Goal: Task Accomplishment & Management: Use online tool/utility

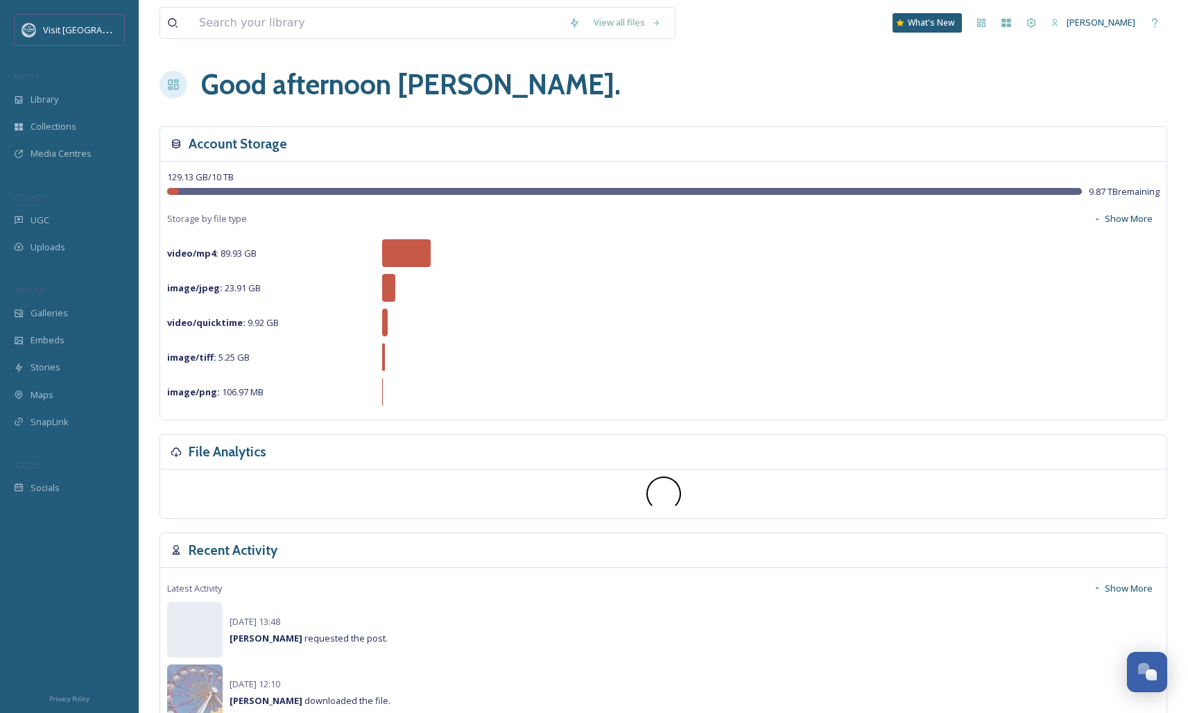
scroll to position [155, 0]
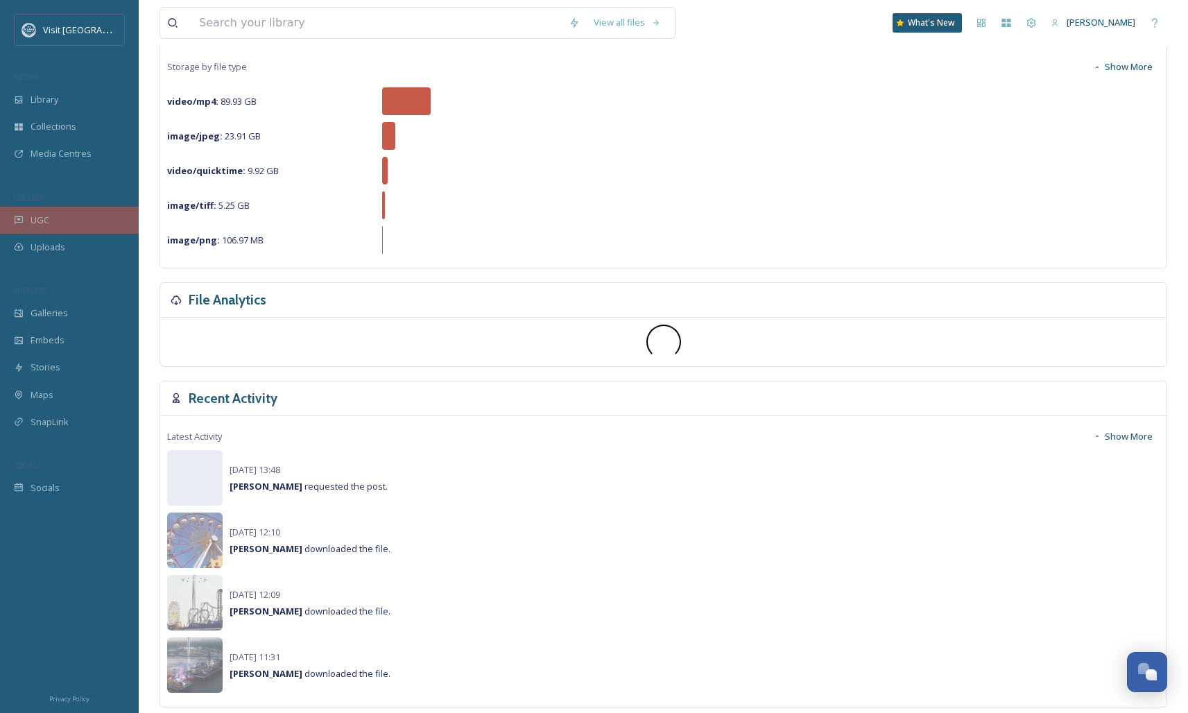
click at [59, 223] on div "UGC" at bounding box center [69, 220] width 139 height 27
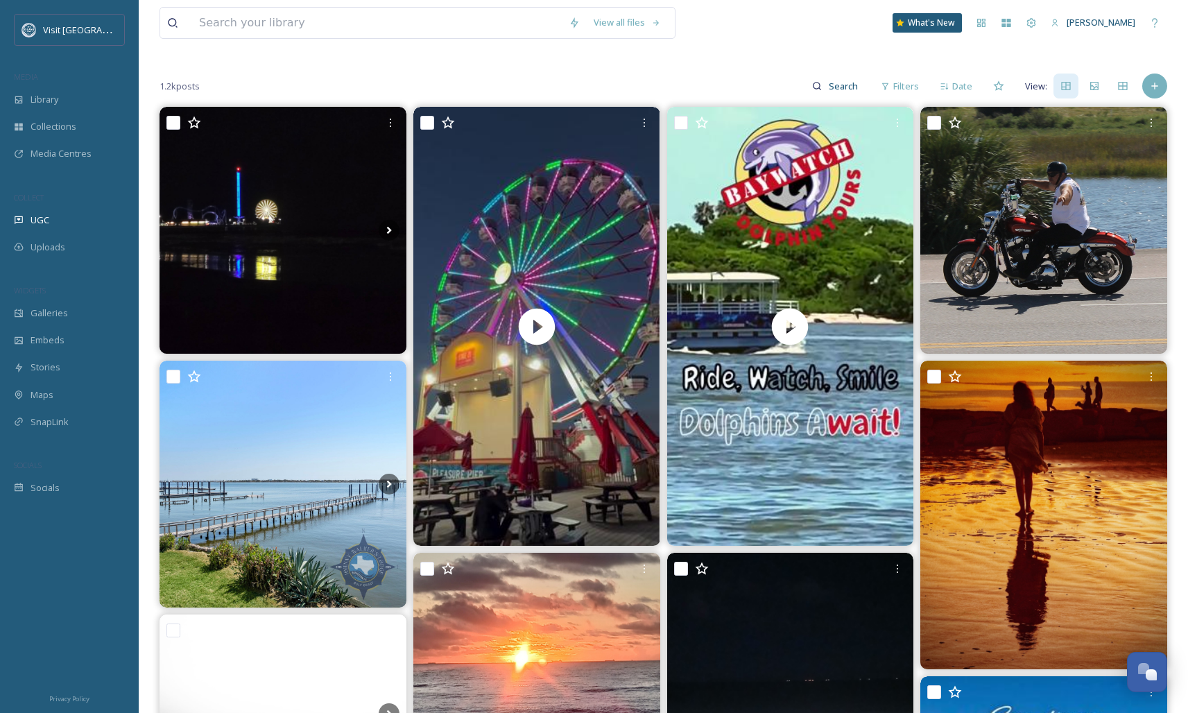
scroll to position [218, 0]
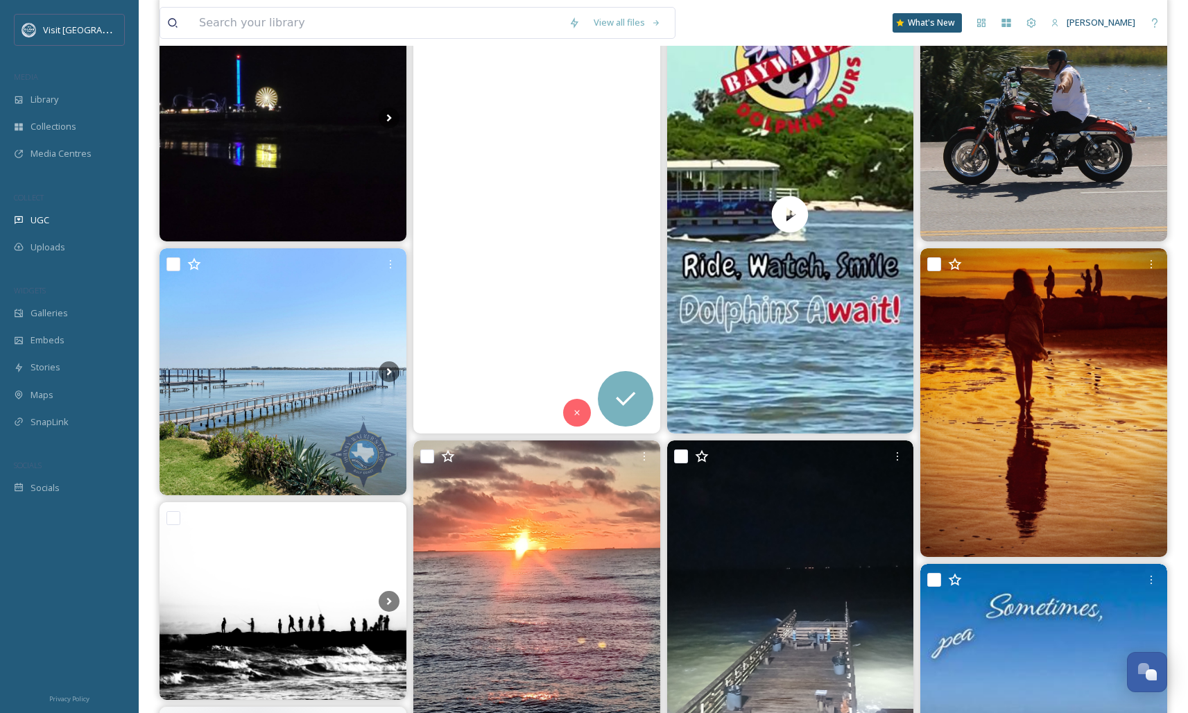
click at [552, 265] on video "#historical #pleasurepiergalveston #galveston #texas #undertheboardwalk #merryg…" at bounding box center [536, 213] width 247 height 439
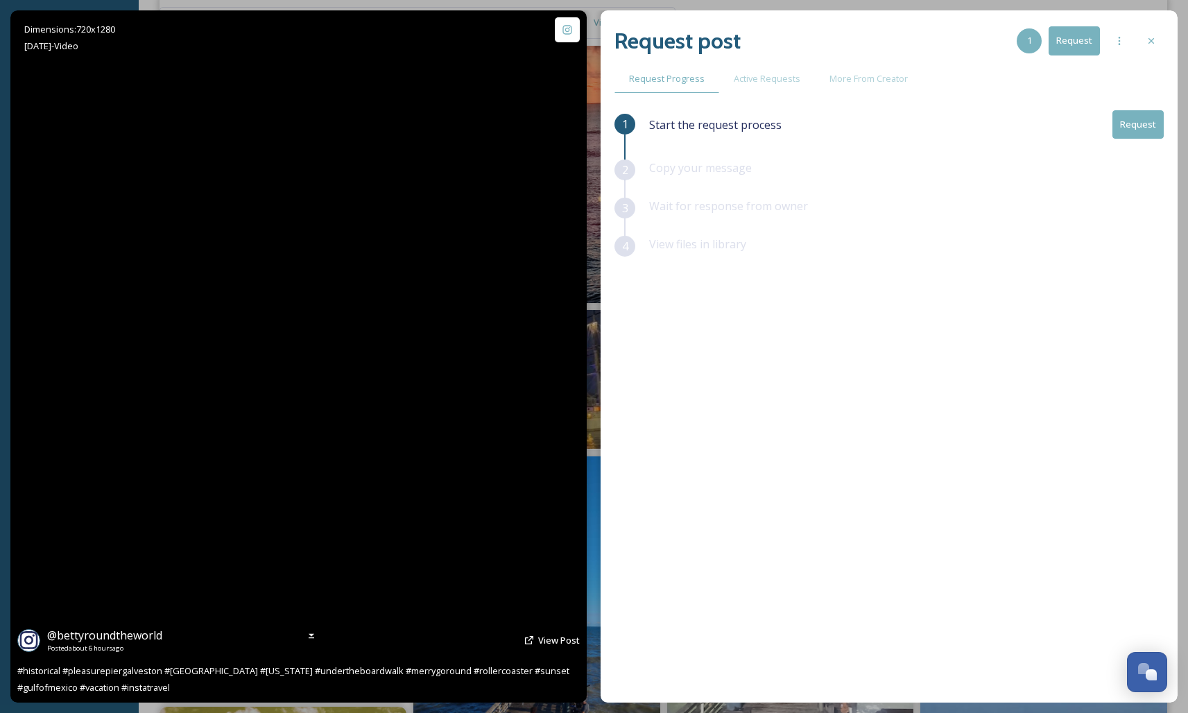
click at [356, 467] on video "#historical #pleasurepiergalveston #galveston #texas #undertheboardwalk #merryg…" at bounding box center [298, 356] width 389 height 692
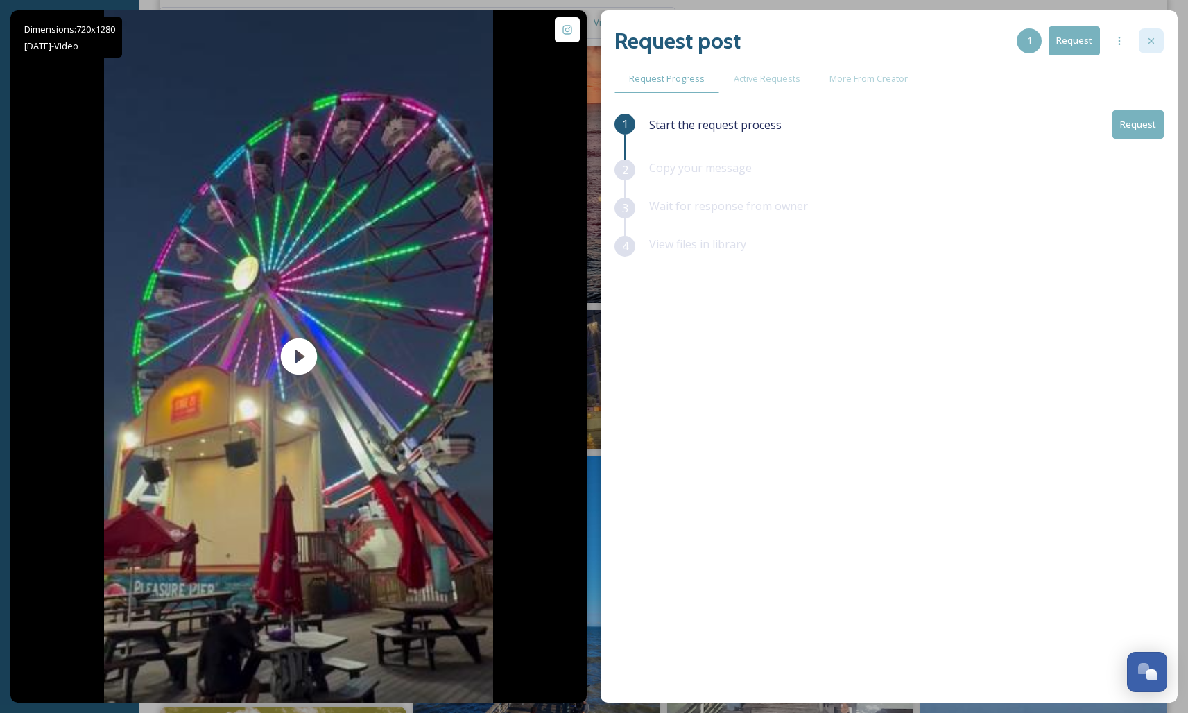
click at [1159, 37] on div at bounding box center [1151, 40] width 25 height 25
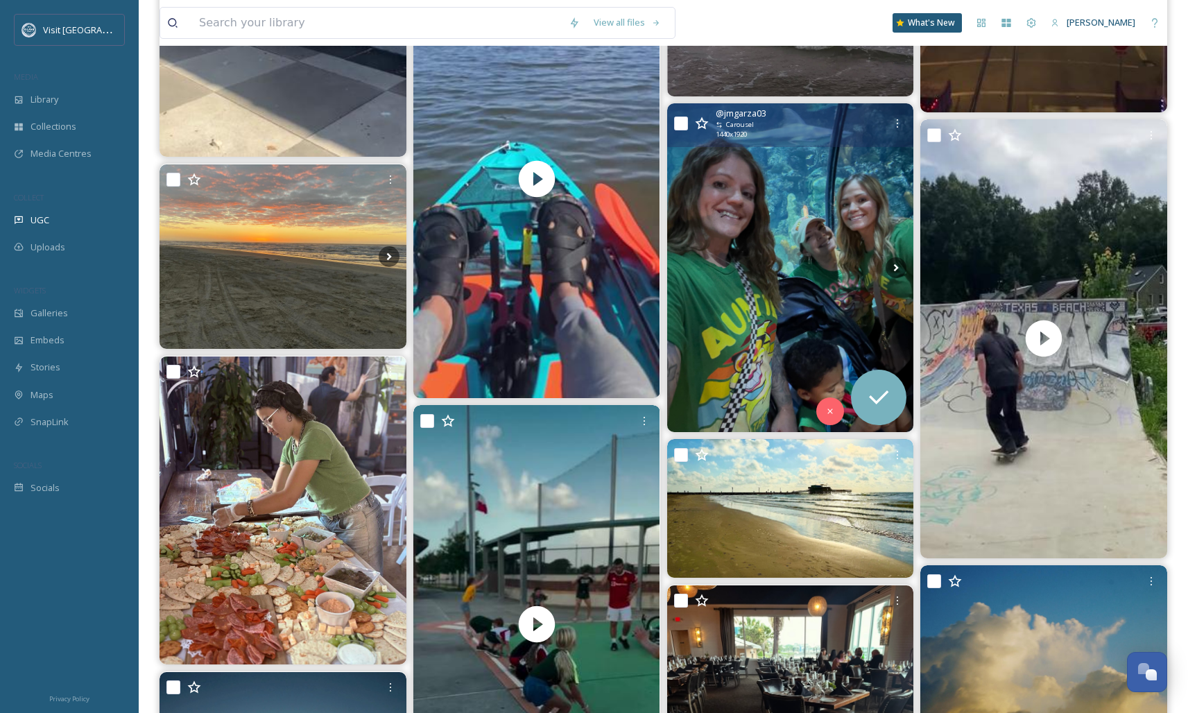
scroll to position [4656, 0]
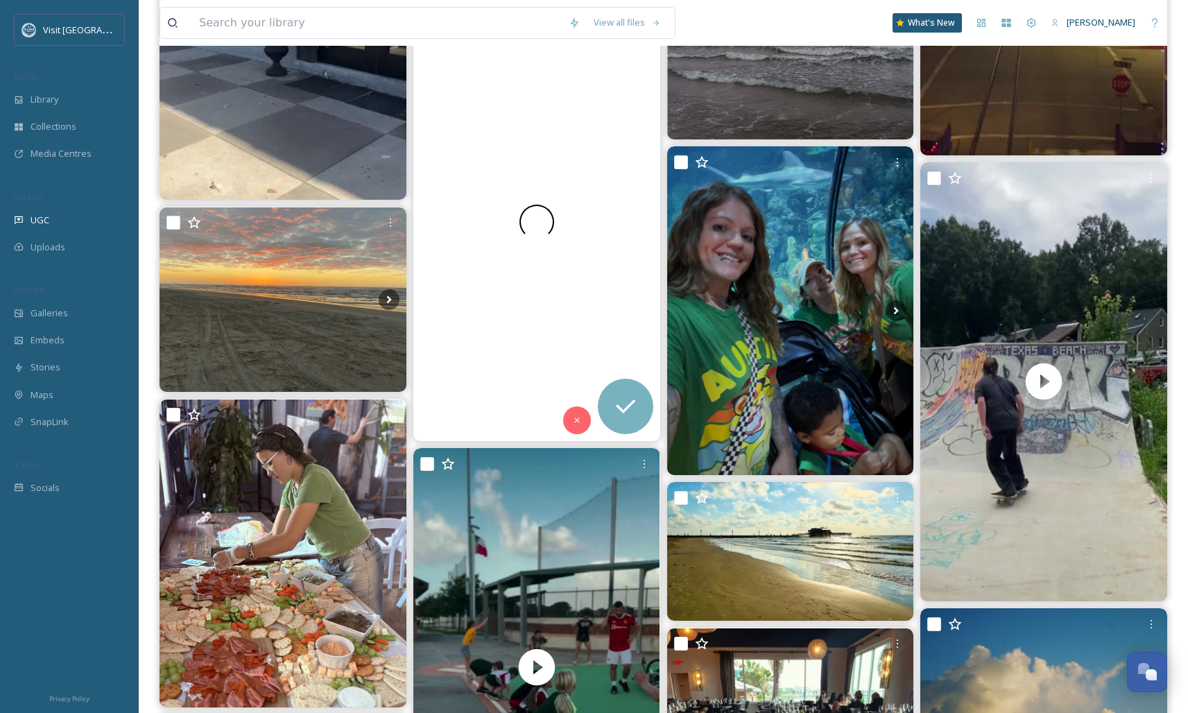
click at [531, 221] on span at bounding box center [536, 222] width 35 height 35
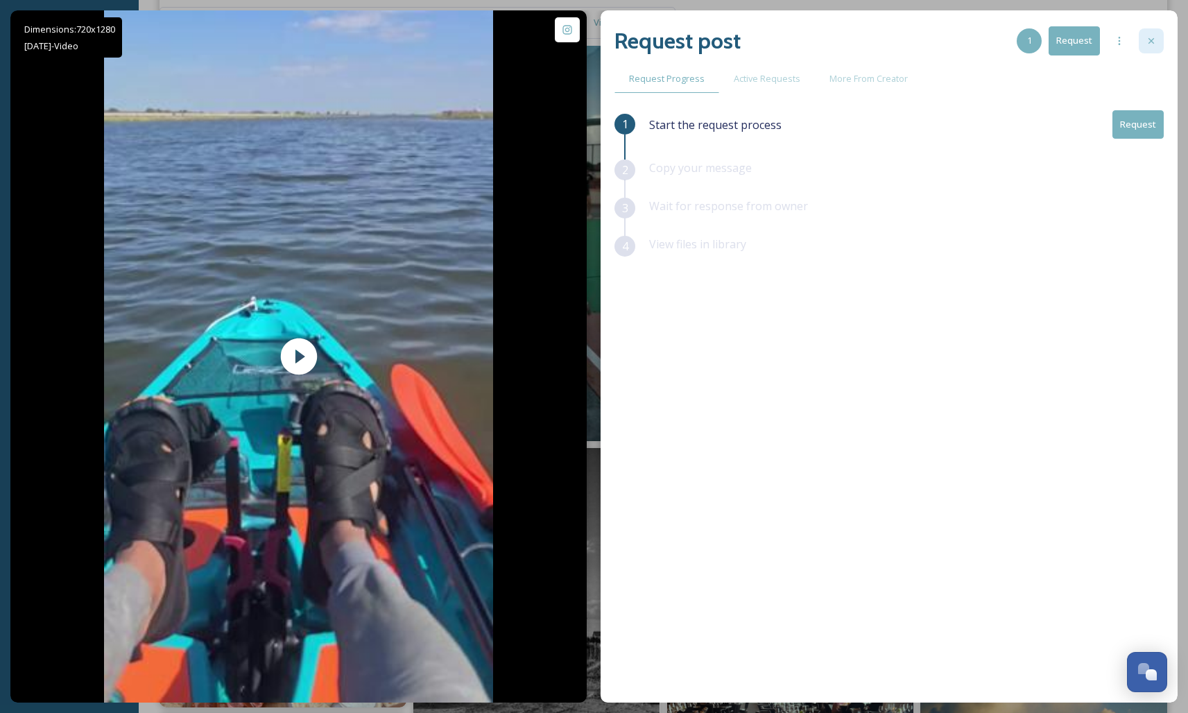
click at [1151, 46] on div at bounding box center [1151, 40] width 25 height 25
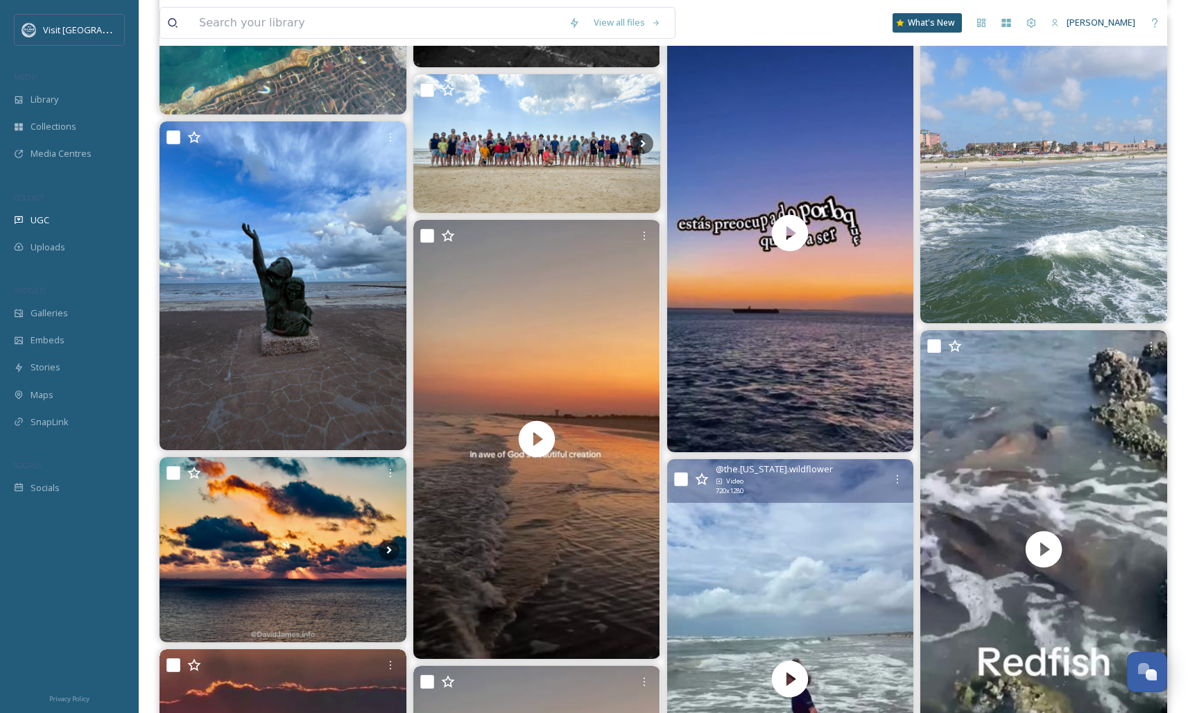
scroll to position [6367, 0]
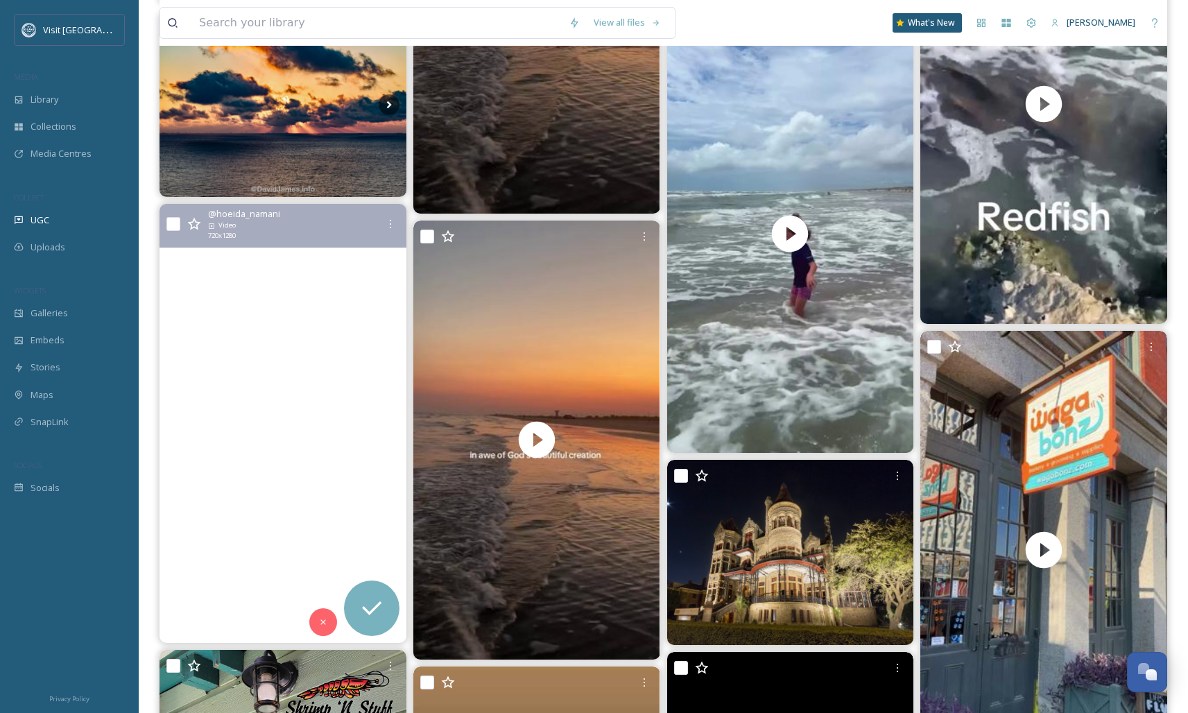
click at [268, 430] on video "Each minute of the 45 I waited for the sunset revealed new colors and beauty, a…" at bounding box center [282, 423] width 247 height 439
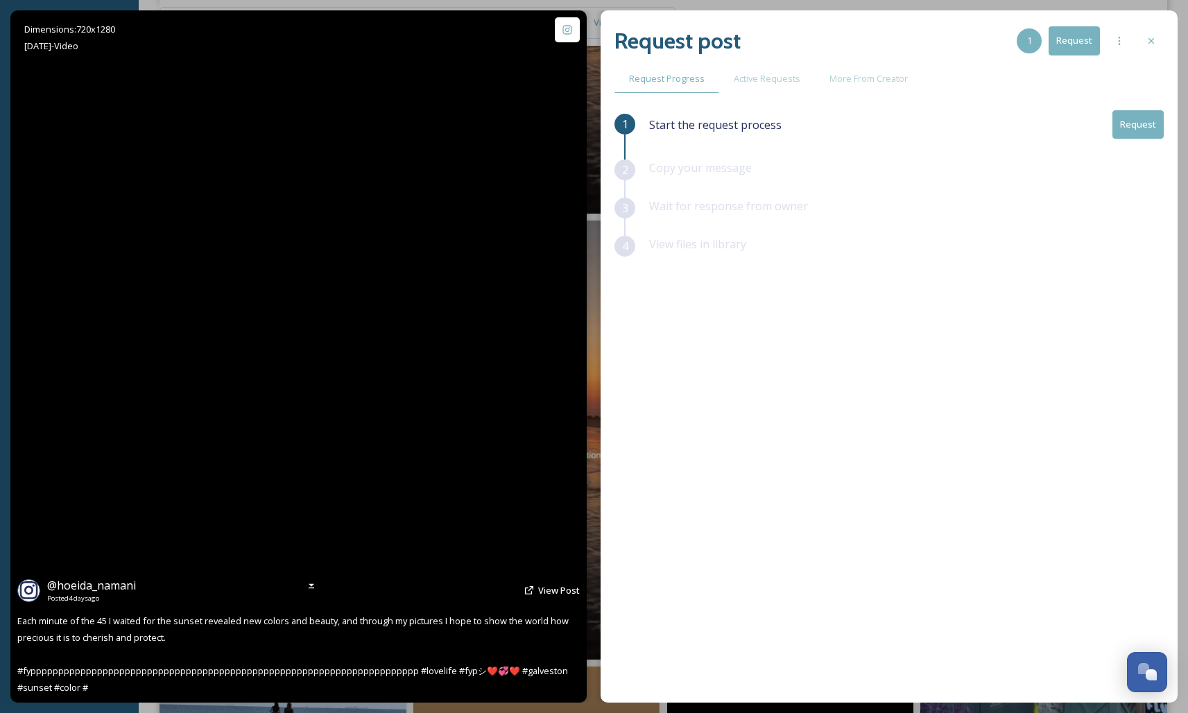
click at [263, 347] on video "Each minute of the 45 I waited for the sunset revealed new colors and beauty, a…" at bounding box center [298, 356] width 389 height 692
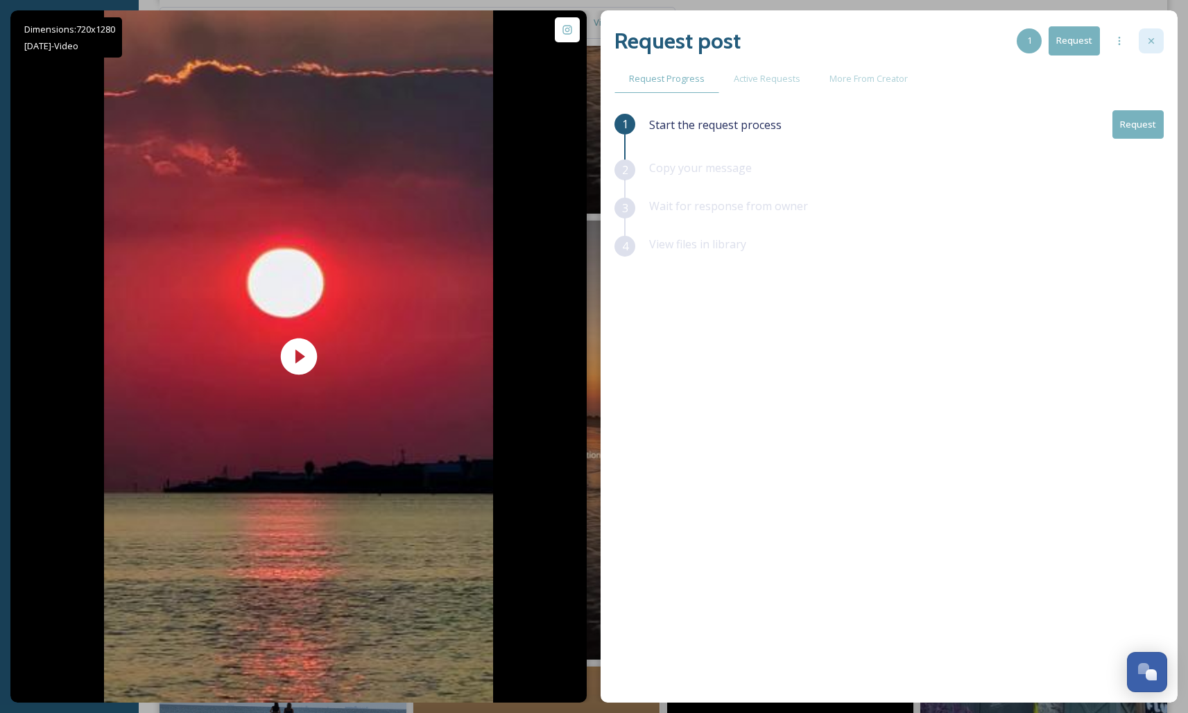
click at [1148, 43] on icon at bounding box center [1151, 40] width 11 height 11
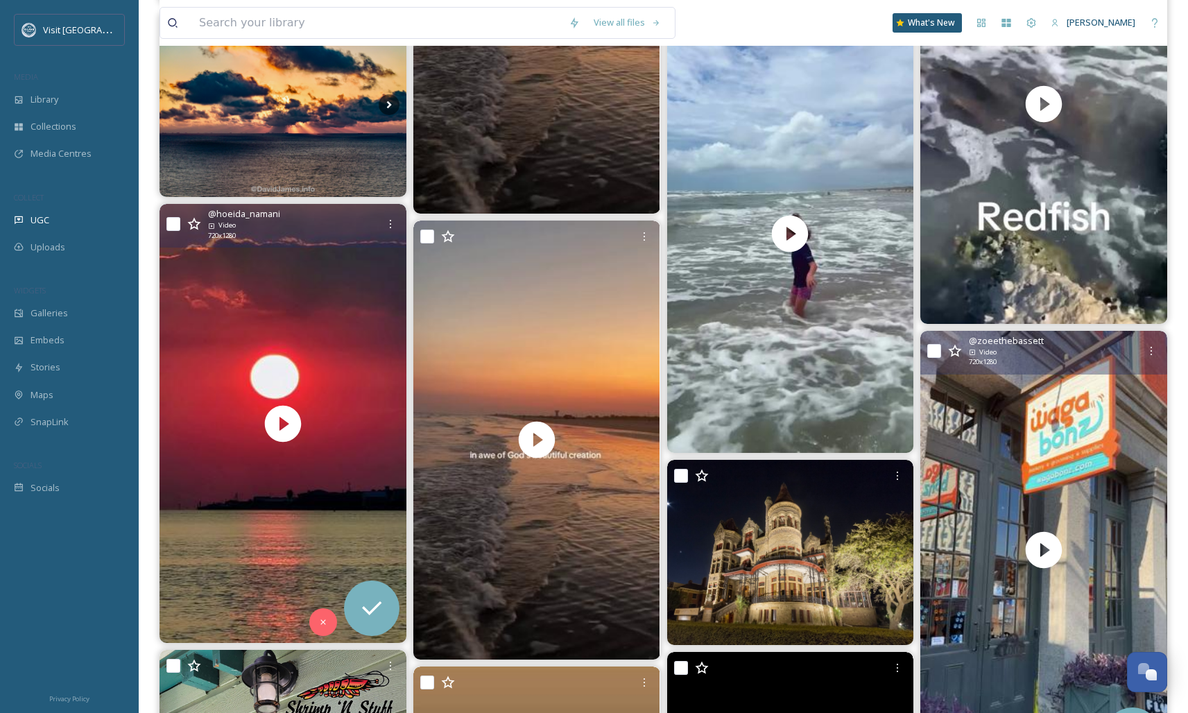
scroll to position [6510, 0]
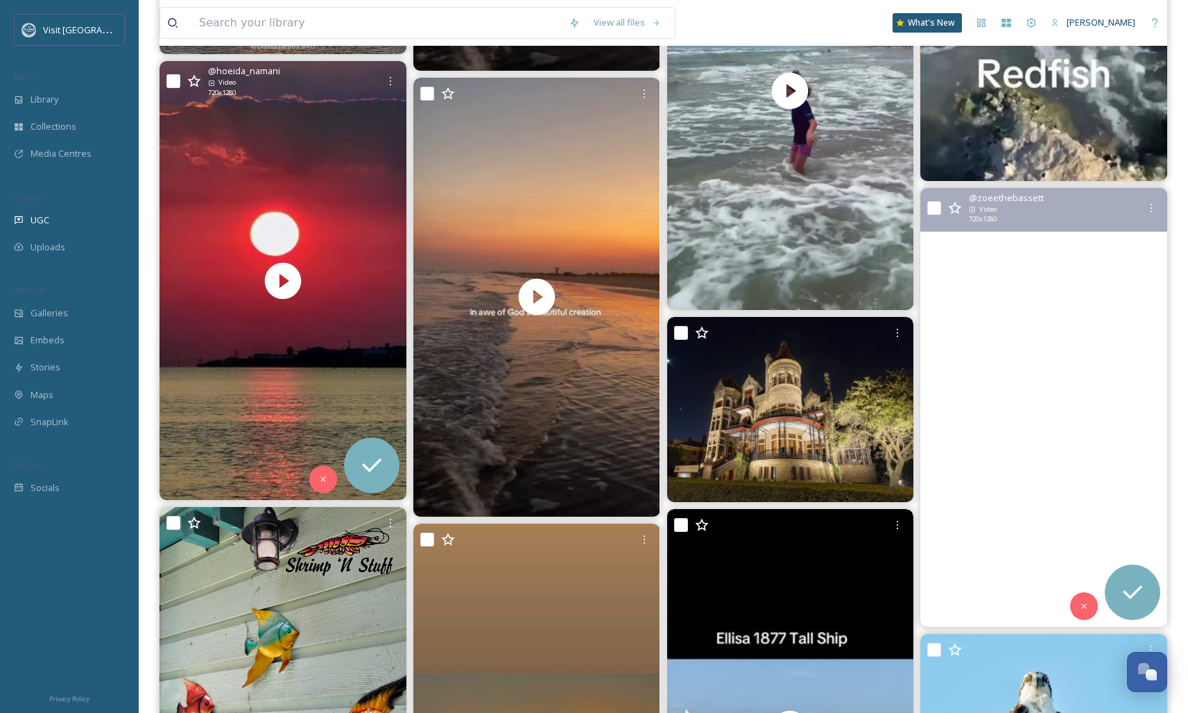
click at [1038, 401] on video "Wiggabonz #galveston #galvestontx #puppyofinstagram🐶❤️ dog treats the cute #dog…" at bounding box center [1043, 407] width 247 height 439
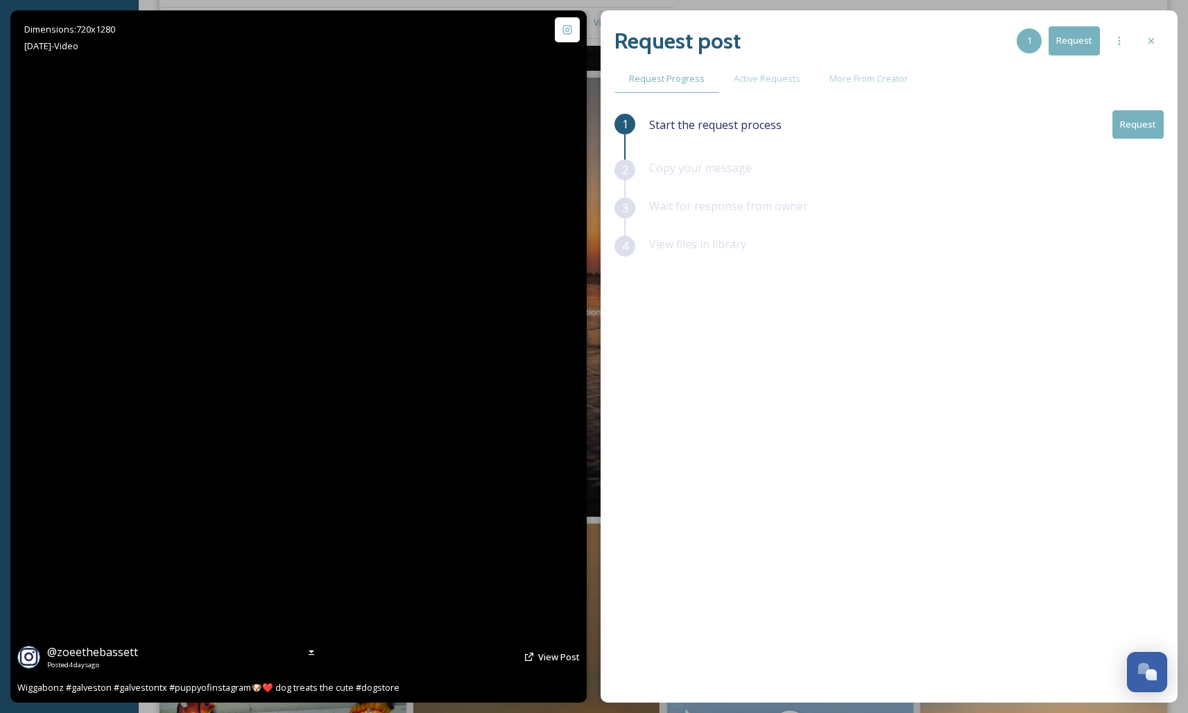
click at [295, 354] on video "Wiggabonz #galveston #galvestontx #puppyofinstagram🐶❤️ dog treats the cute #dog…" at bounding box center [298, 356] width 389 height 692
click at [290, 354] on video "Wiggabonz #galveston #galvestontx #puppyofinstagram🐶❤️ dog treats the cute #dog…" at bounding box center [298, 356] width 389 height 692
click at [232, 371] on video "Wiggabonz #galveston #galvestontx #puppyofinstagram🐶❤️ dog treats the cute #dog…" at bounding box center [298, 356] width 389 height 692
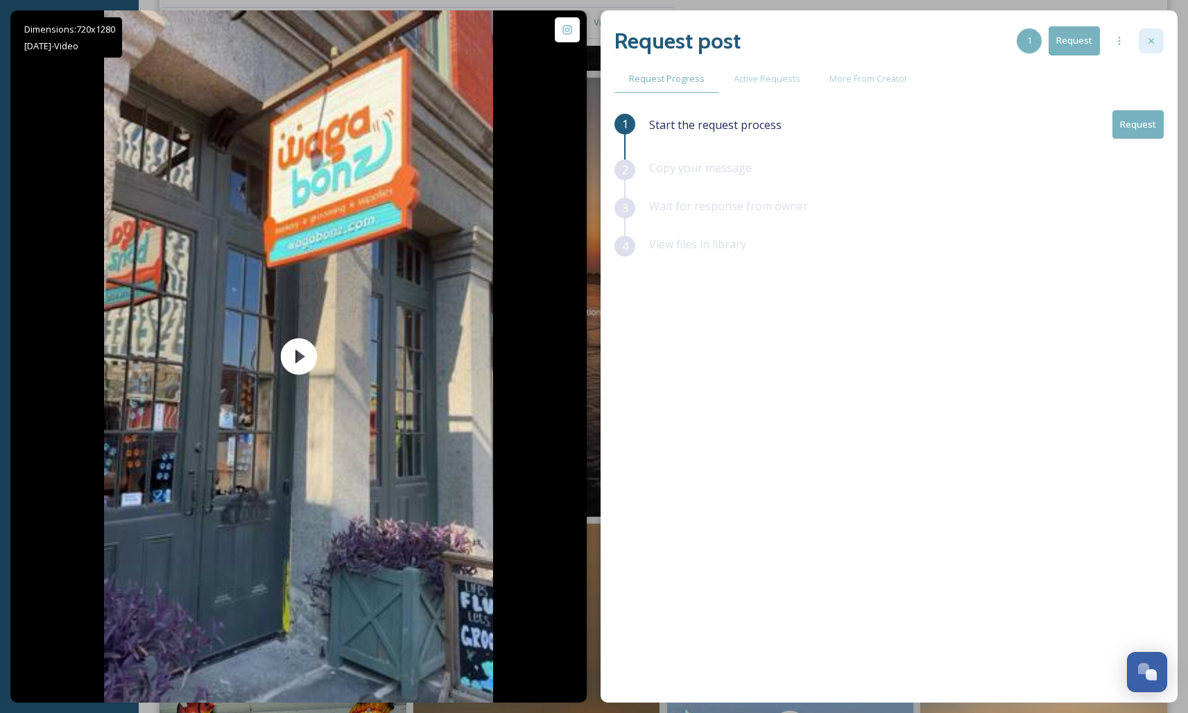
click at [1145, 37] on div at bounding box center [1151, 40] width 25 height 25
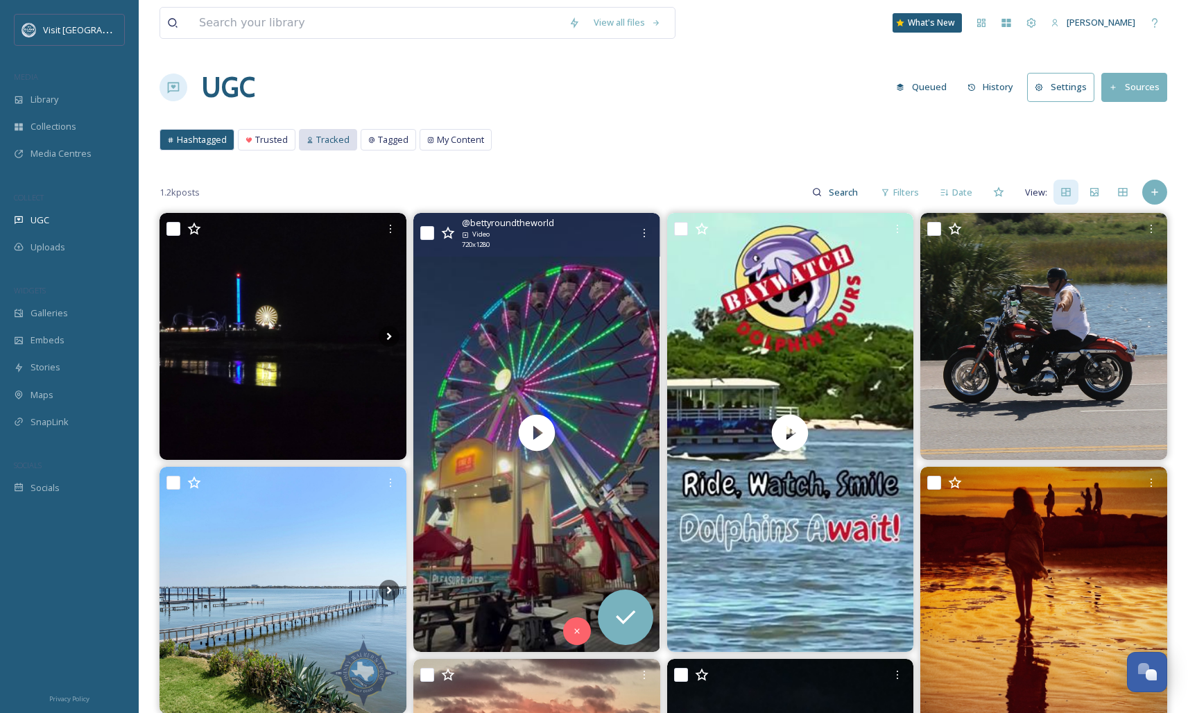
click at [320, 143] on span "Tracked" at bounding box center [332, 139] width 33 height 13
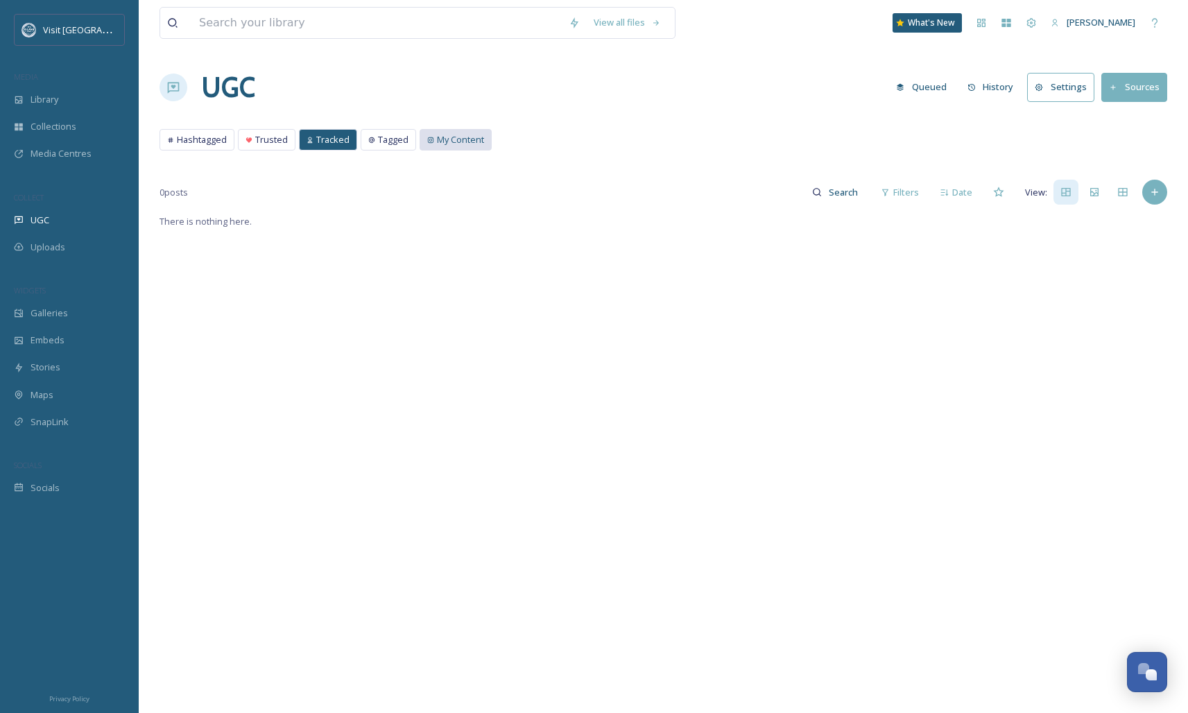
click at [455, 134] on span "My Content" at bounding box center [460, 139] width 47 height 13
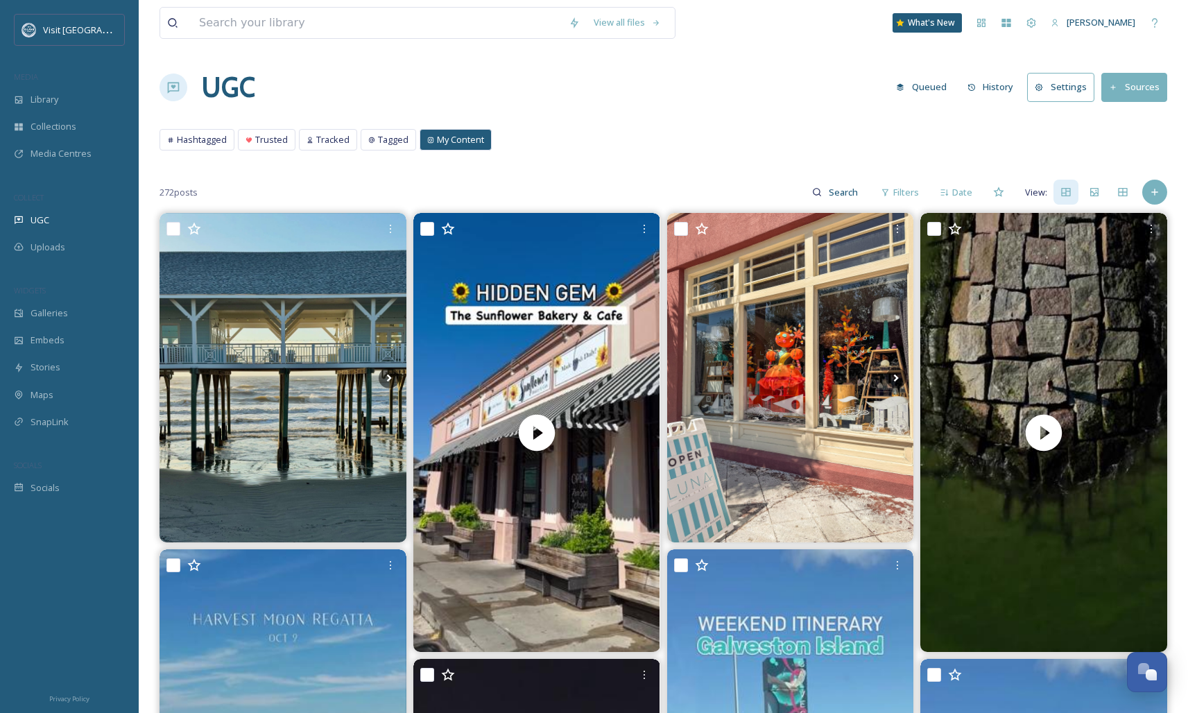
click at [953, 86] on button "Queued" at bounding box center [921, 87] width 64 height 27
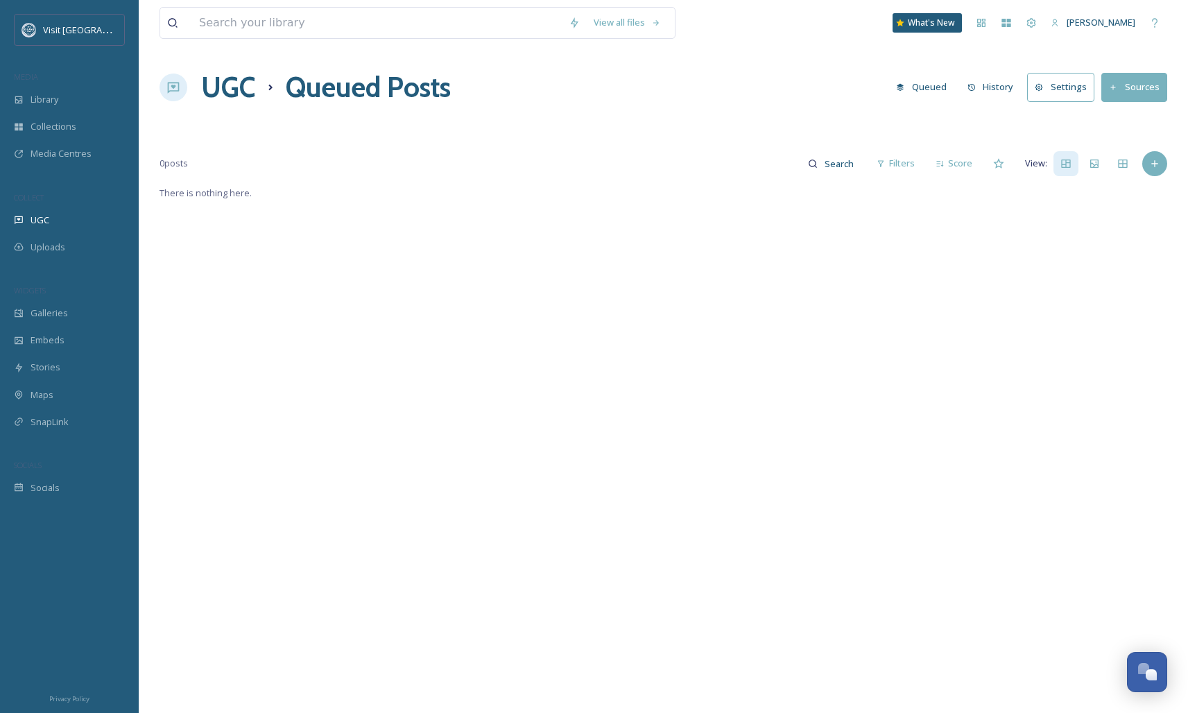
click at [938, 87] on button "Queued" at bounding box center [921, 87] width 64 height 27
click at [64, 211] on div "UGC" at bounding box center [69, 220] width 139 height 27
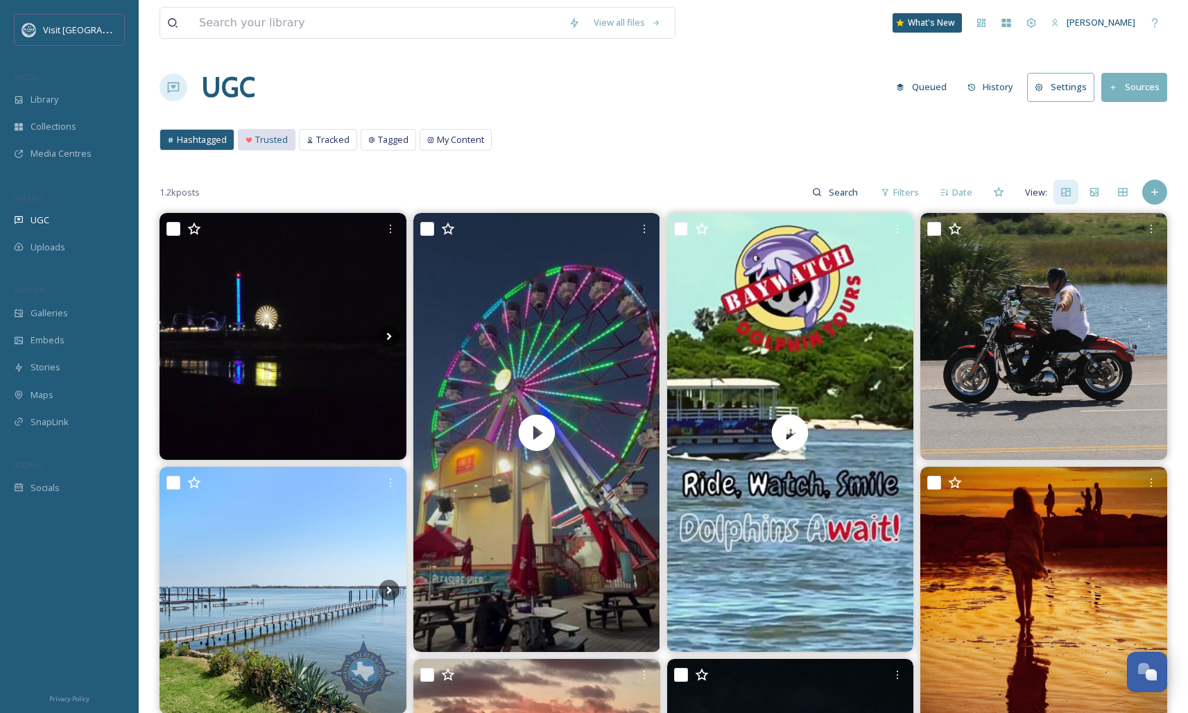
click at [270, 137] on span "Trusted" at bounding box center [271, 139] width 33 height 13
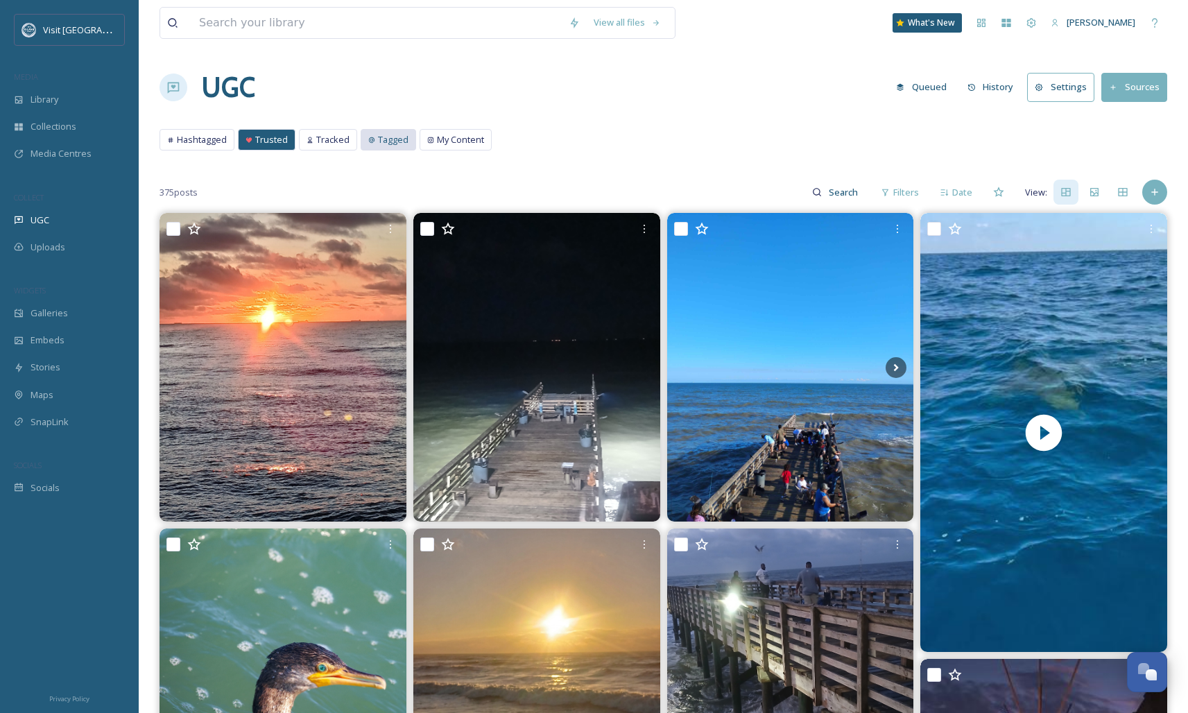
click at [397, 132] on div "Tagged" at bounding box center [388, 140] width 54 height 20
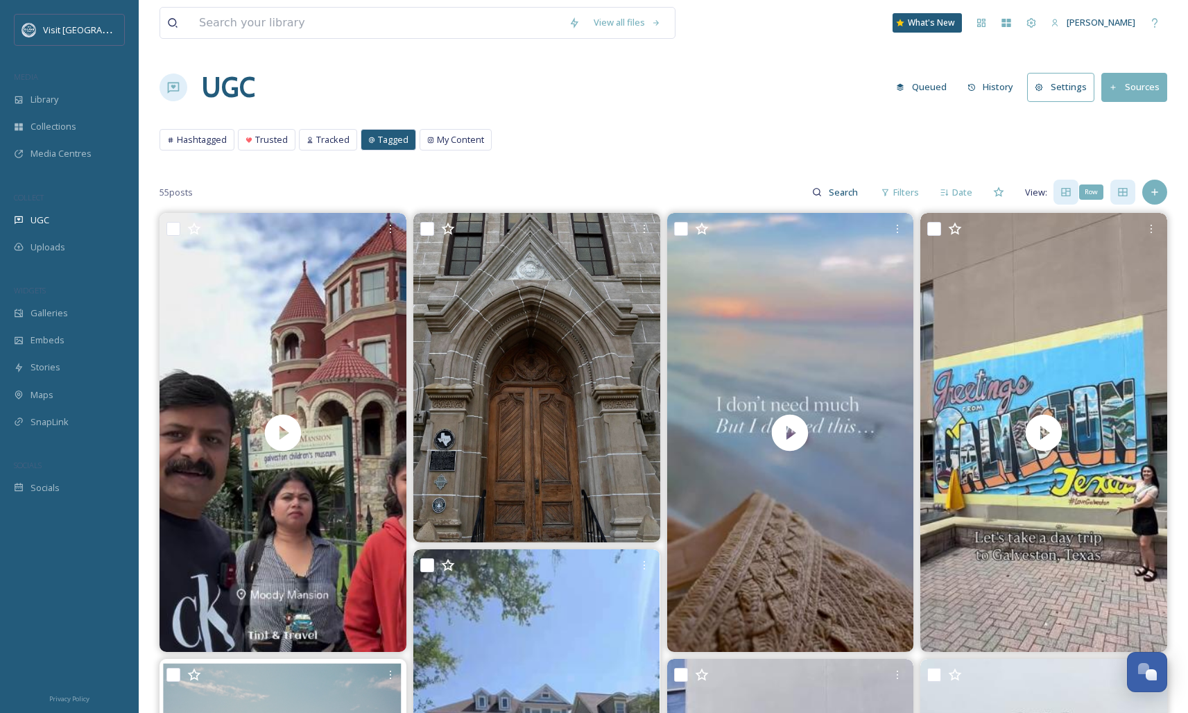
click at [1118, 187] on icon at bounding box center [1122, 192] width 11 height 11
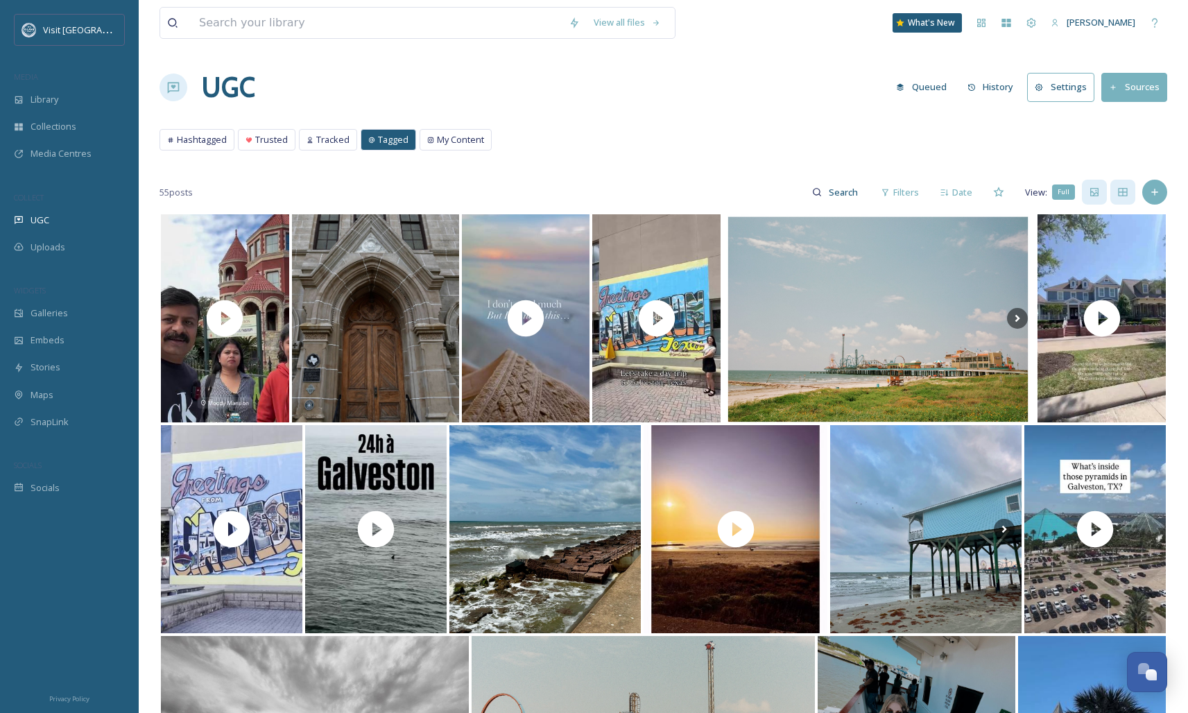
click at [1094, 191] on icon at bounding box center [1094, 192] width 11 height 11
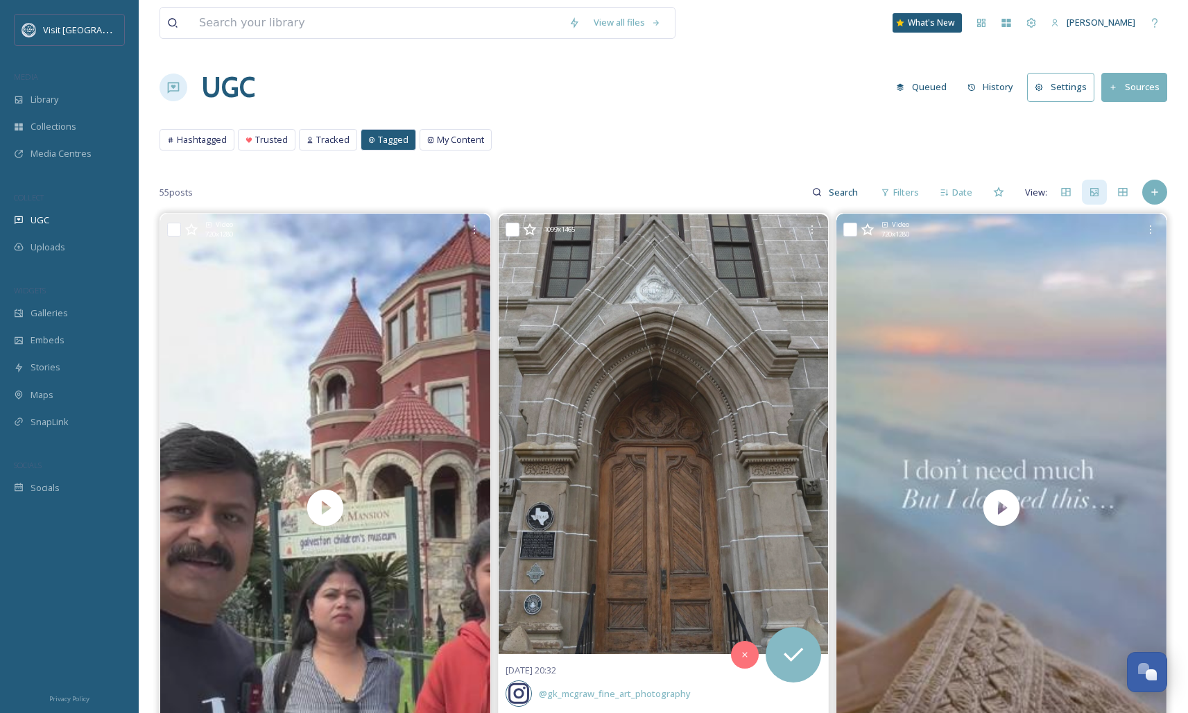
click at [1064, 88] on button "Settings" at bounding box center [1060, 87] width 67 height 28
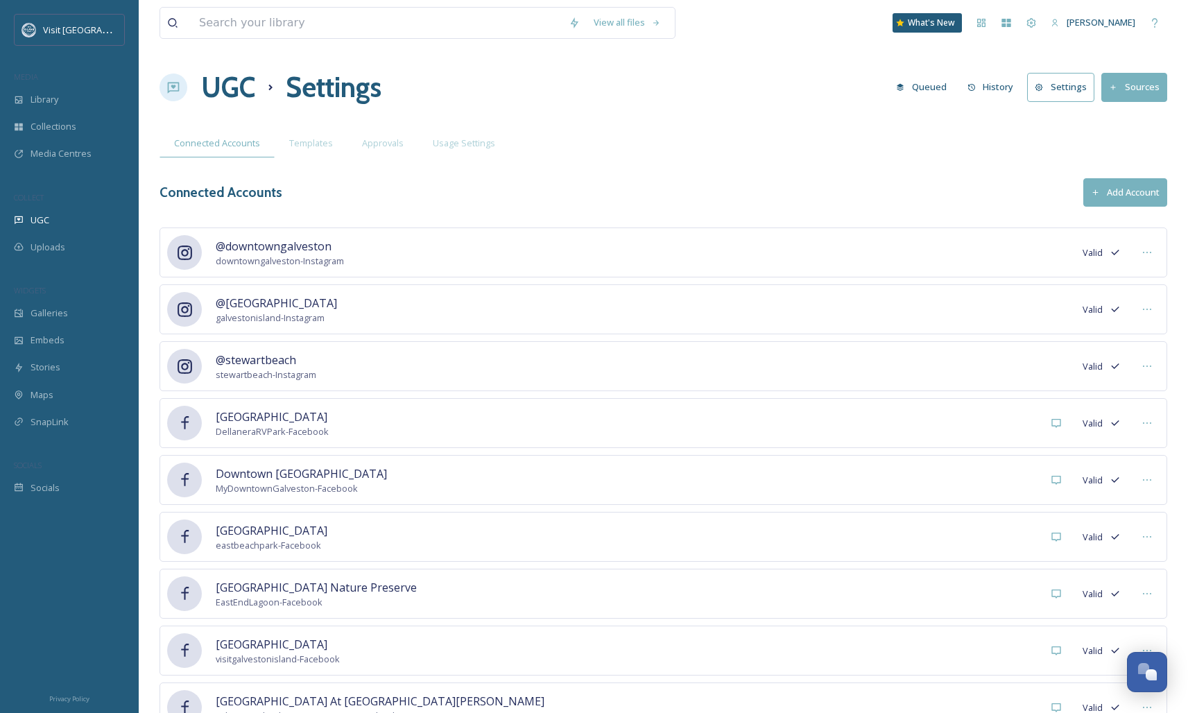
click at [1064, 88] on button "Settings" at bounding box center [1060, 87] width 67 height 28
click at [65, 219] on div "UGC" at bounding box center [69, 220] width 139 height 27
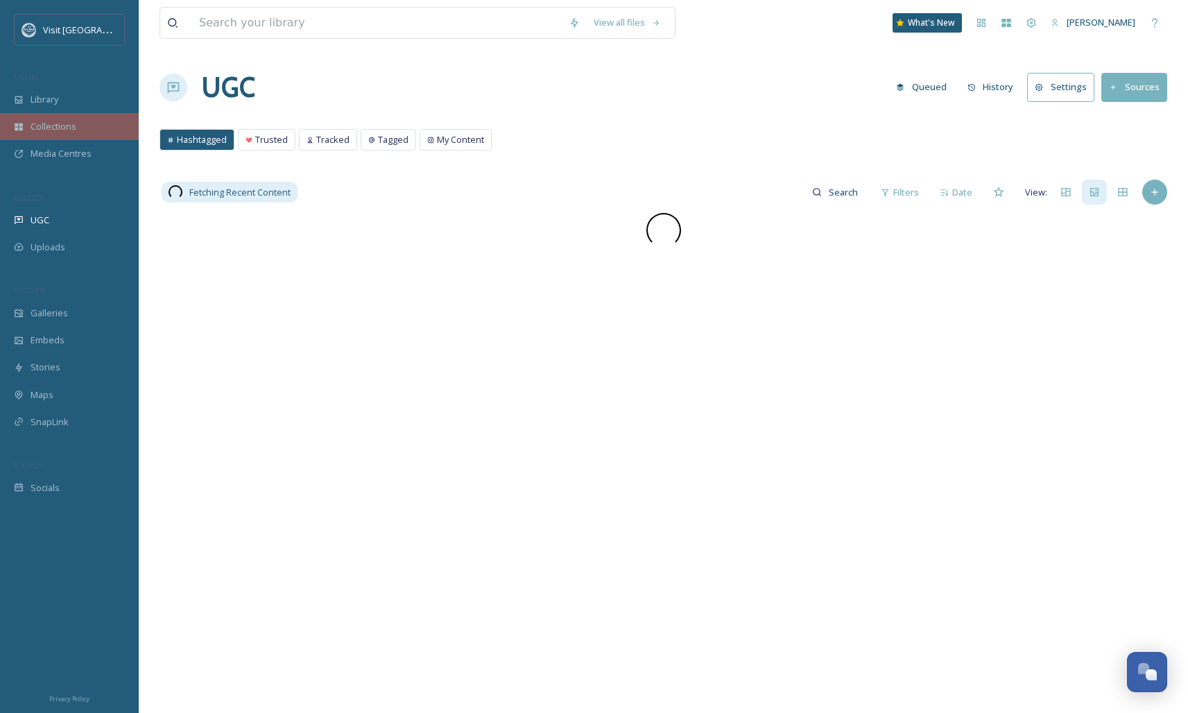
click at [63, 118] on div "Collections" at bounding box center [69, 126] width 139 height 27
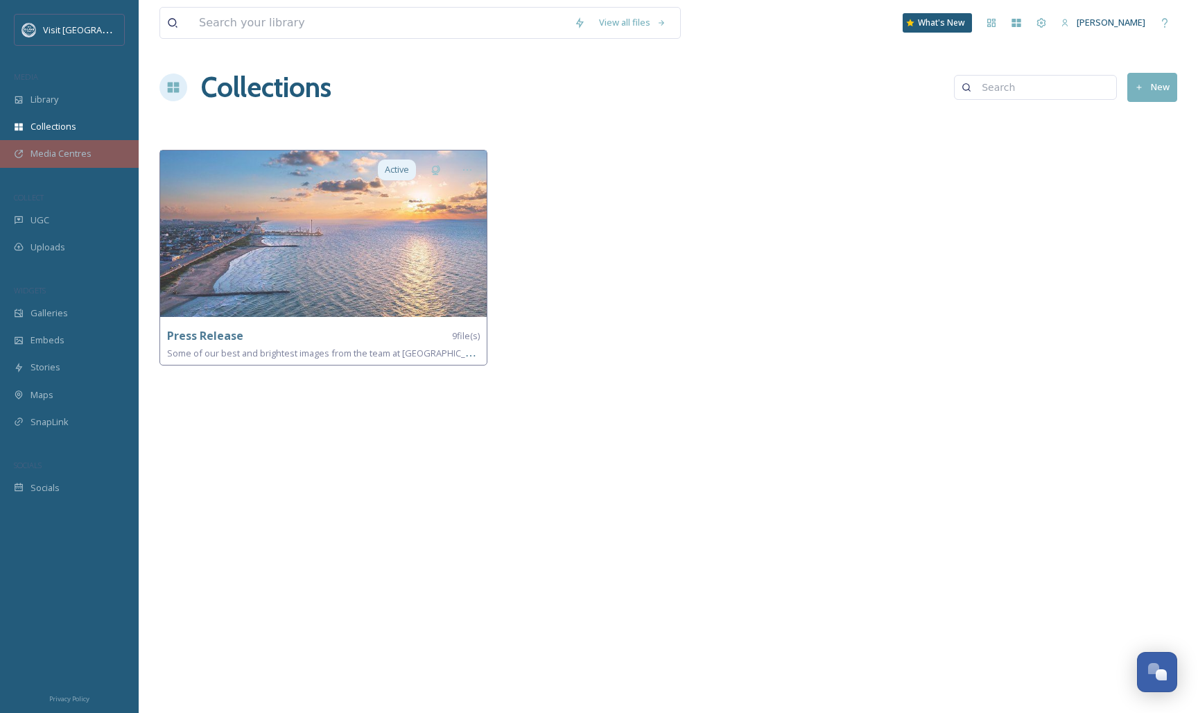
click at [67, 152] on span "Media Centres" at bounding box center [61, 153] width 61 height 13
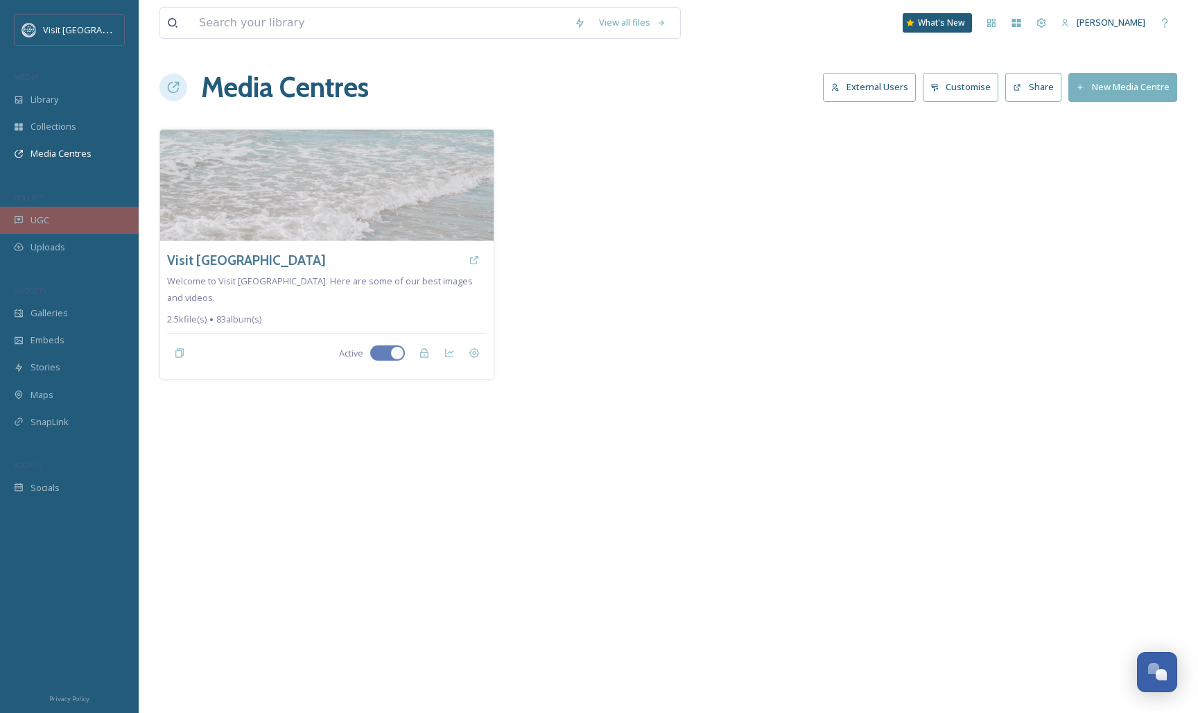
click at [60, 212] on div "UGC" at bounding box center [69, 220] width 139 height 27
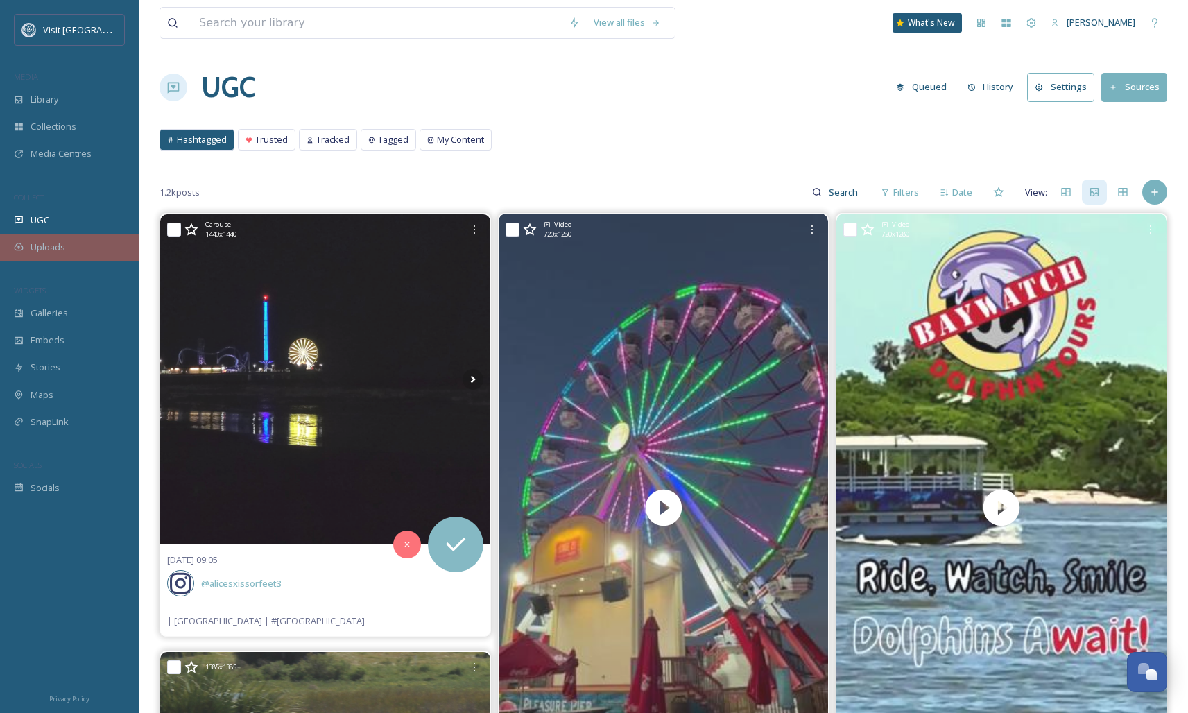
click at [60, 241] on span "Uploads" at bounding box center [48, 247] width 35 height 13
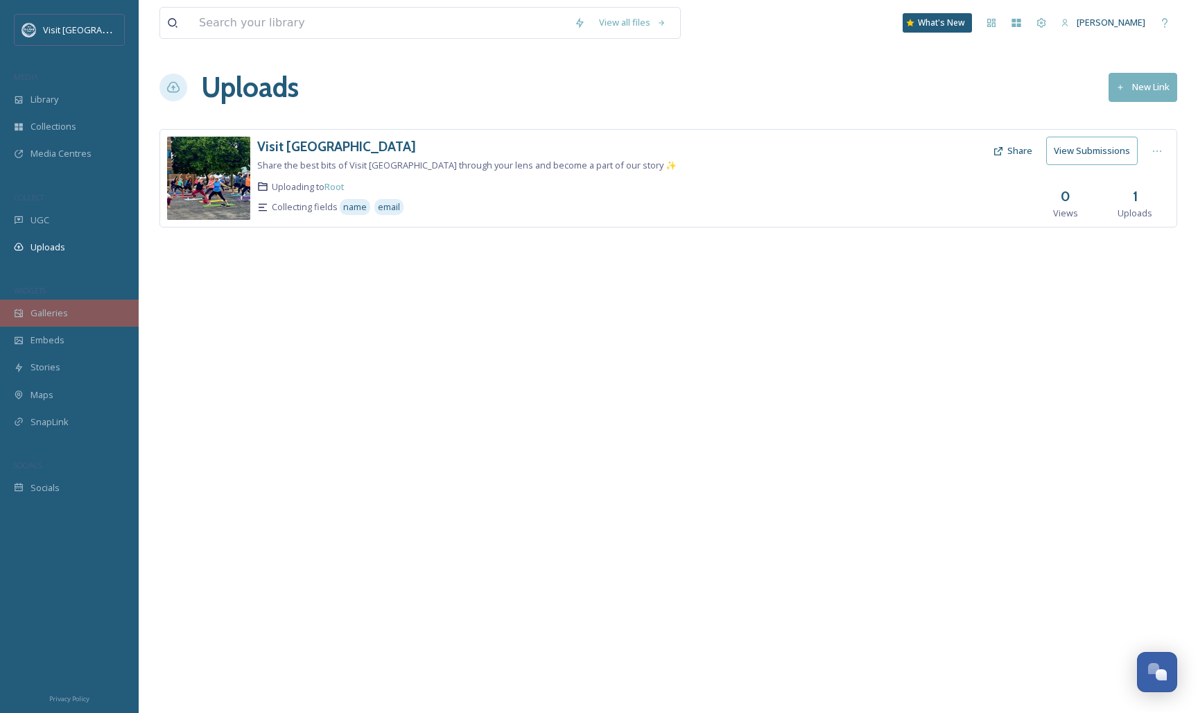
click at [58, 304] on div "Galleries" at bounding box center [69, 313] width 139 height 27
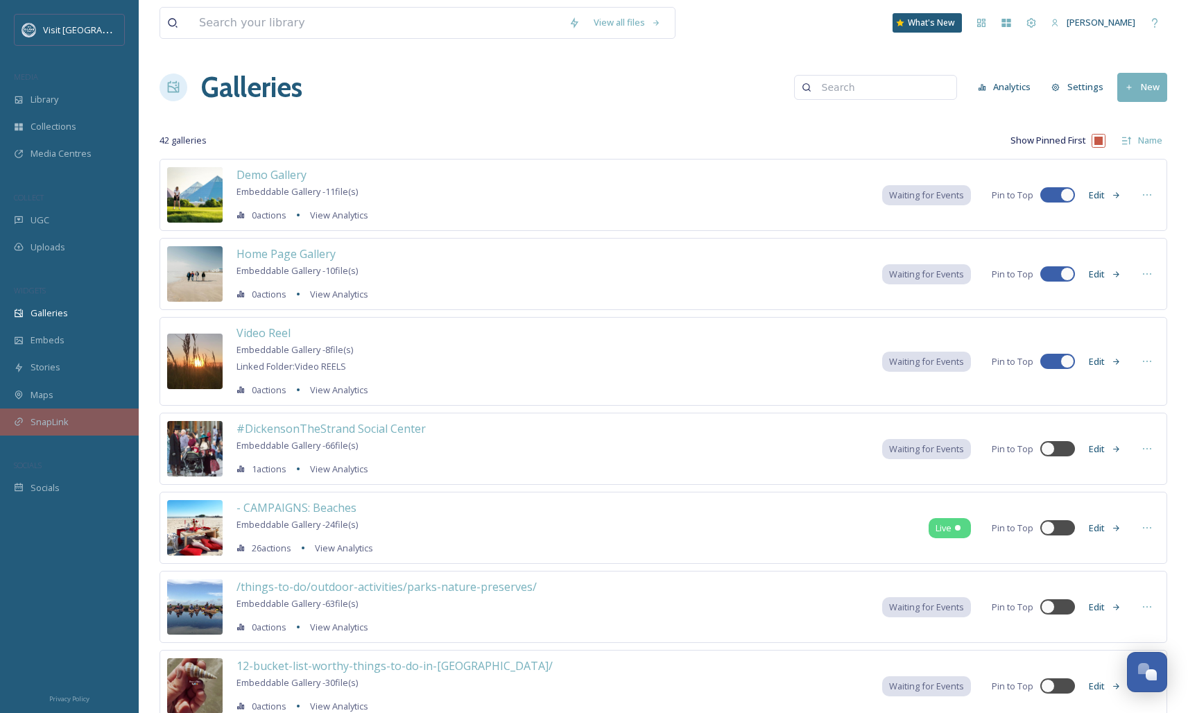
click at [62, 422] on span "SnapLink" at bounding box center [50, 421] width 38 height 13
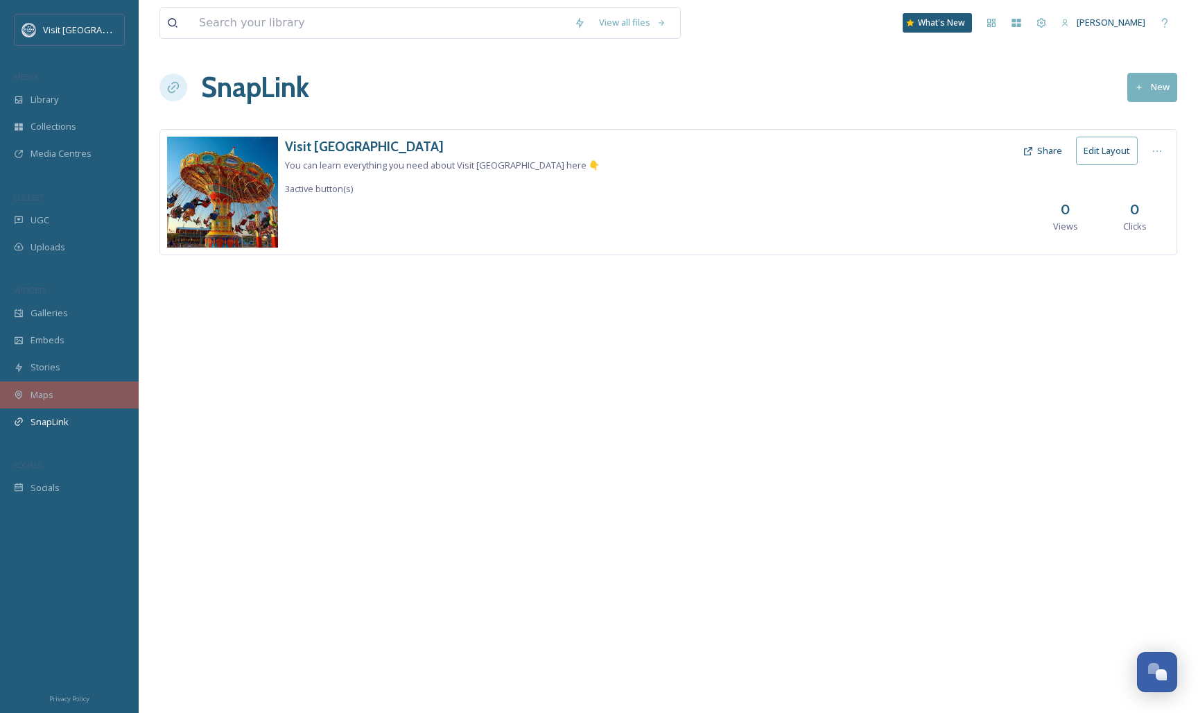
click at [64, 404] on div "Maps" at bounding box center [69, 394] width 139 height 27
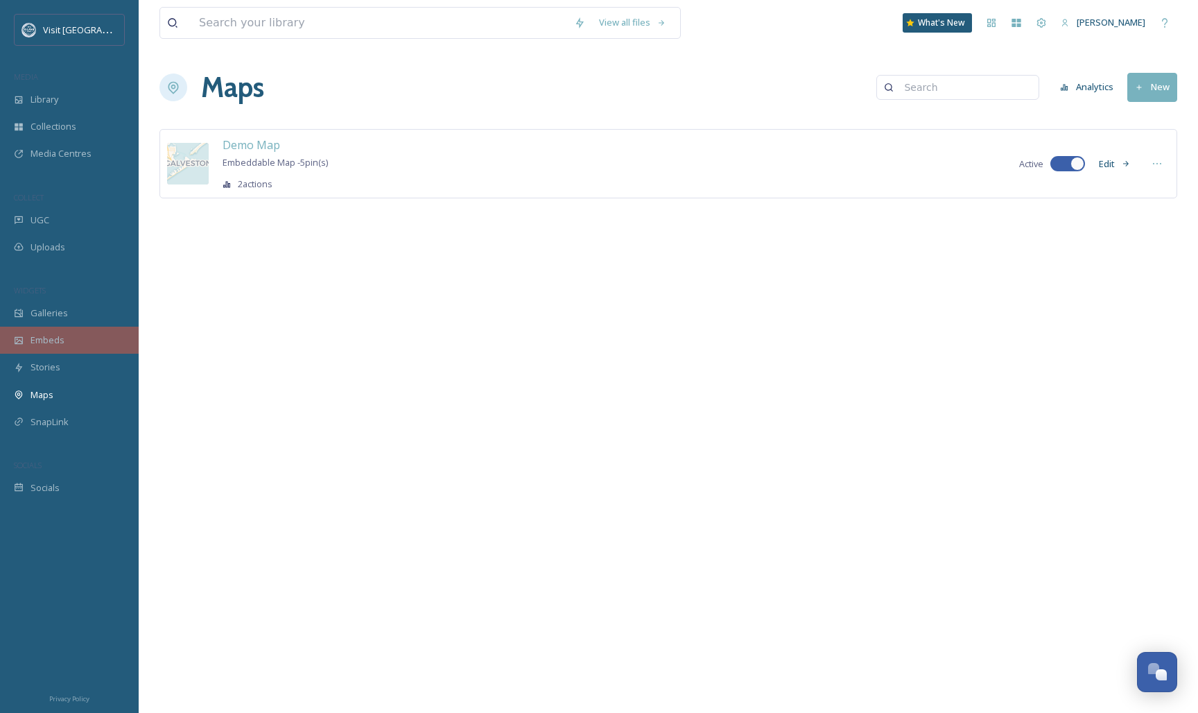
click at [55, 344] on span "Embeds" at bounding box center [48, 340] width 34 height 13
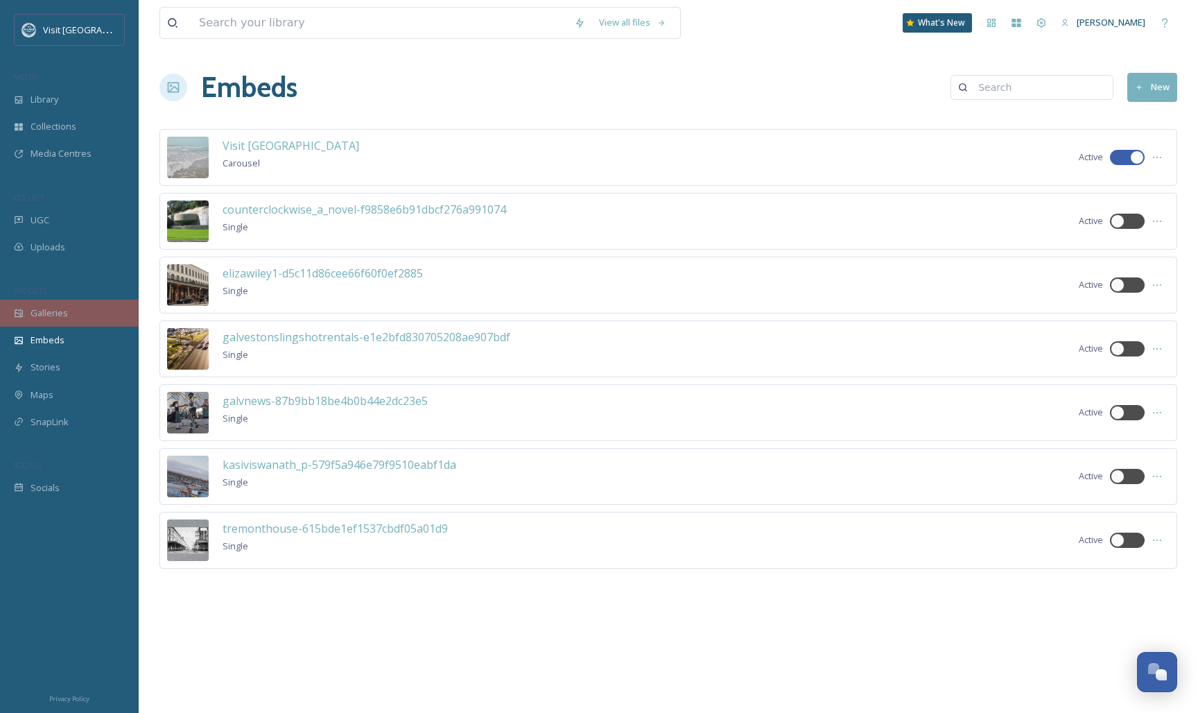
click at [78, 309] on div "Galleries" at bounding box center [69, 313] width 139 height 27
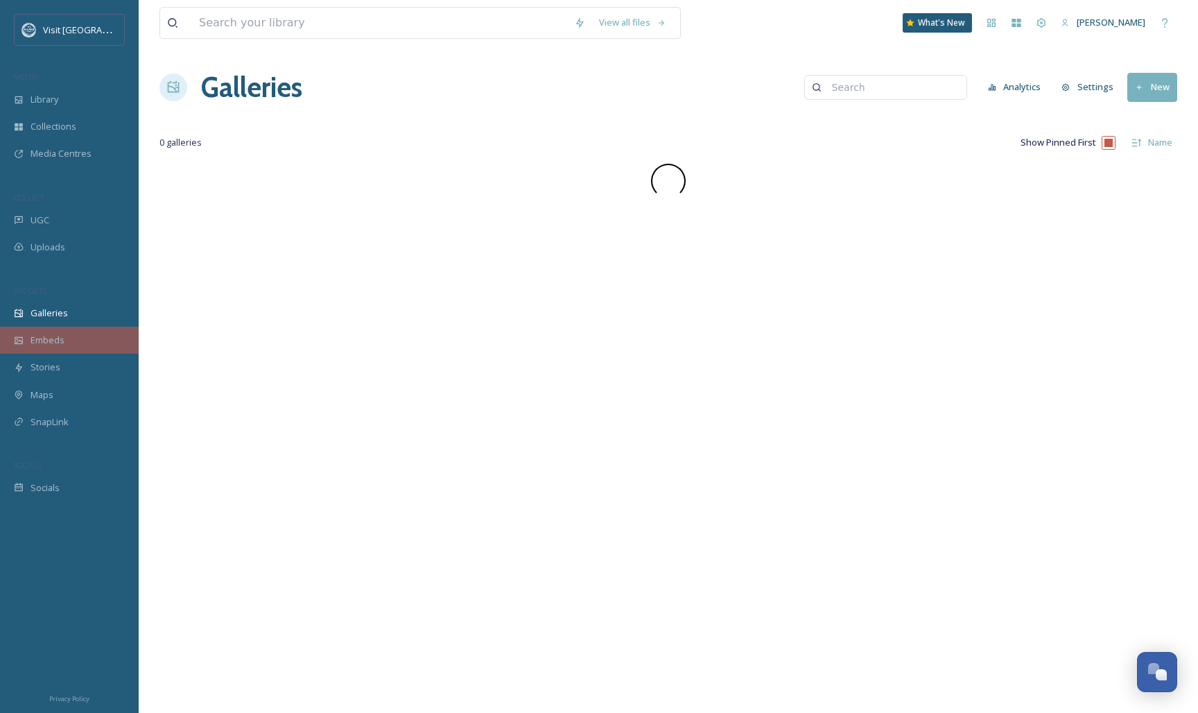
click at [65, 333] on div "Embeds" at bounding box center [69, 340] width 139 height 27
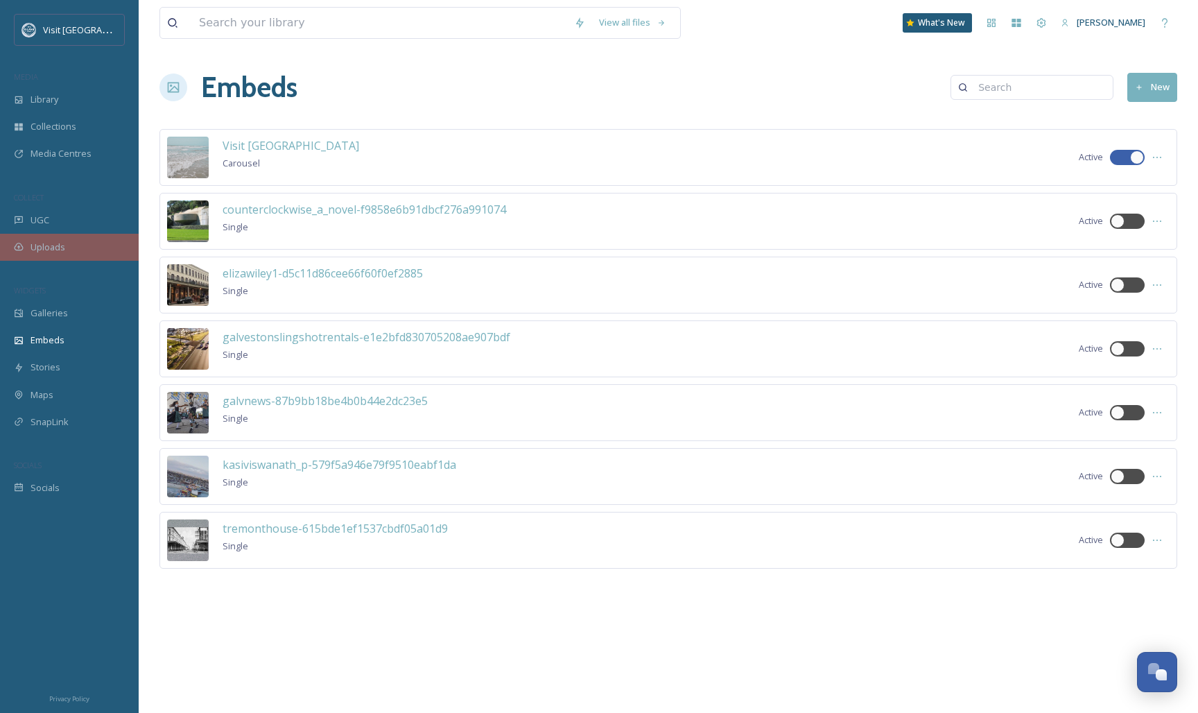
click at [87, 247] on div "Uploads" at bounding box center [69, 247] width 139 height 27
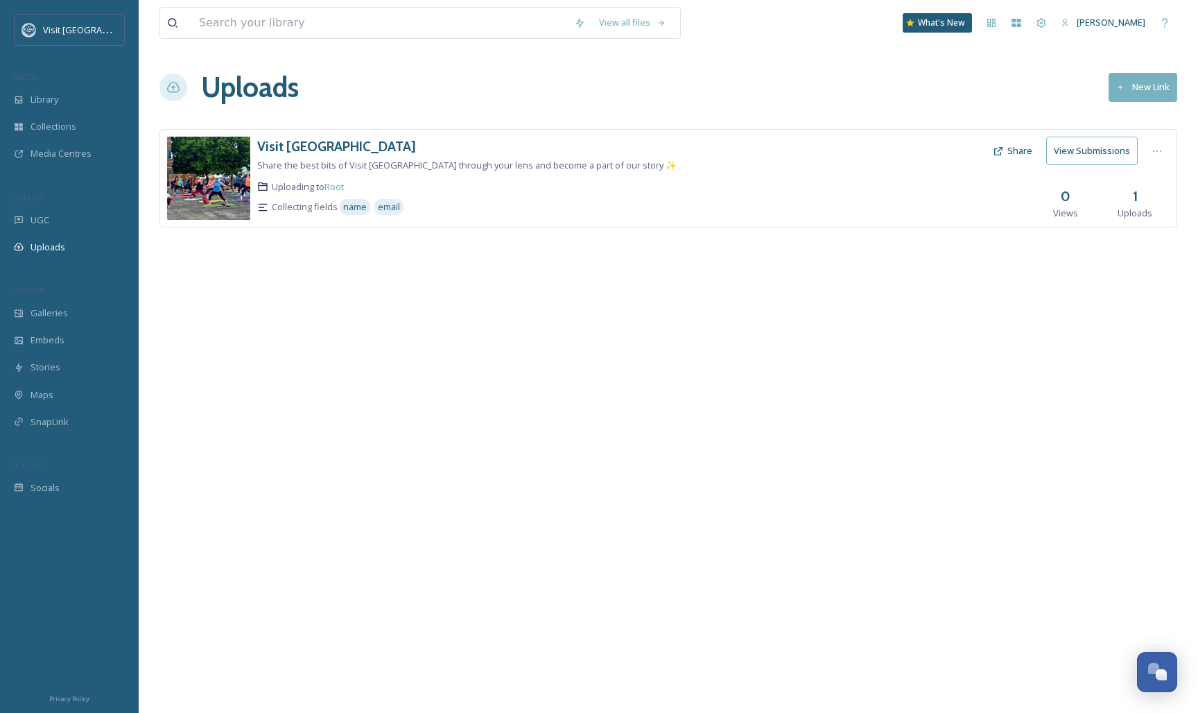
click at [753, 193] on div "Visit [GEOGRAPHIC_DATA] Share the best bits of Visit [GEOGRAPHIC_DATA] through …" at bounding box center [507, 178] width 501 height 83
click at [277, 146] on h3 "Visit [GEOGRAPHIC_DATA]" at bounding box center [336, 146] width 159 height 17
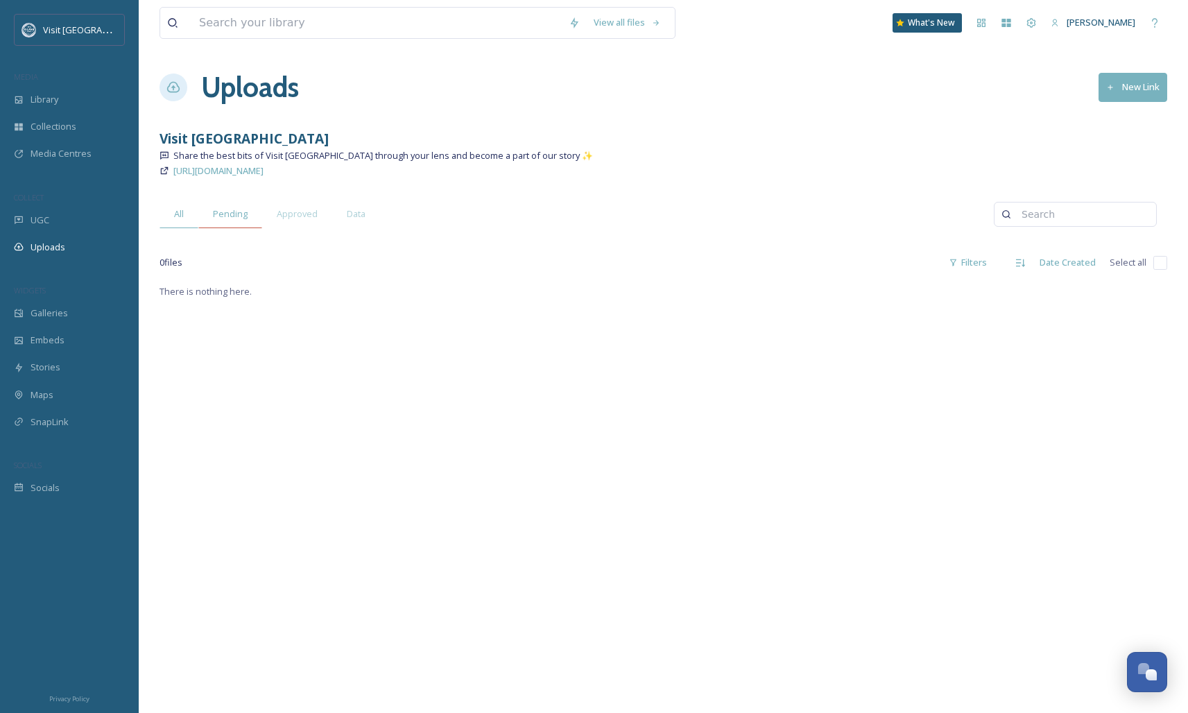
click at [243, 214] on span "Pending" at bounding box center [230, 213] width 35 height 13
click at [292, 214] on span "Approved" at bounding box center [297, 213] width 41 height 13
click at [347, 212] on span "Data" at bounding box center [356, 213] width 19 height 13
click at [81, 214] on div "UGC" at bounding box center [69, 220] width 139 height 27
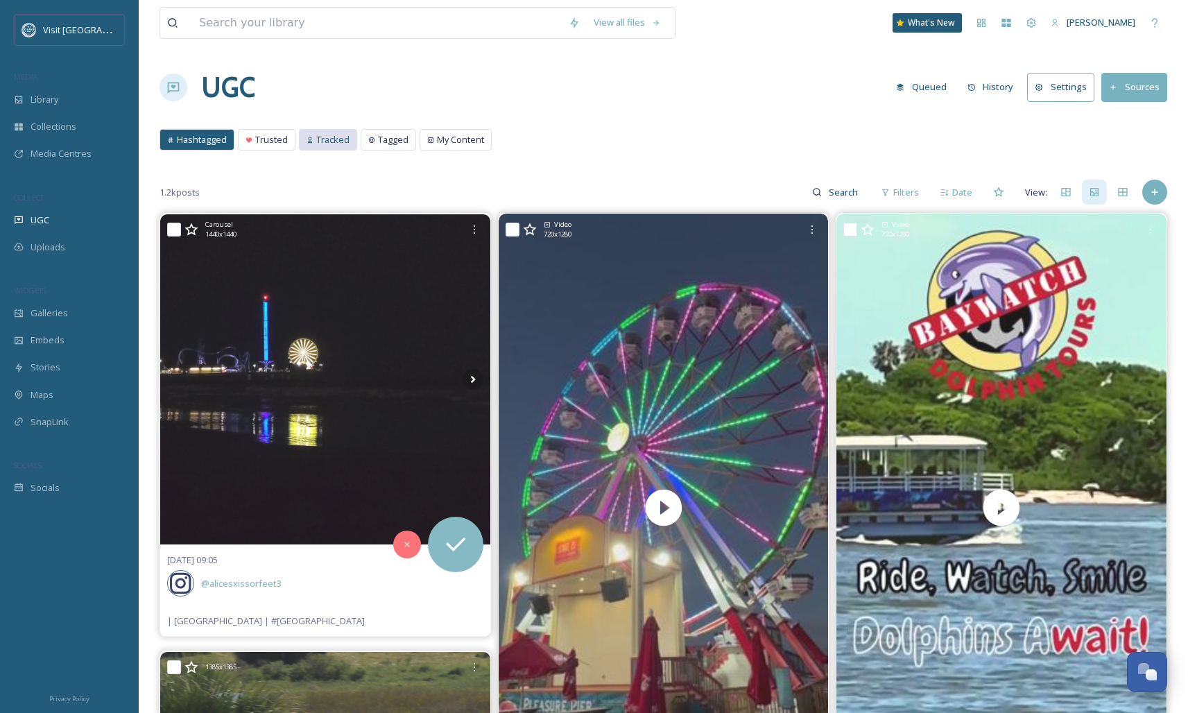
click at [340, 135] on span "Tracked" at bounding box center [332, 139] width 33 height 13
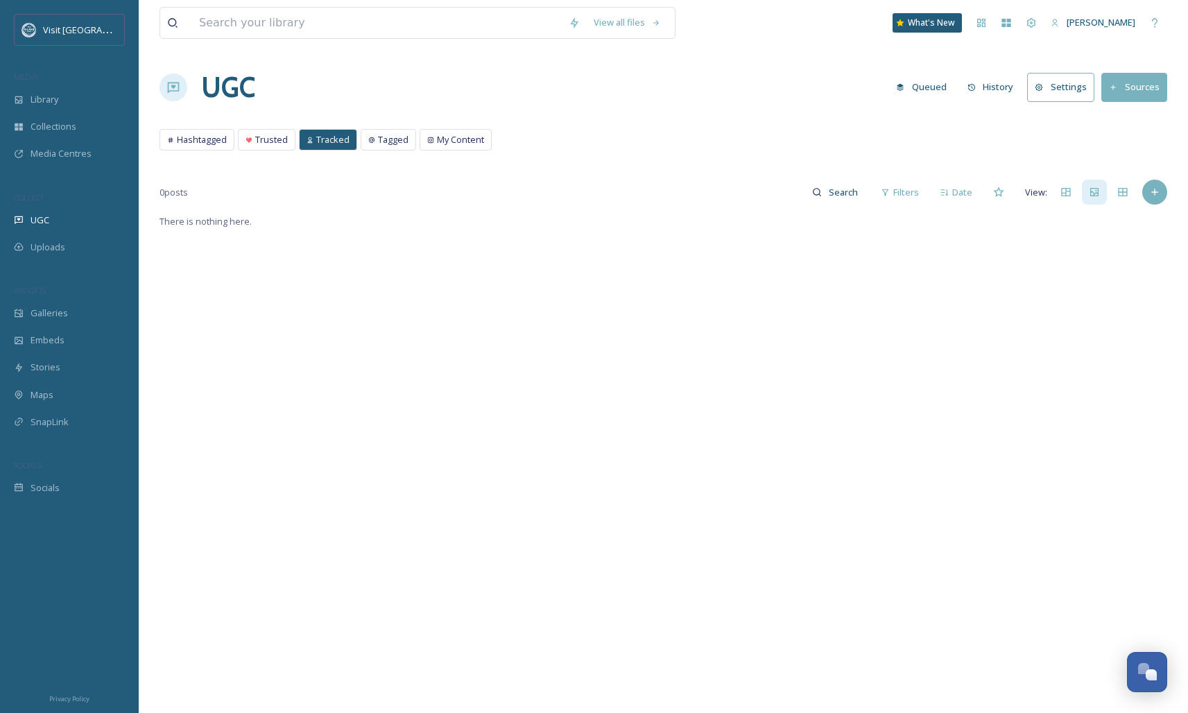
click at [218, 101] on h1 "UGC" at bounding box center [228, 88] width 54 height 42
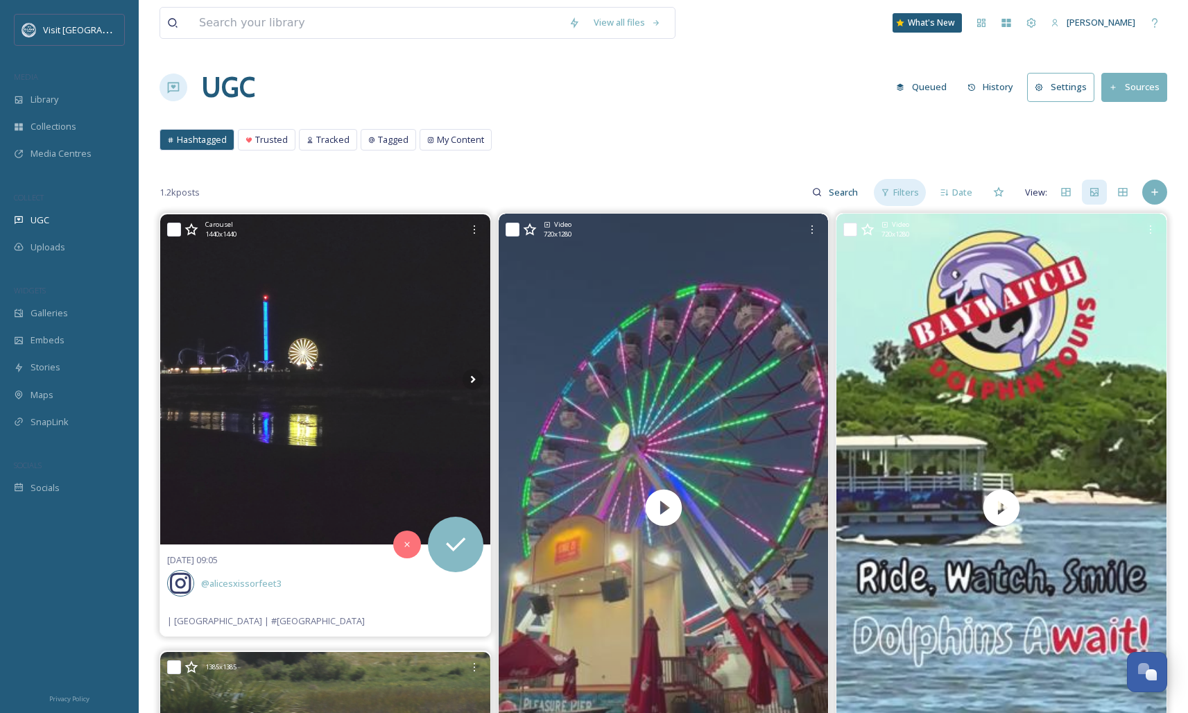
click at [889, 191] on icon at bounding box center [885, 192] width 9 height 9
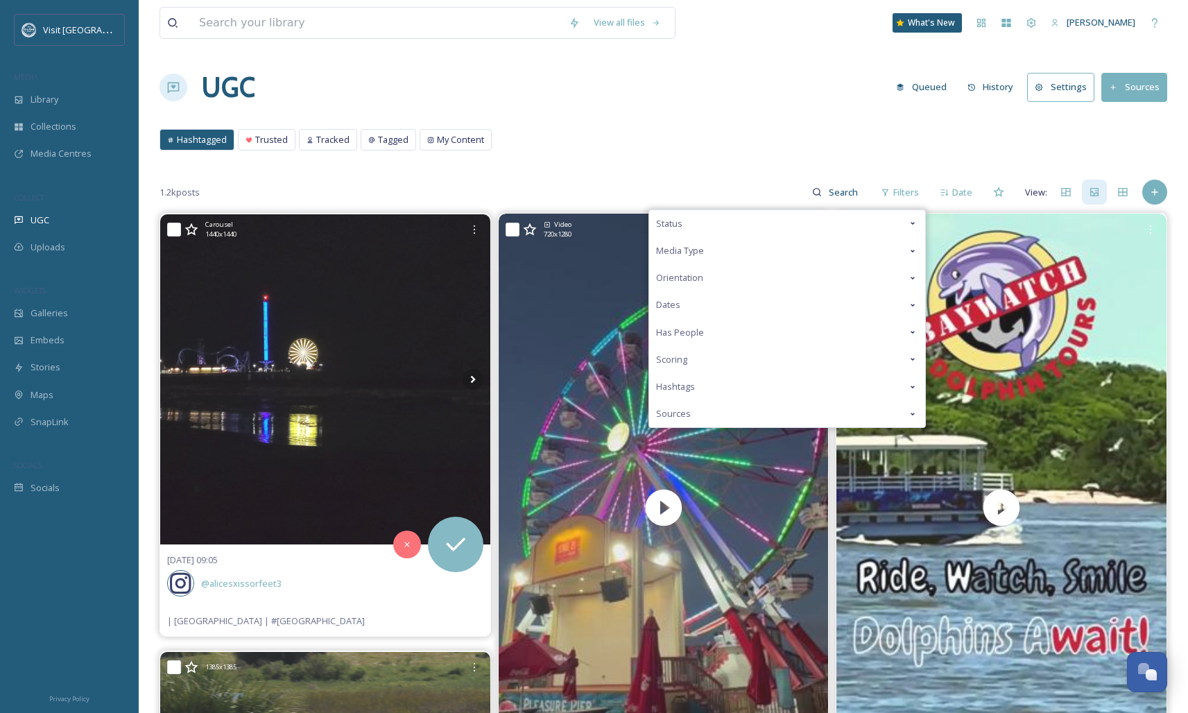
click at [781, 223] on div "Status" at bounding box center [787, 223] width 276 height 27
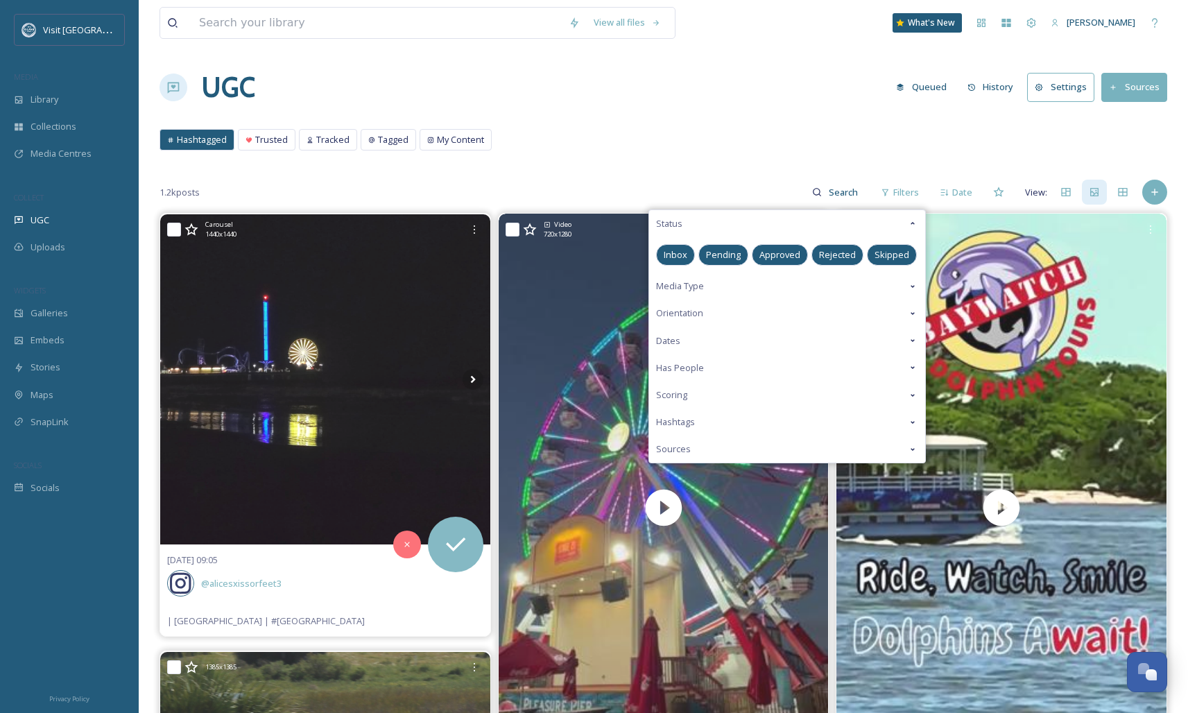
click at [734, 258] on span "Pending" at bounding box center [723, 254] width 35 height 13
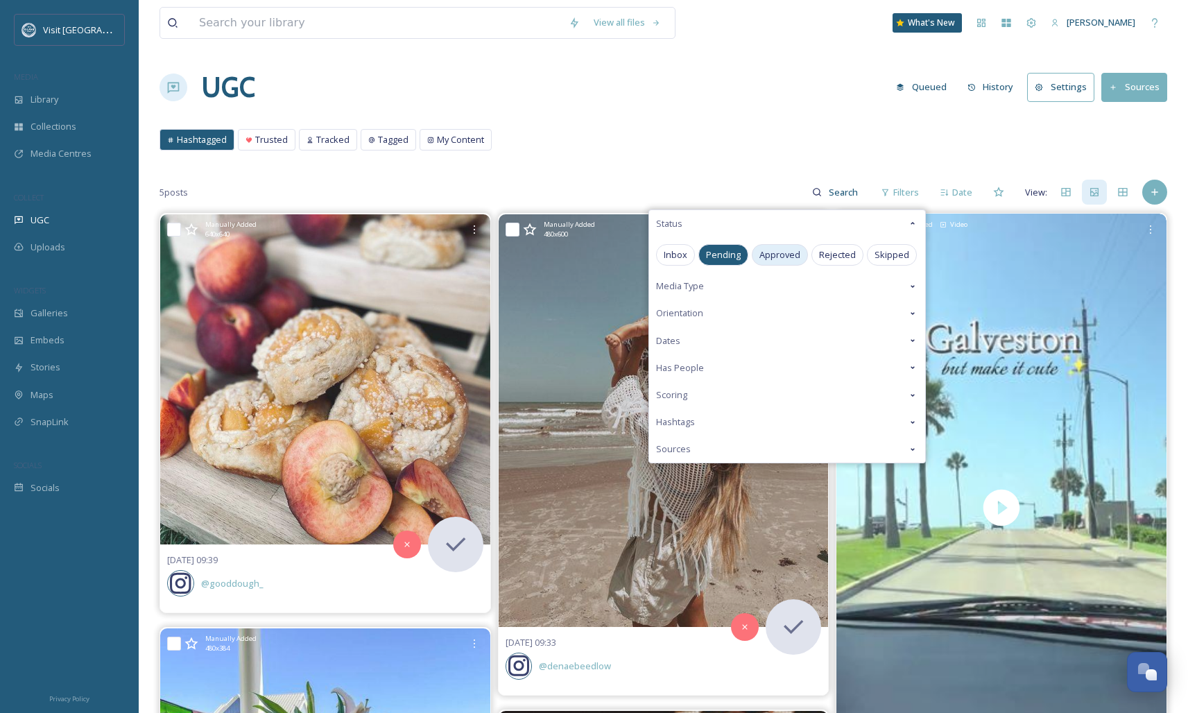
click at [781, 259] on span "Approved" at bounding box center [779, 254] width 41 height 13
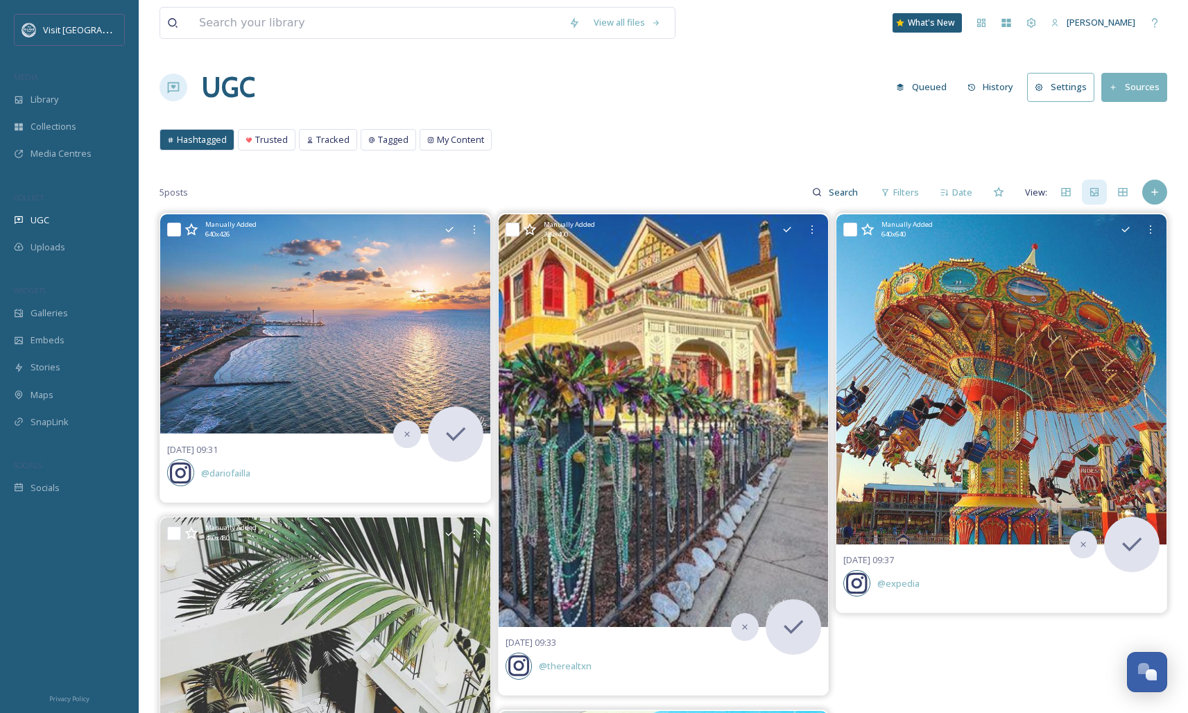
click at [740, 129] on div "Hashtagged Trusted Tracked Tagged My Content Hashtagged Trusted Tracked Tagged …" at bounding box center [663, 143] width 1008 height 28
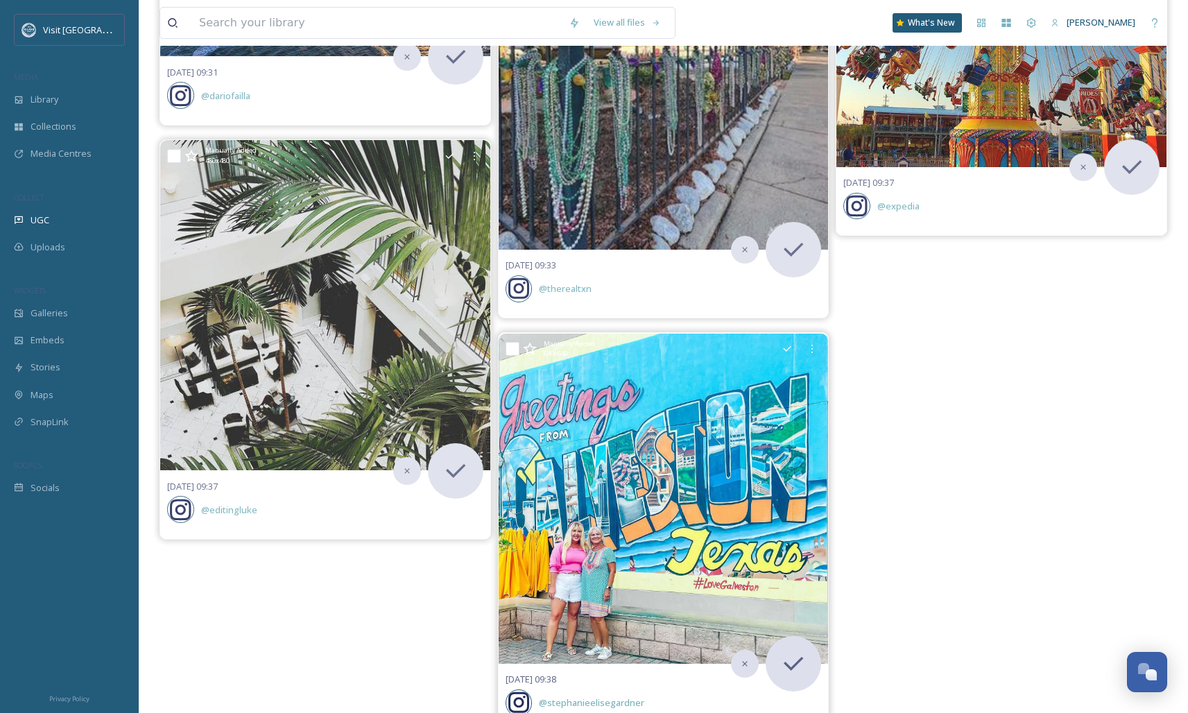
scroll to position [442, 0]
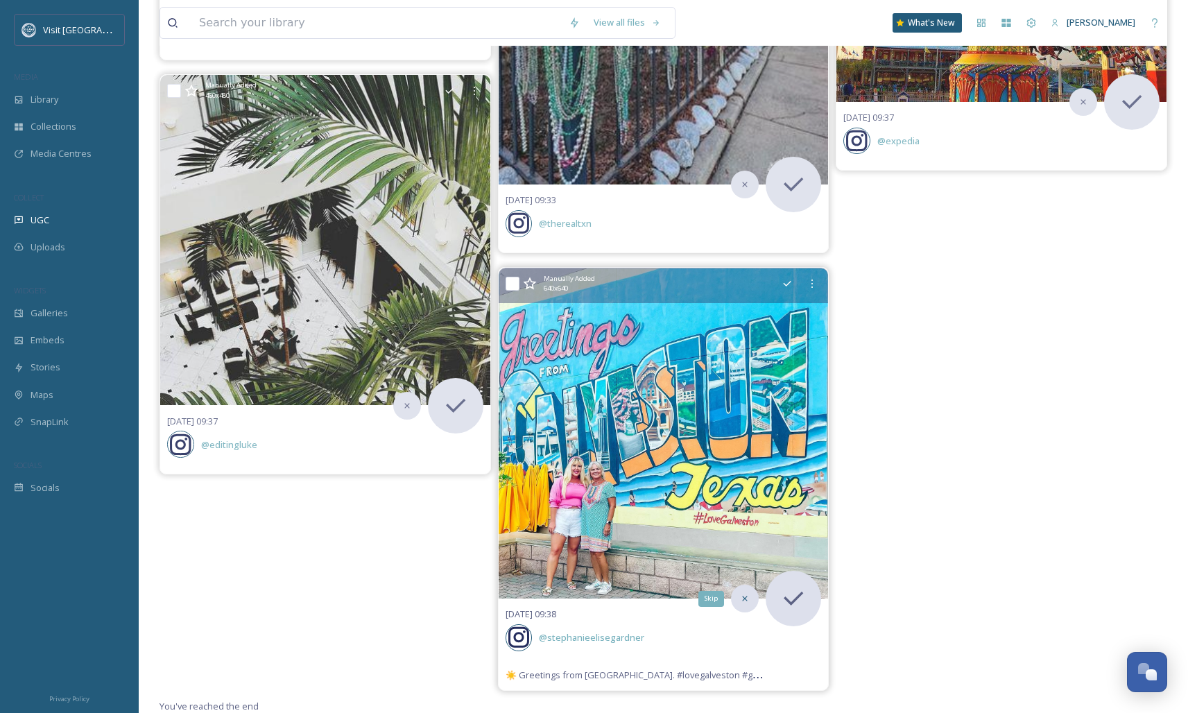
click at [745, 590] on div "Skip" at bounding box center [745, 599] width 28 height 28
click at [745, 602] on icon at bounding box center [745, 599] width 10 height 10
click at [741, 600] on icon at bounding box center [745, 599] width 10 height 10
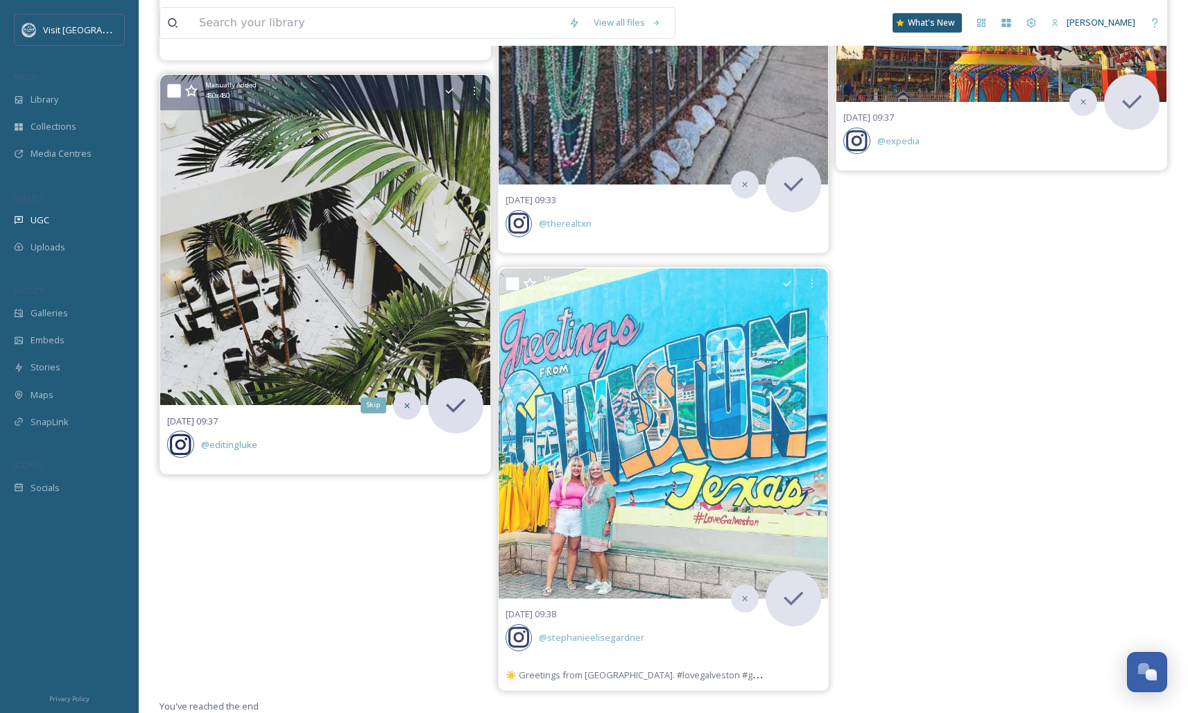
click at [408, 402] on icon at bounding box center [407, 406] width 10 height 10
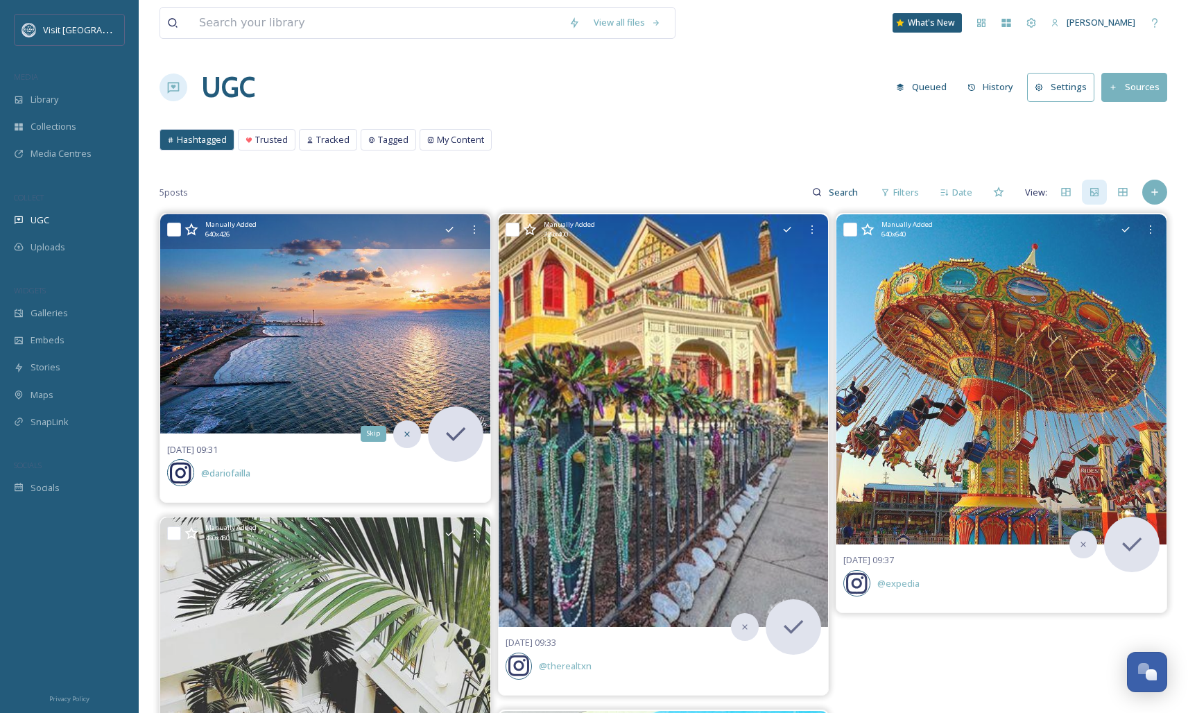
click at [412, 440] on div "Skip" at bounding box center [407, 434] width 28 height 28
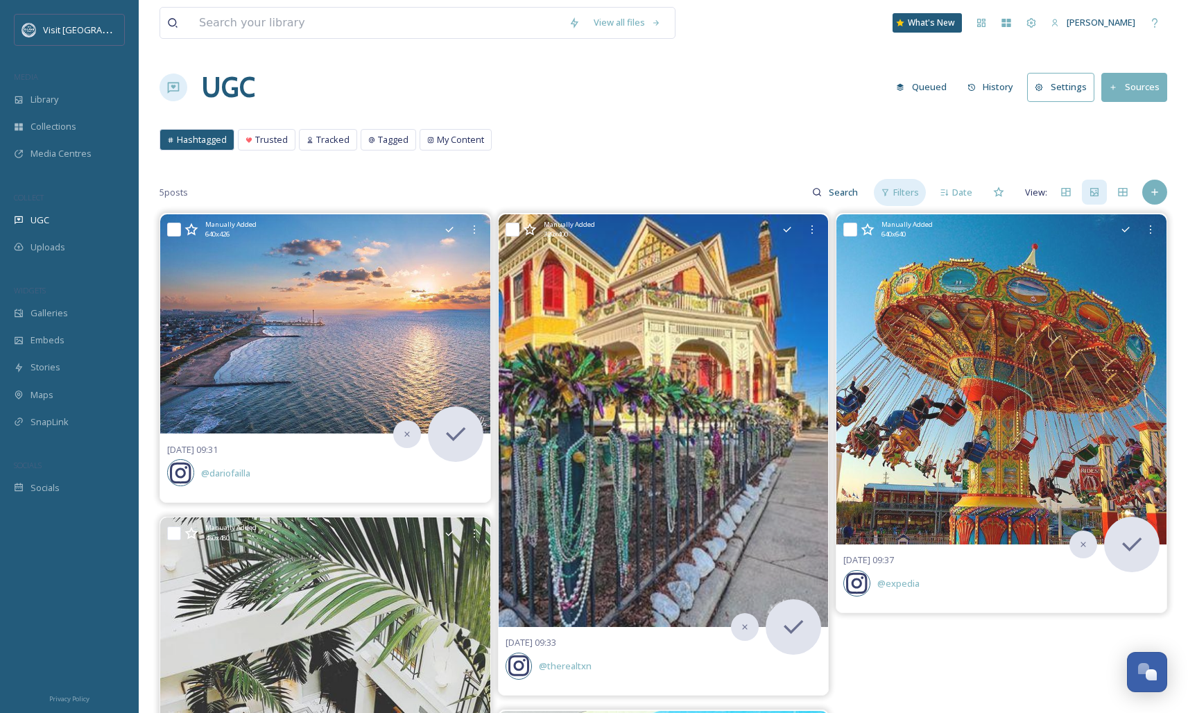
click at [900, 191] on span "Filters" at bounding box center [906, 192] width 26 height 13
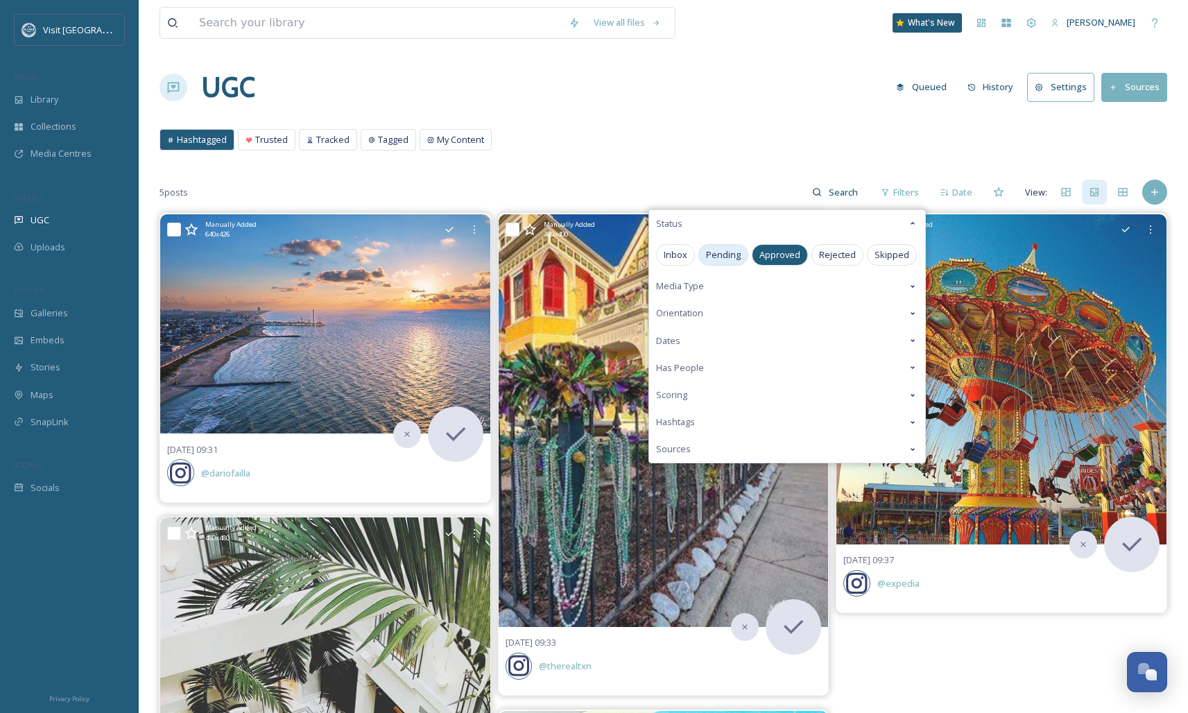
click at [737, 254] on span "Pending" at bounding box center [723, 254] width 35 height 13
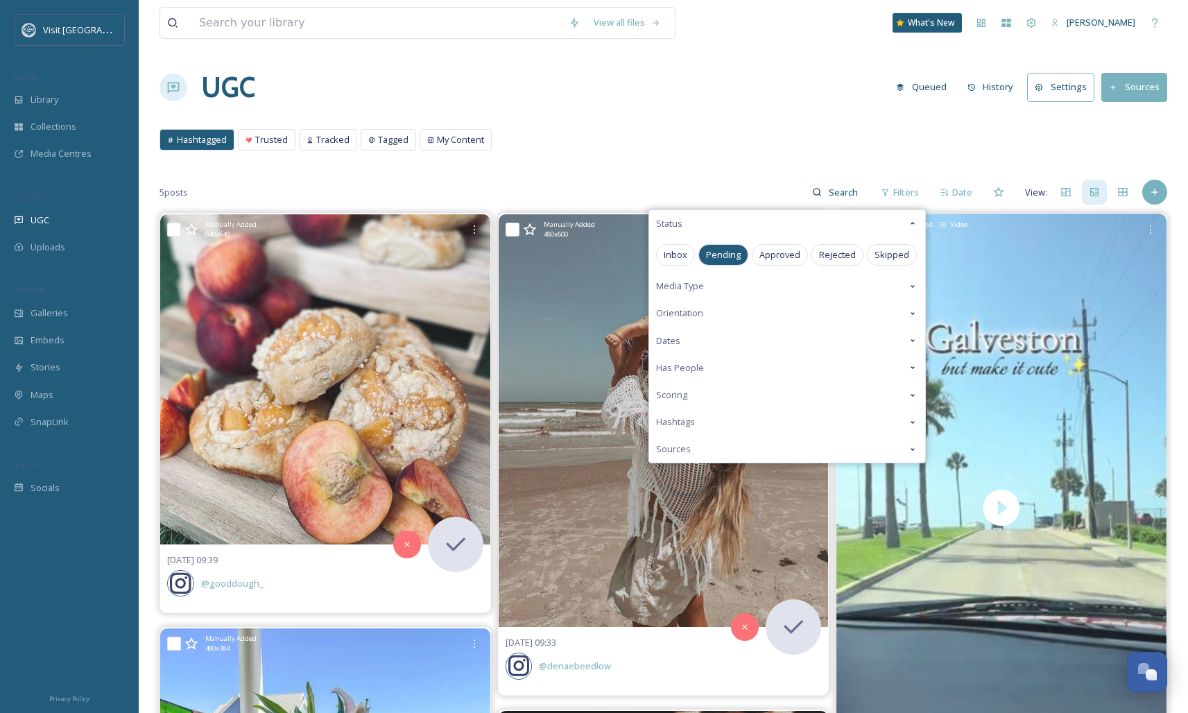
click at [566, 141] on div "Hashtagged Trusted Tracked Tagged My Content Hashtagged Trusted Tracked Tagged …" at bounding box center [663, 143] width 1008 height 28
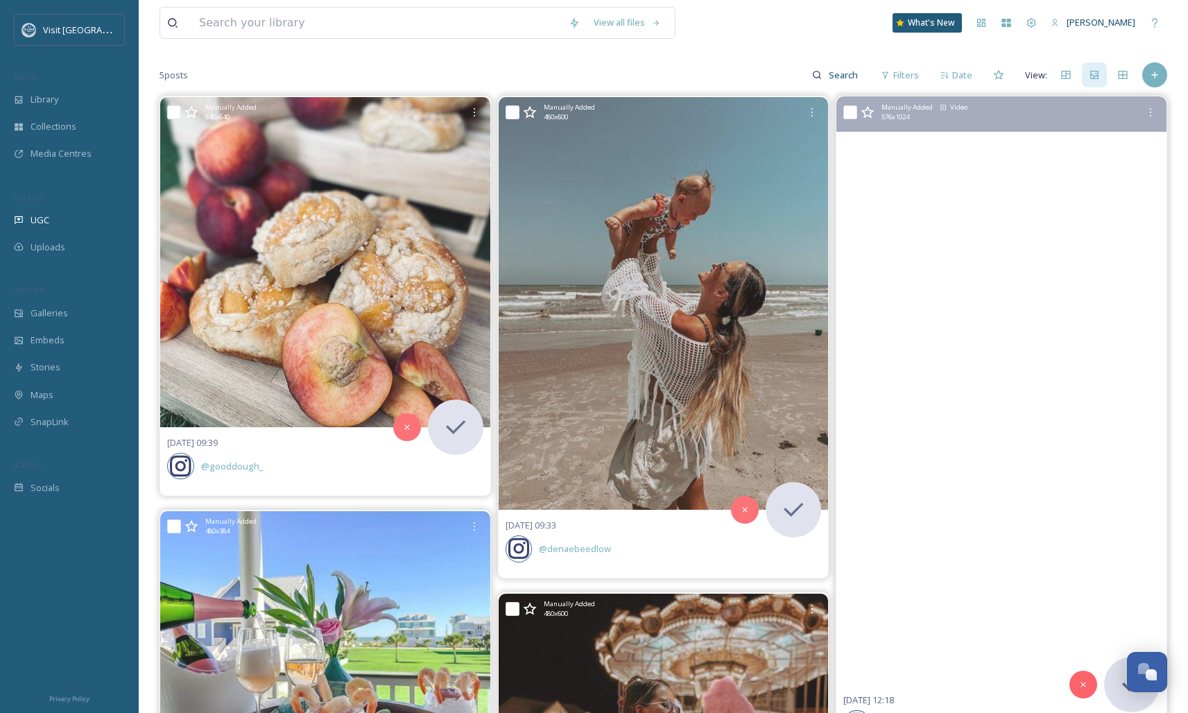
scroll to position [246, 0]
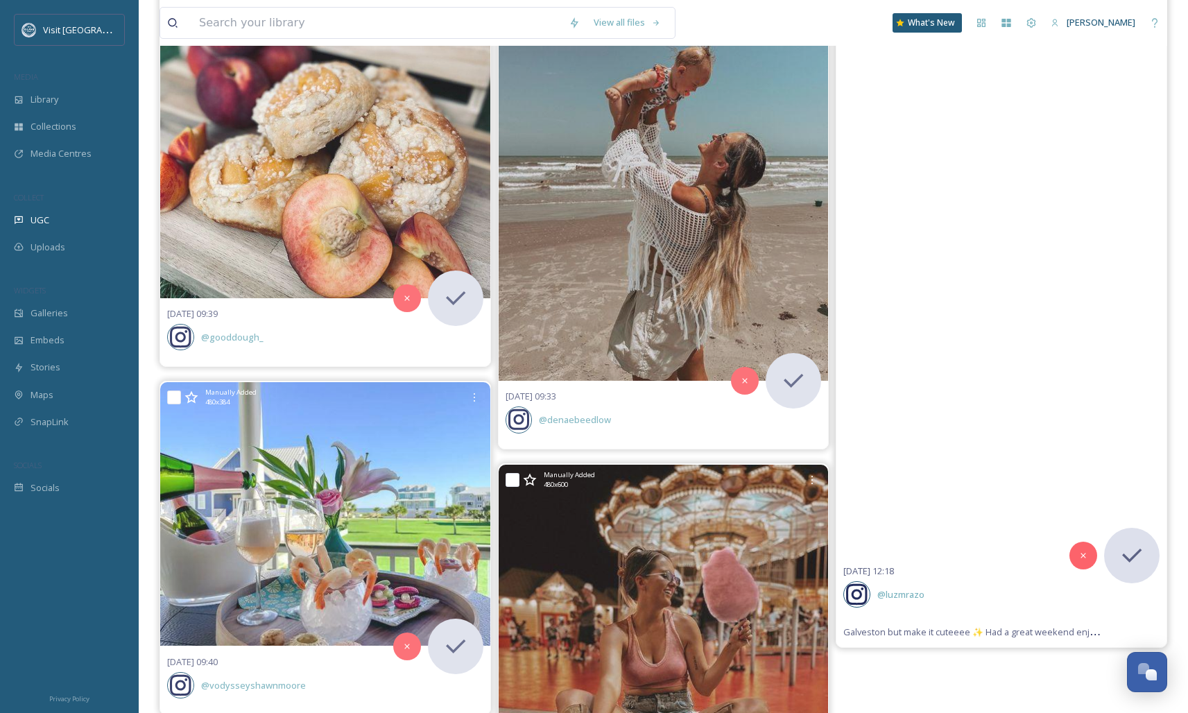
click at [983, 377] on video "Galveston but make it cuteeee ✨ Had a great weekend enjoying the parts of Galve…" at bounding box center [1001, 261] width 330 height 588
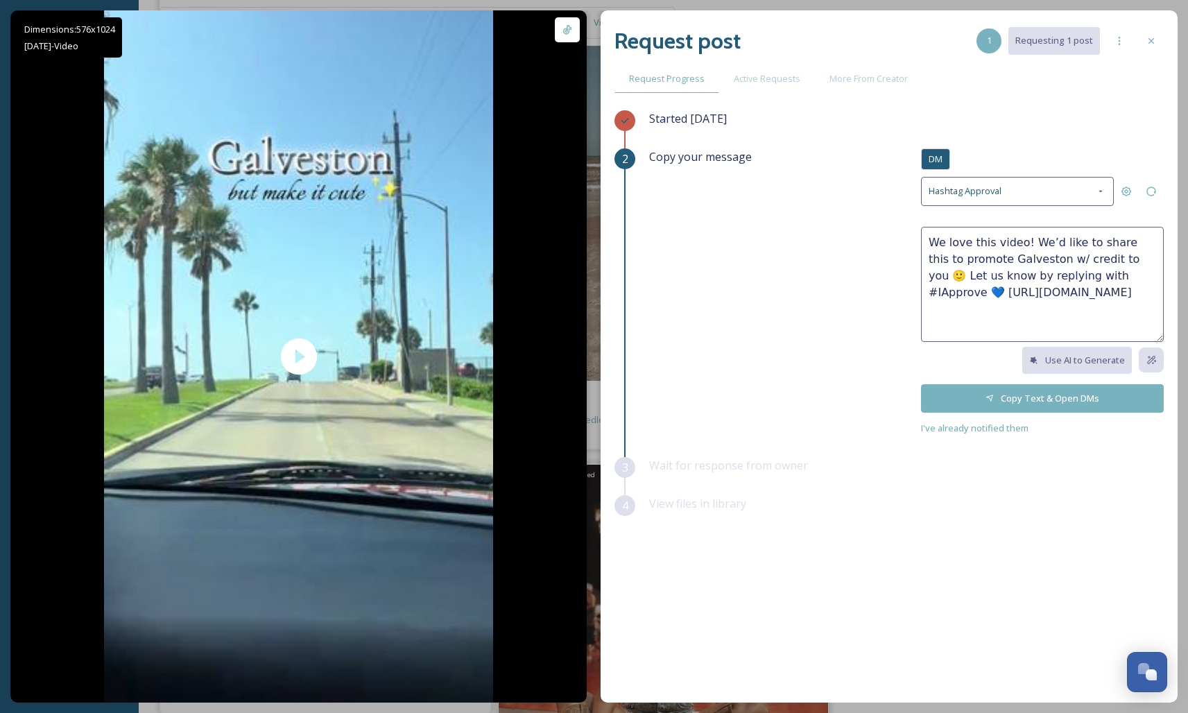
drag, startPoint x: 698, startPoint y: 121, endPoint x: 691, endPoint y: 141, distance: 21.3
click at [698, 121] on span "Started [DATE]" at bounding box center [688, 118] width 78 height 15
click at [691, 142] on div "Started [DATE]" at bounding box center [906, 129] width 515 height 38
drag, startPoint x: 1133, startPoint y: 38, endPoint x: 1141, endPoint y: 44, distance: 10.0
click at [1141, 44] on div "Request post 1 Requesting 1 post Request Progress Active Requests More From Cre…" at bounding box center [888, 356] width 577 height 692
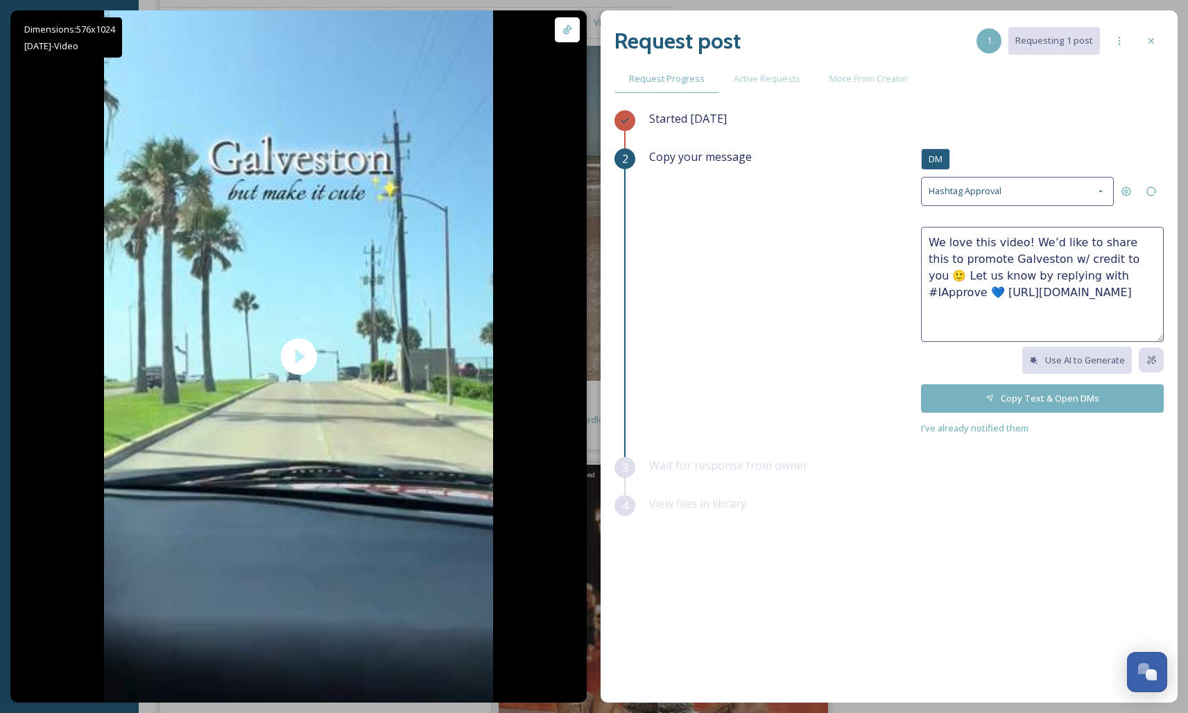
click at [1143, 42] on div at bounding box center [1151, 40] width 25 height 25
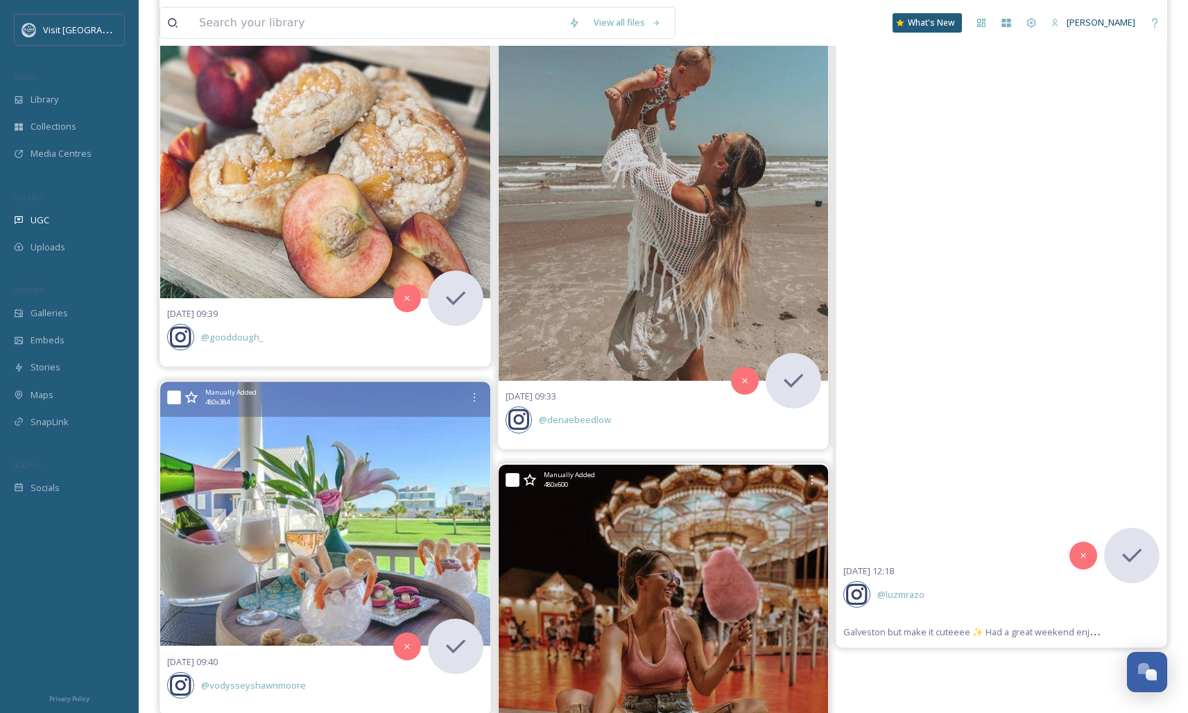
scroll to position [502, 0]
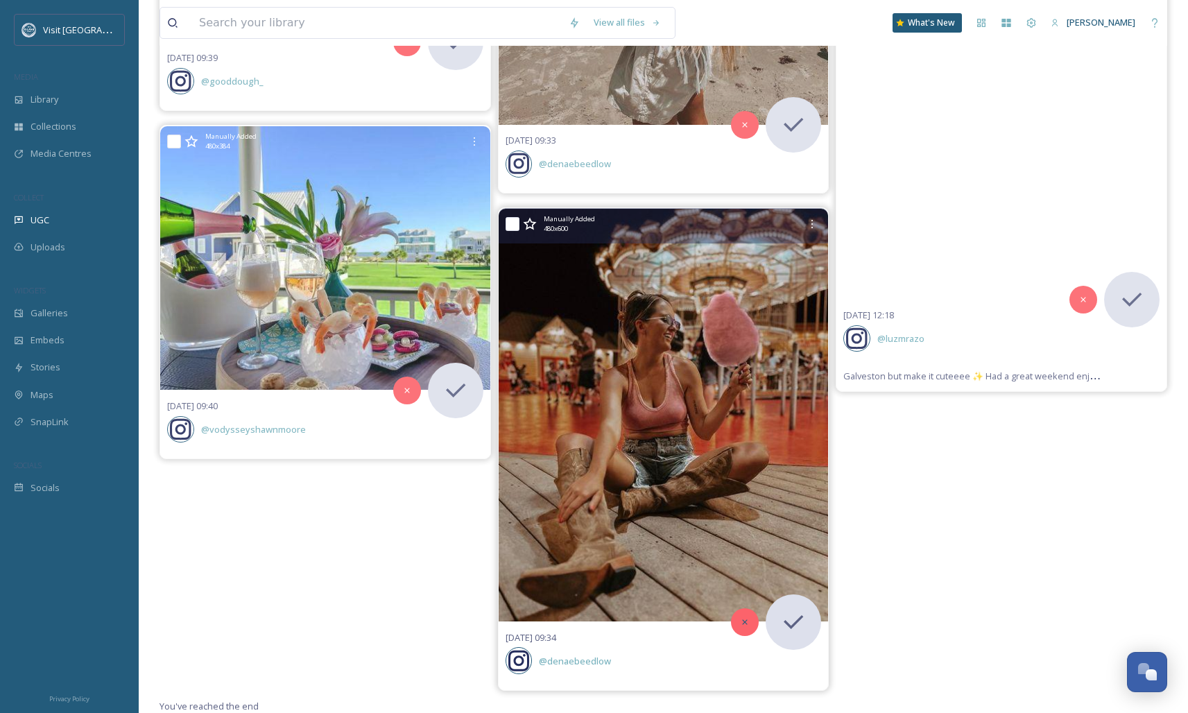
click at [736, 620] on div at bounding box center [745, 622] width 28 height 28
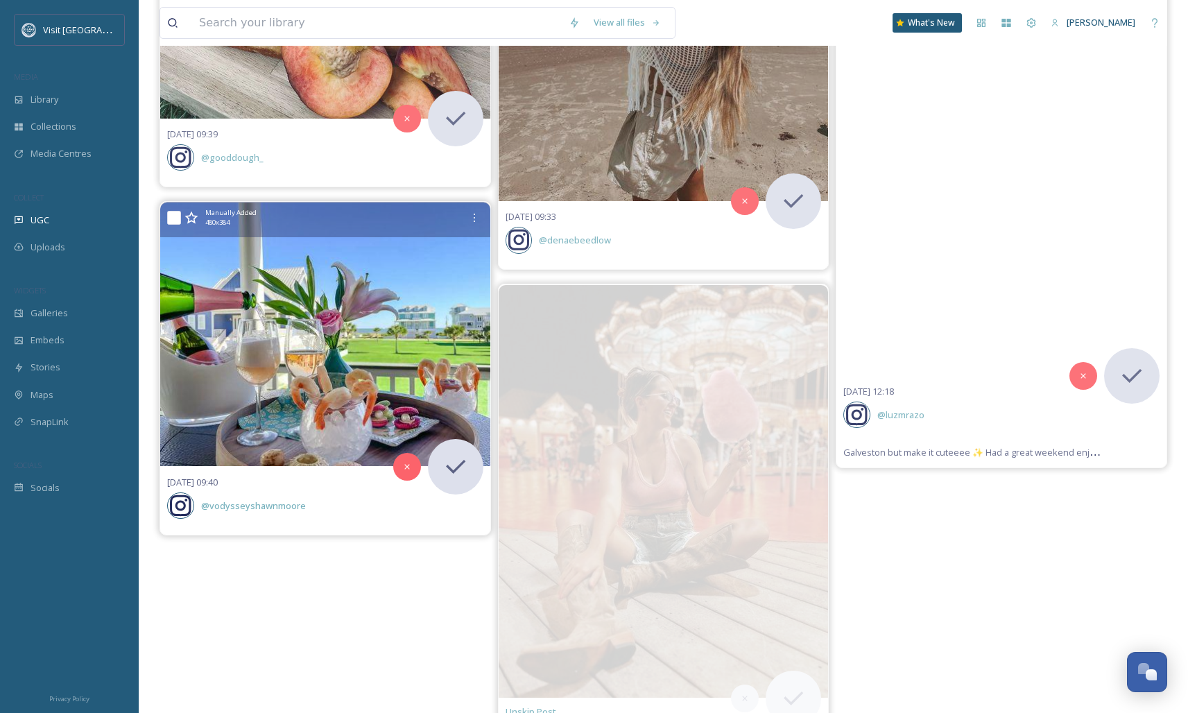
scroll to position [389, 0]
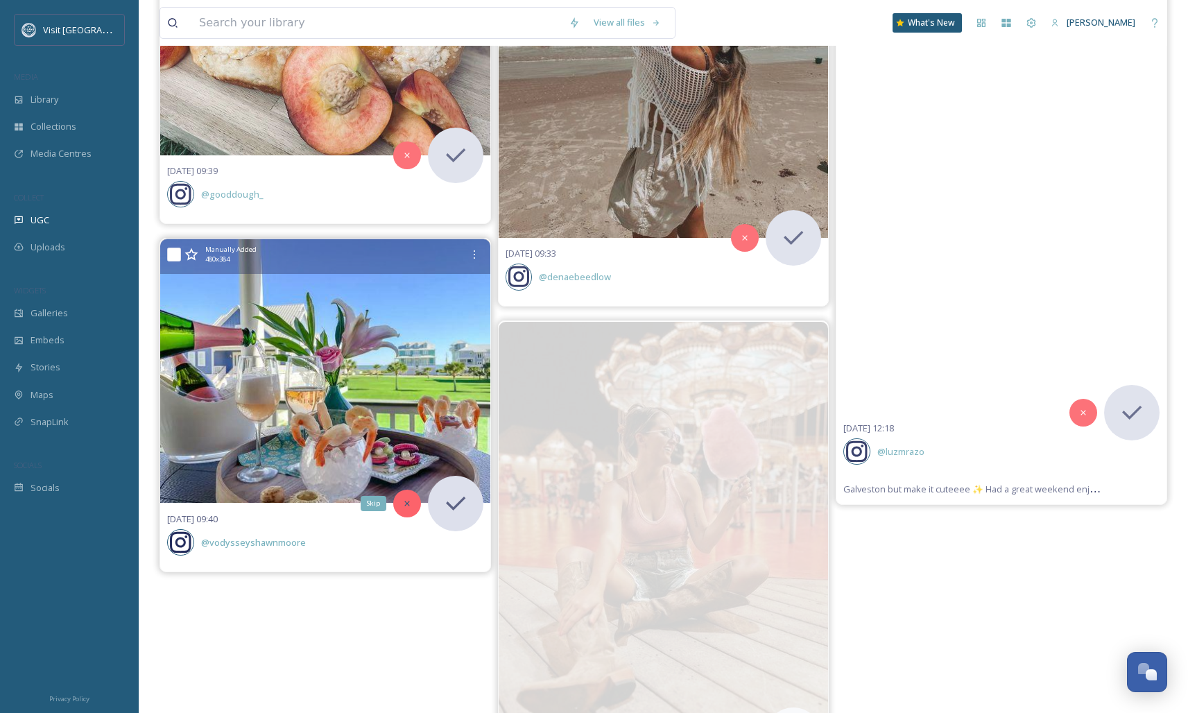
click at [401, 502] on div "Skip" at bounding box center [407, 504] width 28 height 28
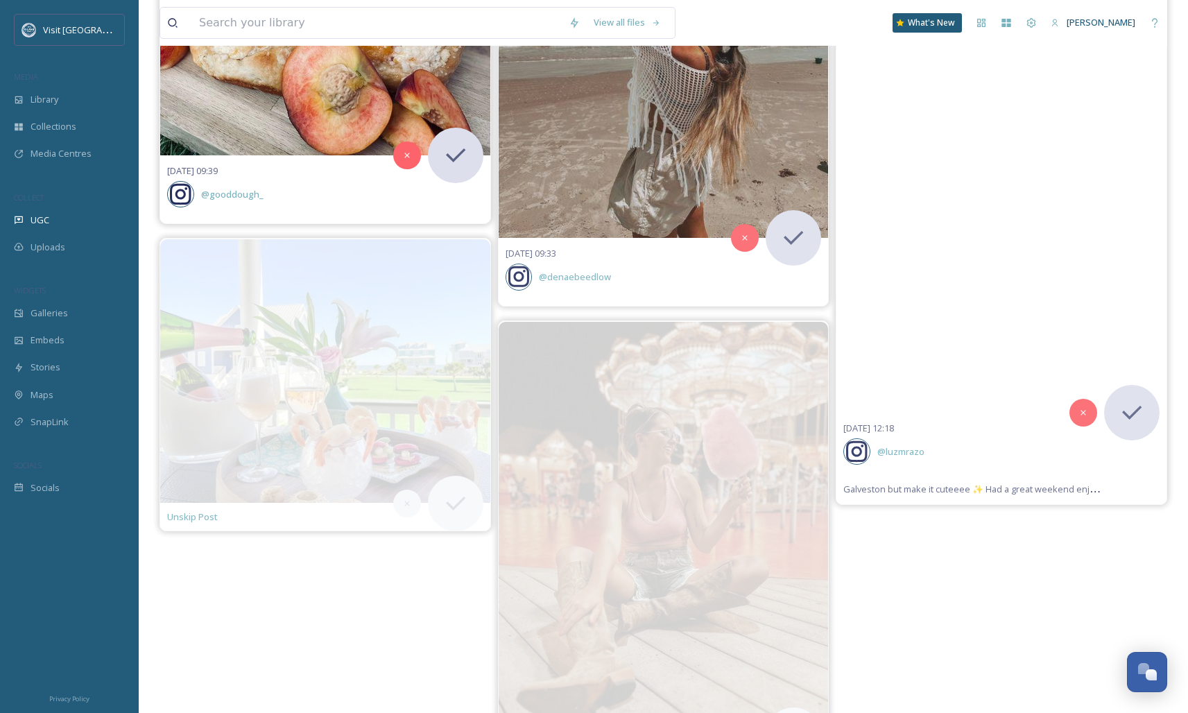
scroll to position [0, 0]
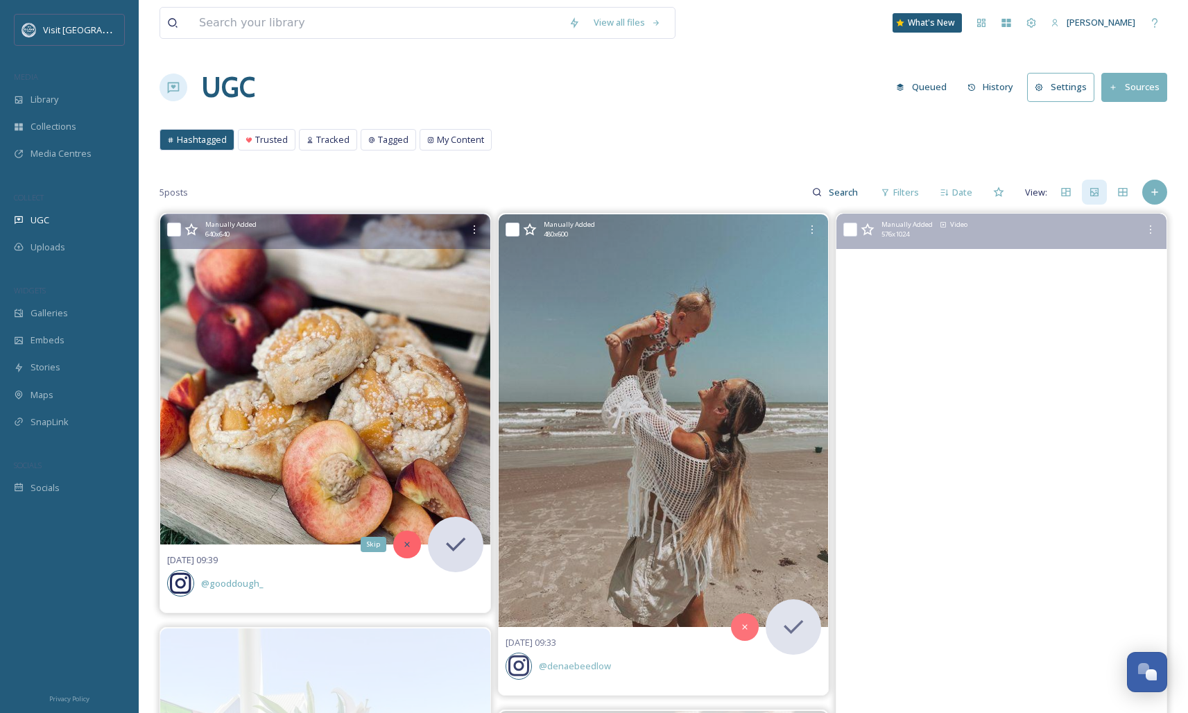
click at [406, 544] on icon at bounding box center [407, 544] width 10 height 10
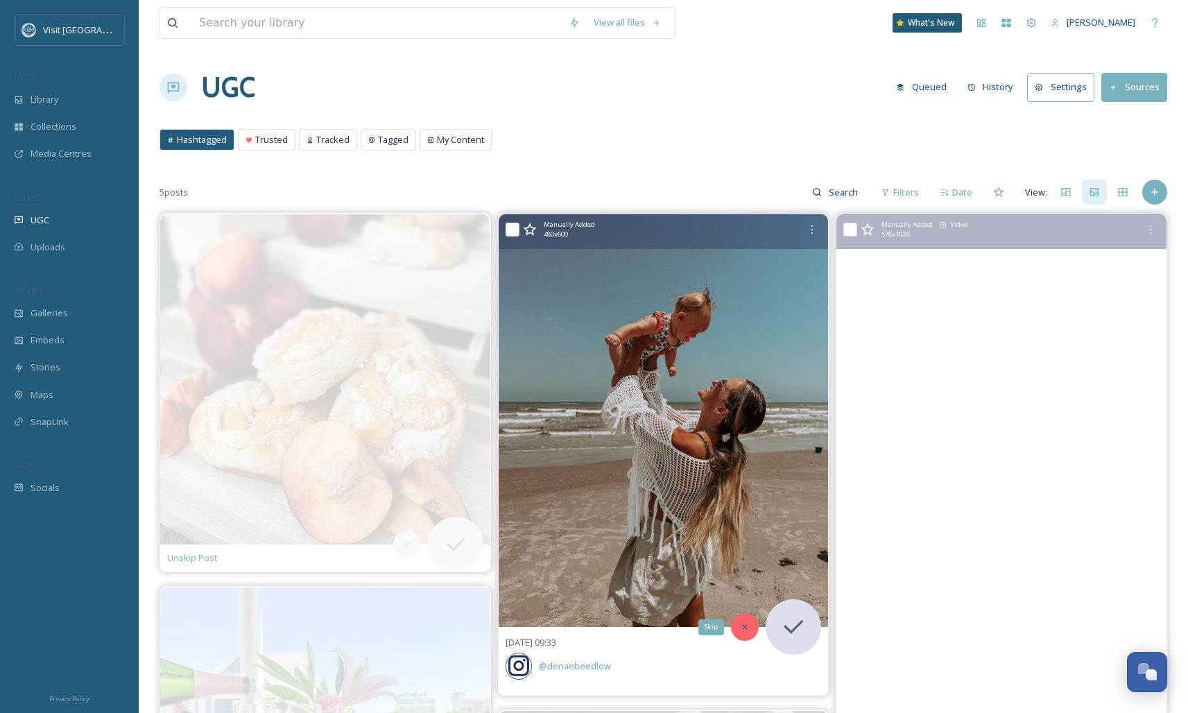
click at [734, 621] on div "Skip" at bounding box center [745, 627] width 28 height 28
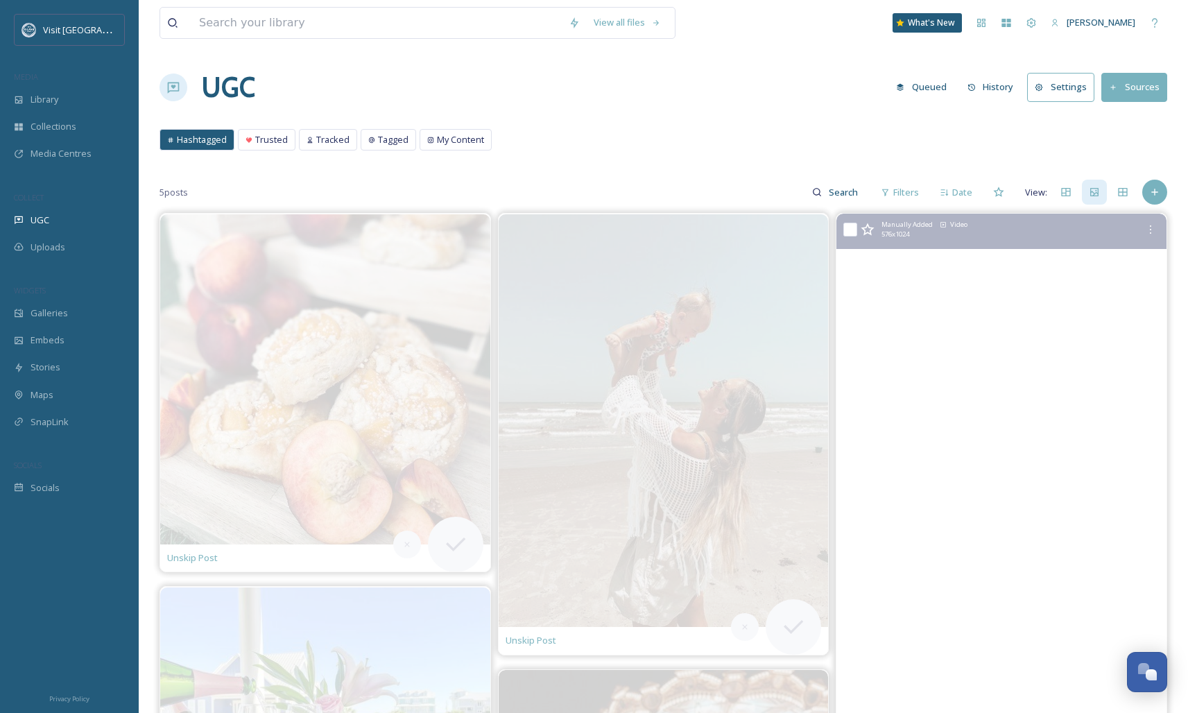
click at [738, 154] on div "Hashtagged Trusted Tracked Tagged My Content Hashtagged Trusted Tracked Tagged …" at bounding box center [663, 143] width 1008 height 28
click at [925, 87] on button "Queued" at bounding box center [921, 87] width 64 height 27
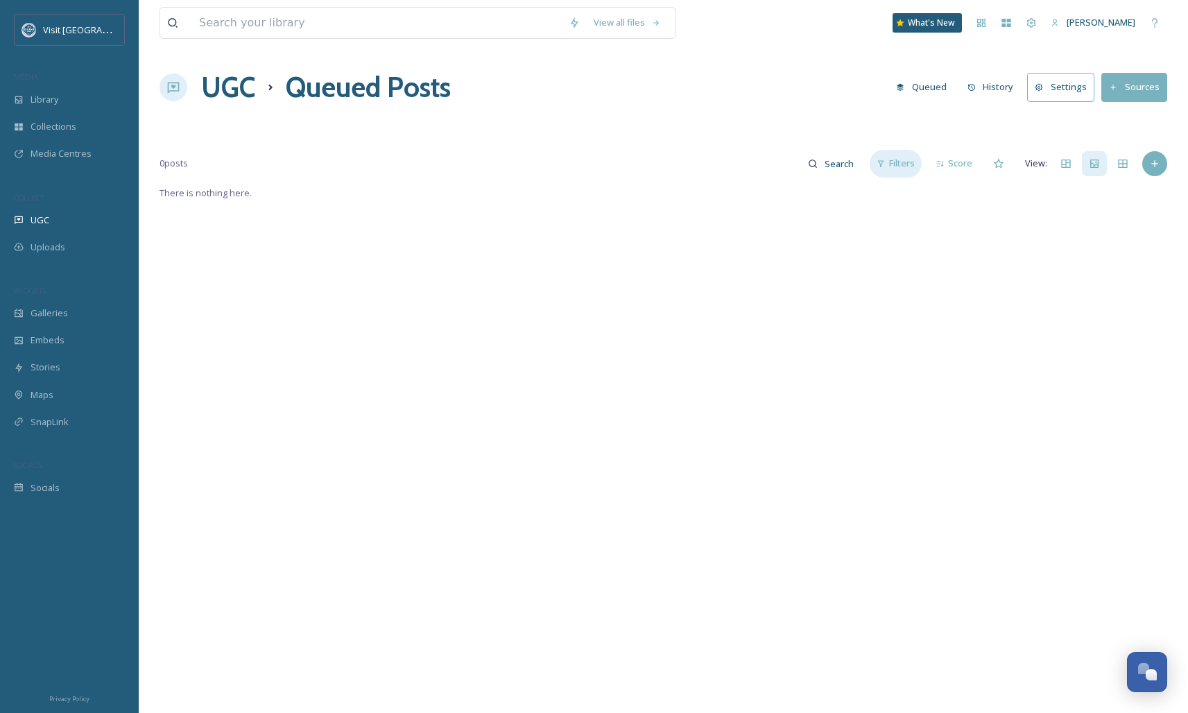
click at [894, 160] on span "Filters" at bounding box center [902, 163] width 26 height 13
click at [793, 182] on div "Status" at bounding box center [783, 195] width 276 height 27
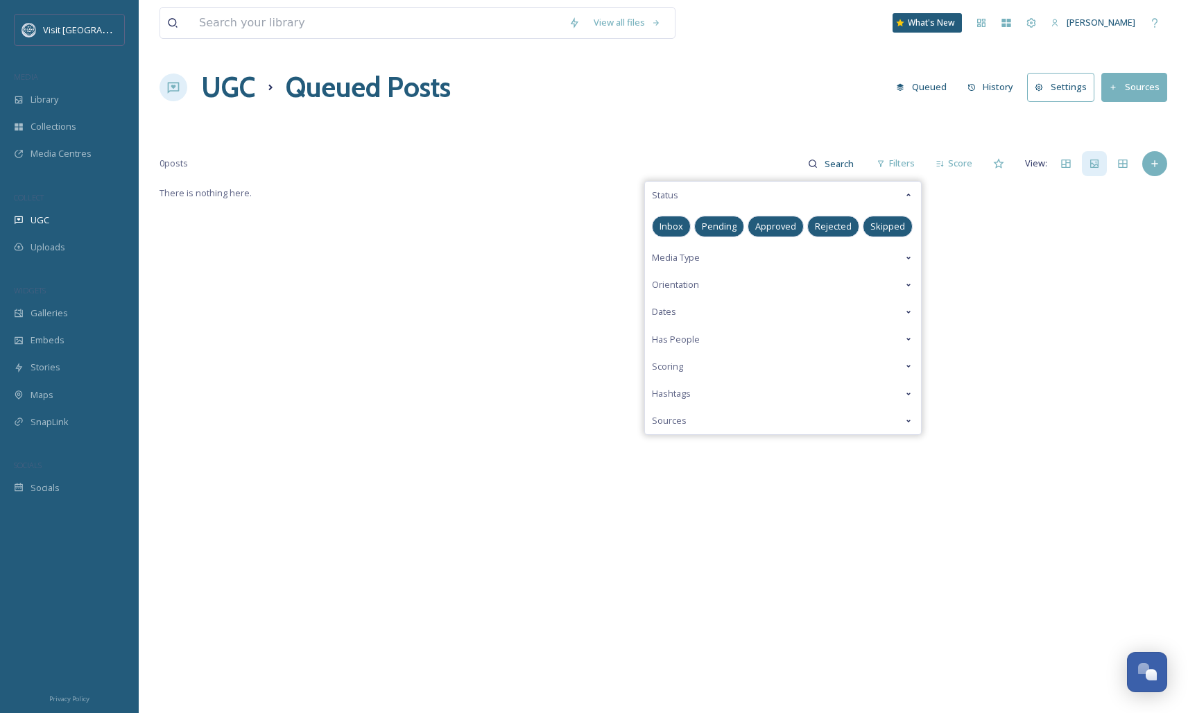
click at [836, 228] on span "Rejected" at bounding box center [833, 226] width 37 height 13
click at [779, 224] on span "Approved" at bounding box center [775, 226] width 41 height 13
click at [673, 226] on span "Inbox" at bounding box center [671, 226] width 24 height 13
click at [216, 96] on h1 "UGC" at bounding box center [228, 88] width 54 height 42
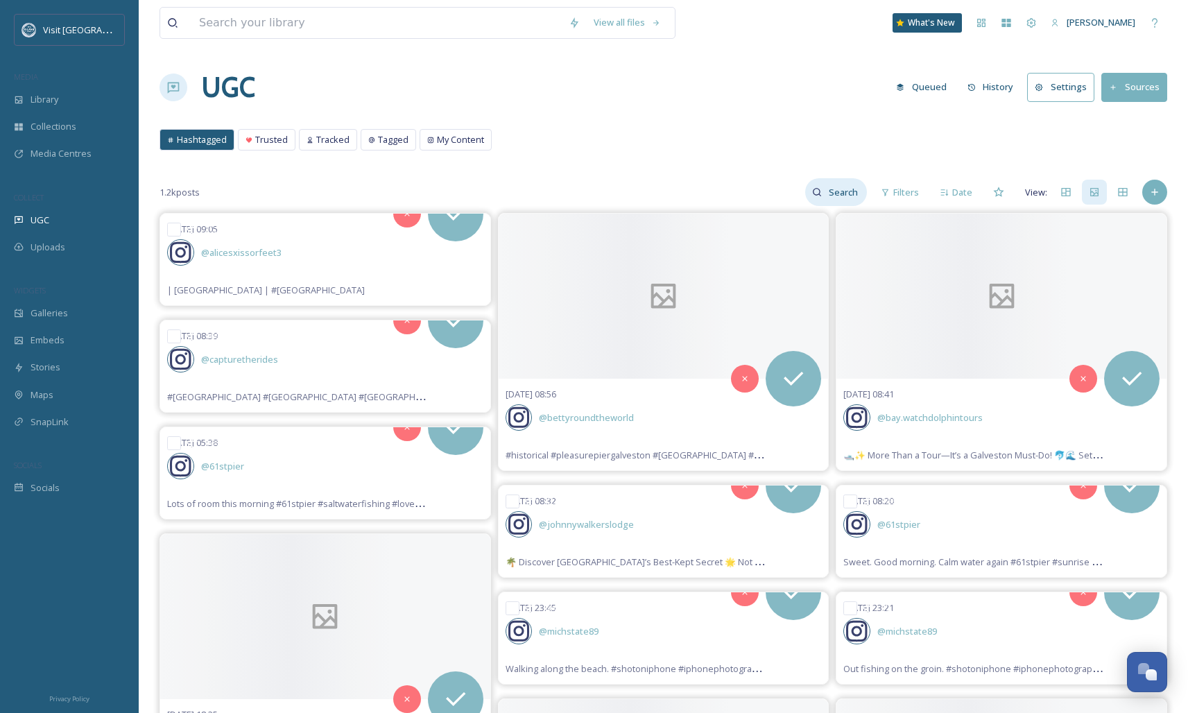
click at [842, 193] on input at bounding box center [844, 192] width 45 height 28
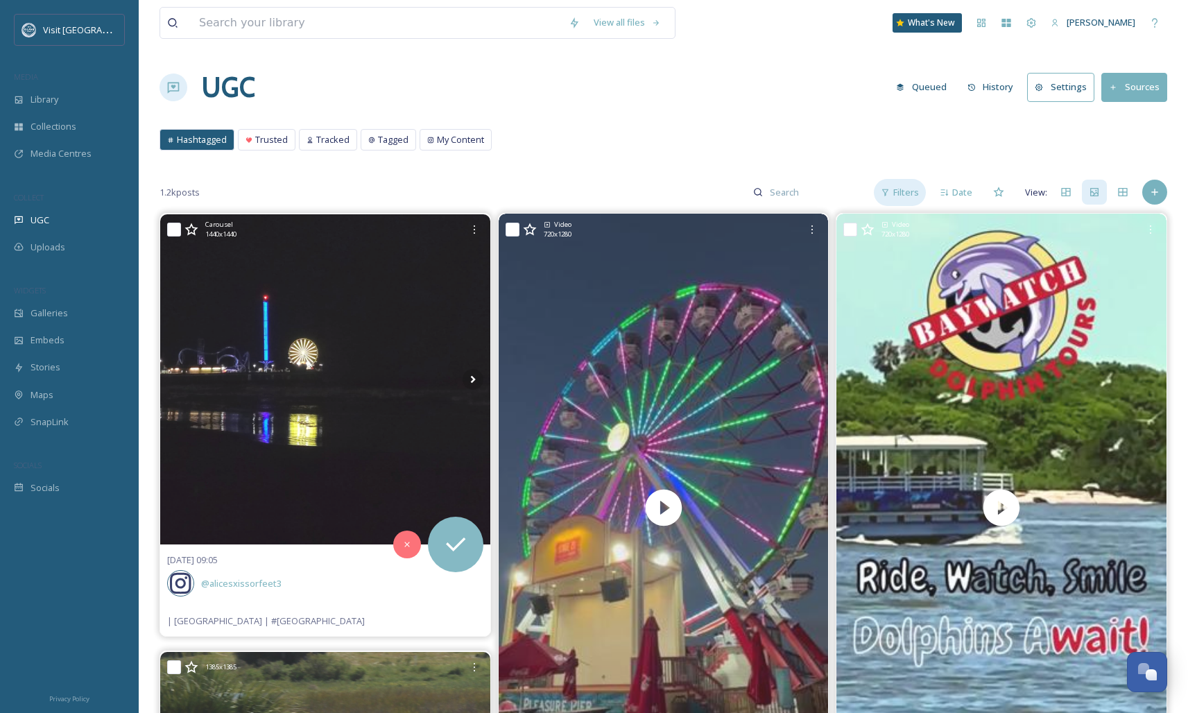
click at [922, 198] on div "Filters" at bounding box center [900, 192] width 52 height 27
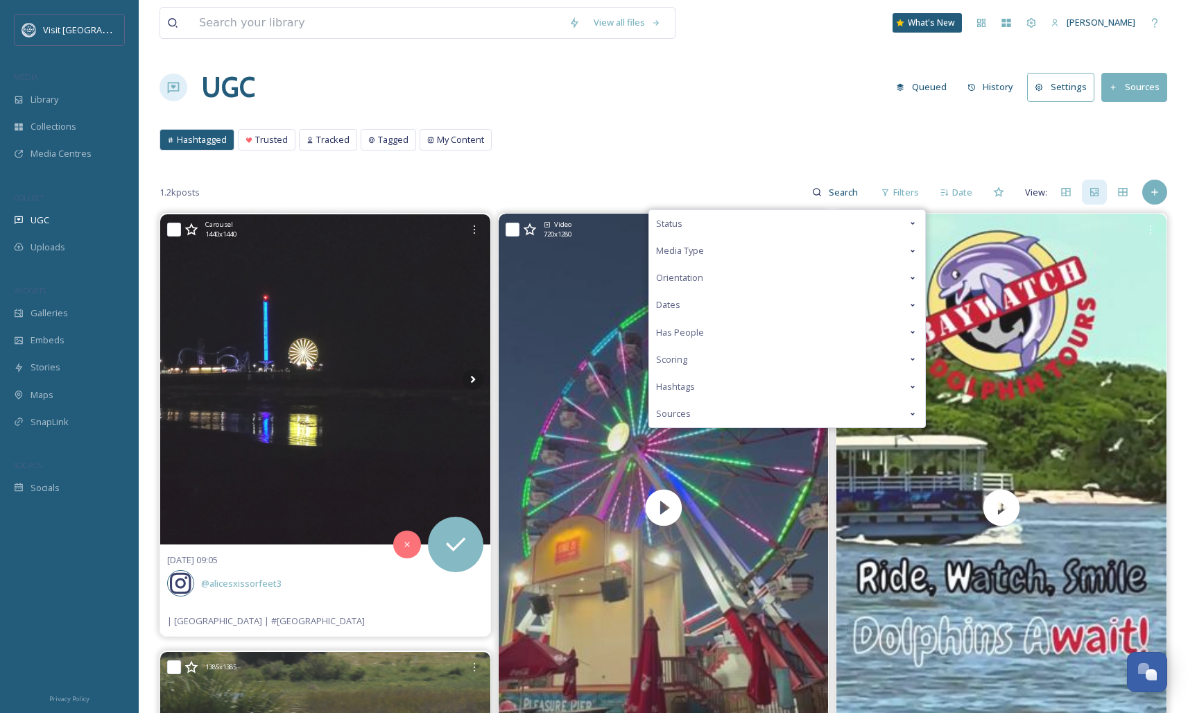
click at [800, 229] on div "Status" at bounding box center [787, 223] width 276 height 27
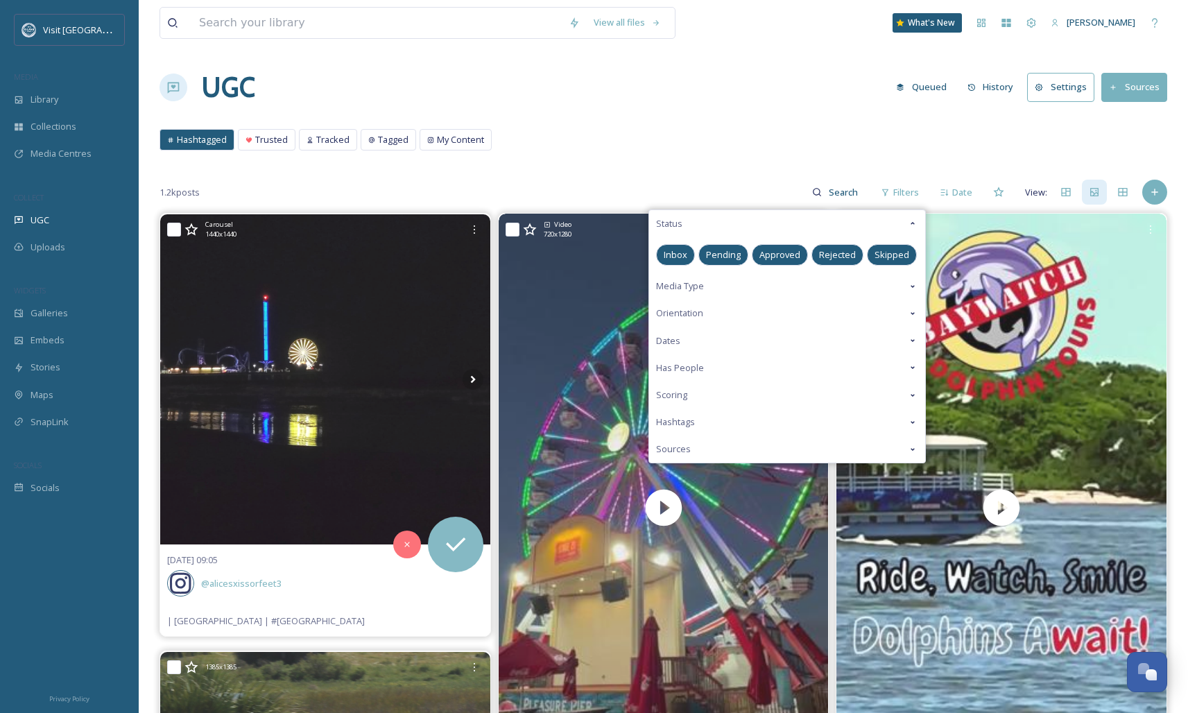
click at [681, 256] on span "Inbox" at bounding box center [676, 254] width 24 height 13
click at [736, 250] on span "Pending" at bounding box center [723, 254] width 35 height 13
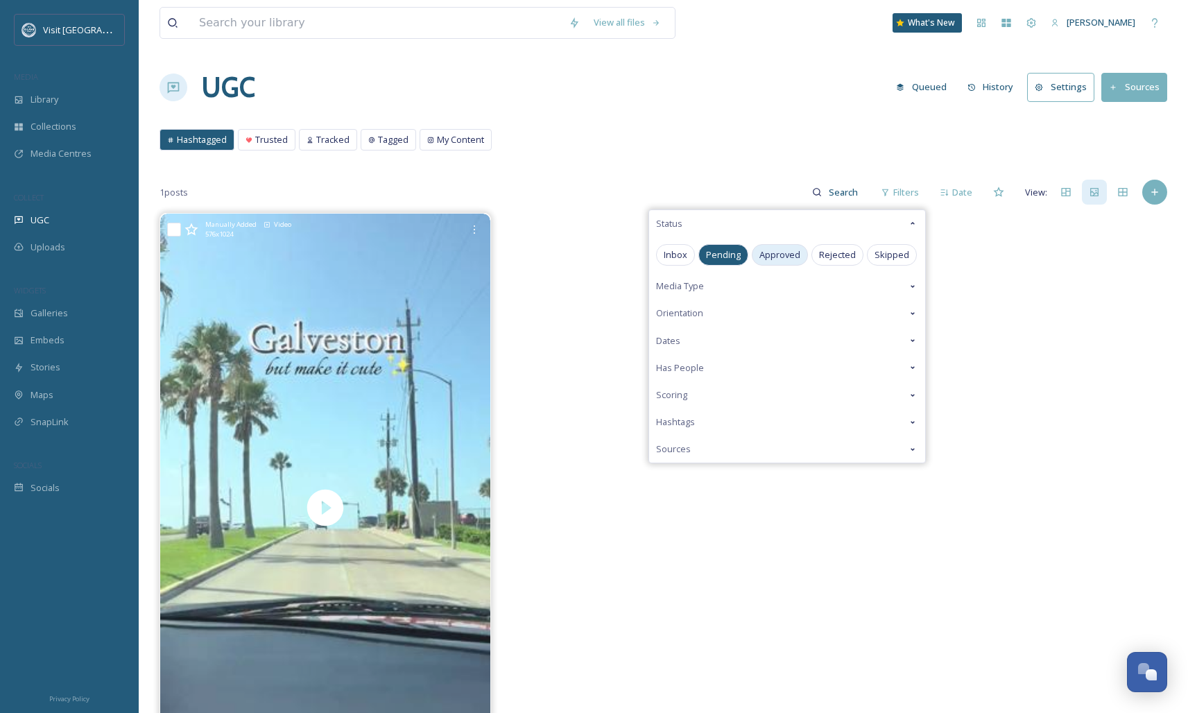
click at [780, 254] on span "Approved" at bounding box center [779, 254] width 41 height 13
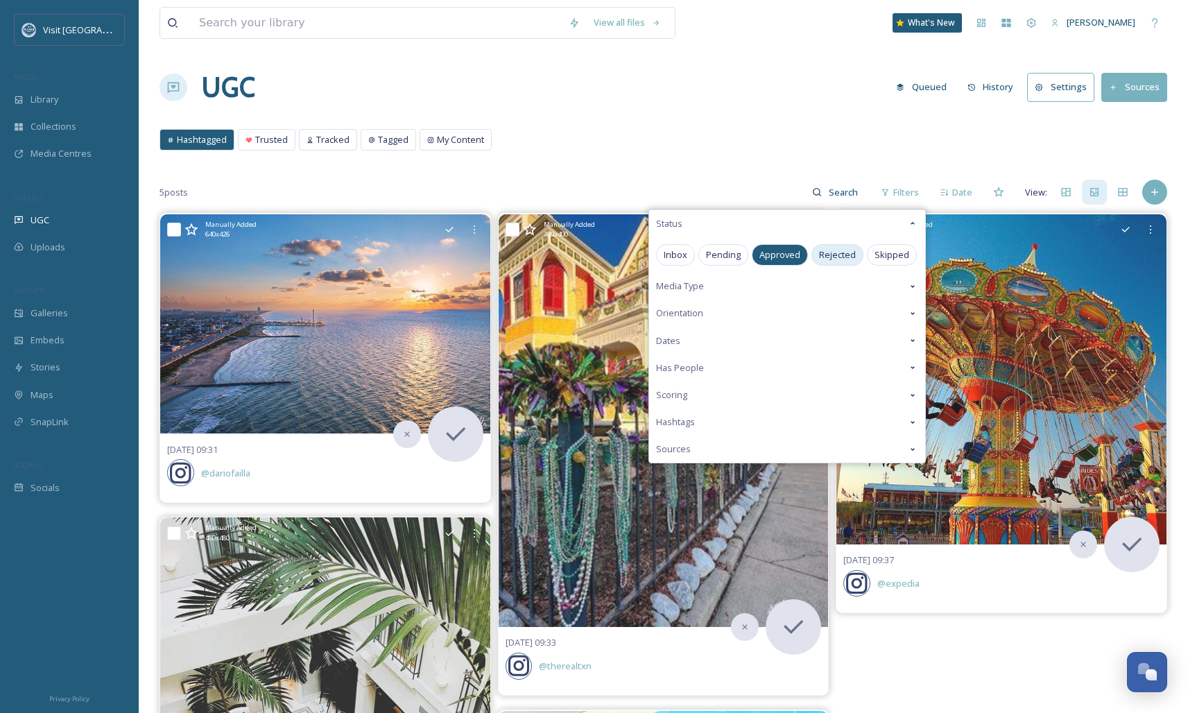
click at [837, 258] on span "Rejected" at bounding box center [837, 254] width 37 height 13
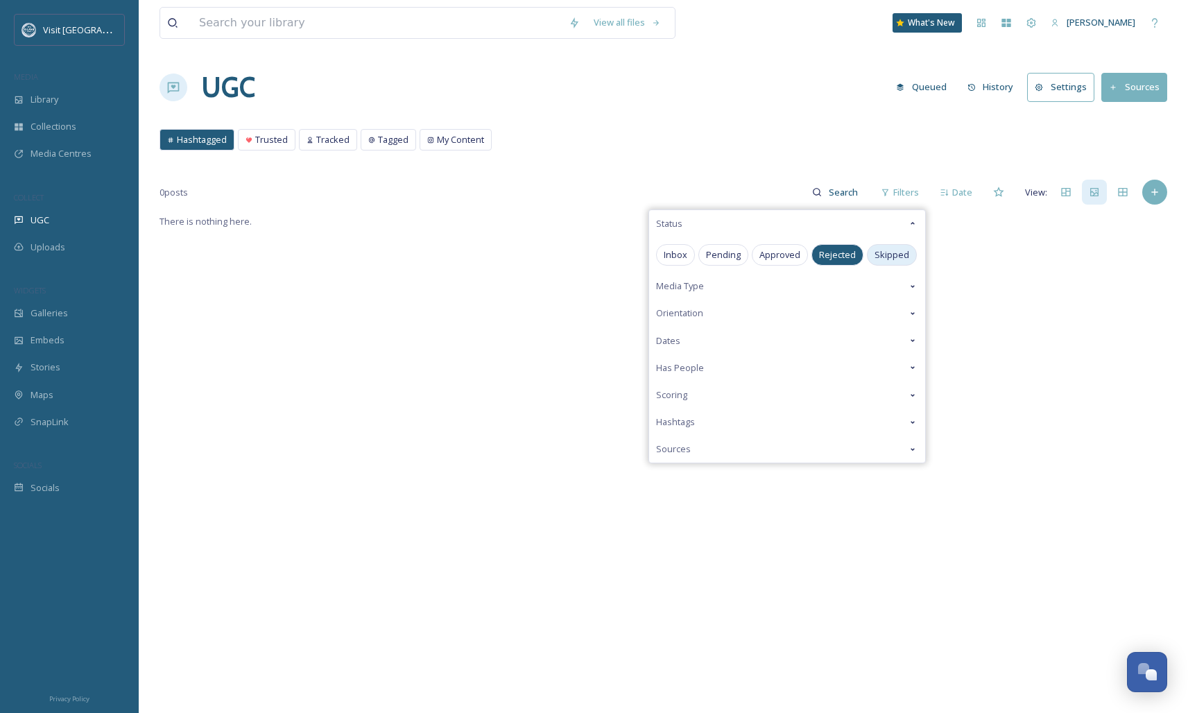
click at [876, 255] on span "Skipped" at bounding box center [891, 254] width 35 height 13
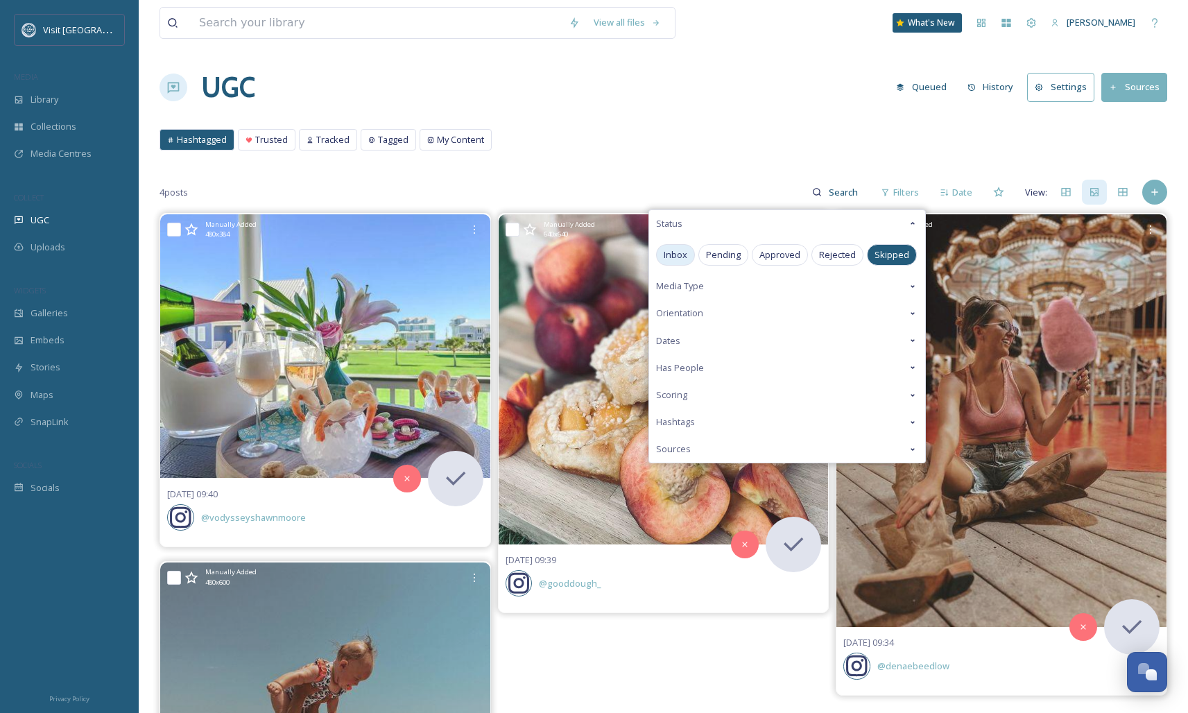
click at [682, 259] on span "Inbox" at bounding box center [676, 254] width 24 height 13
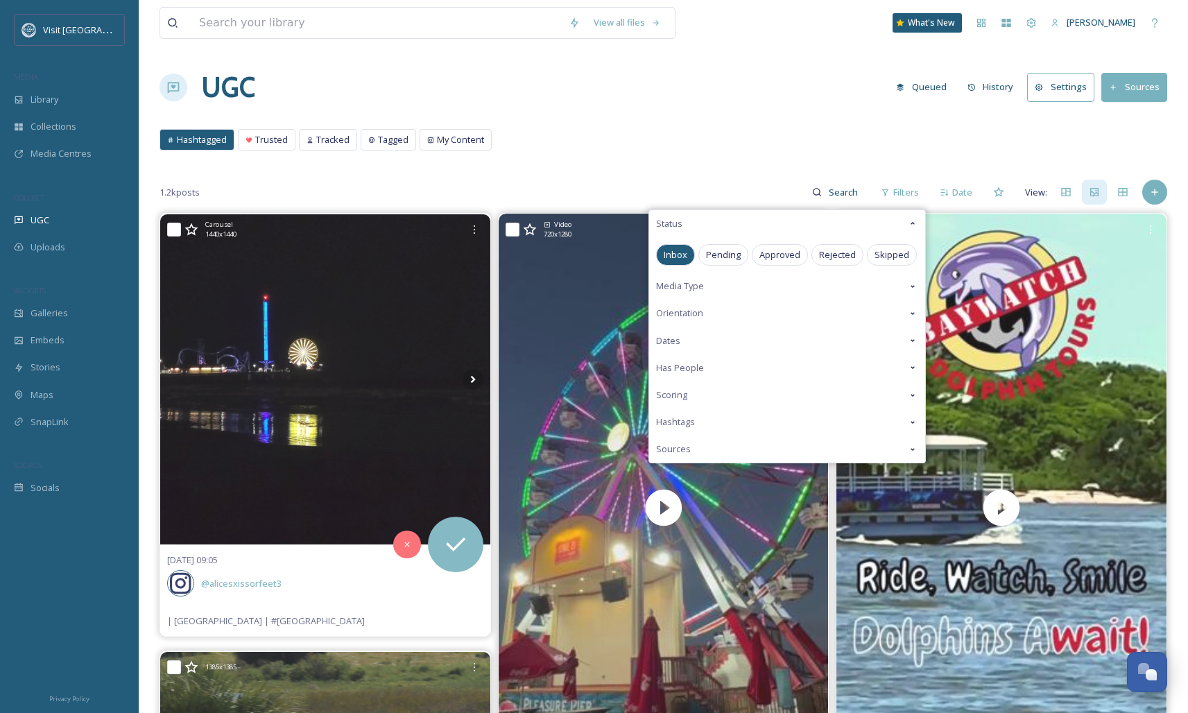
click at [682, 447] on span "Sources" at bounding box center [673, 448] width 35 height 13
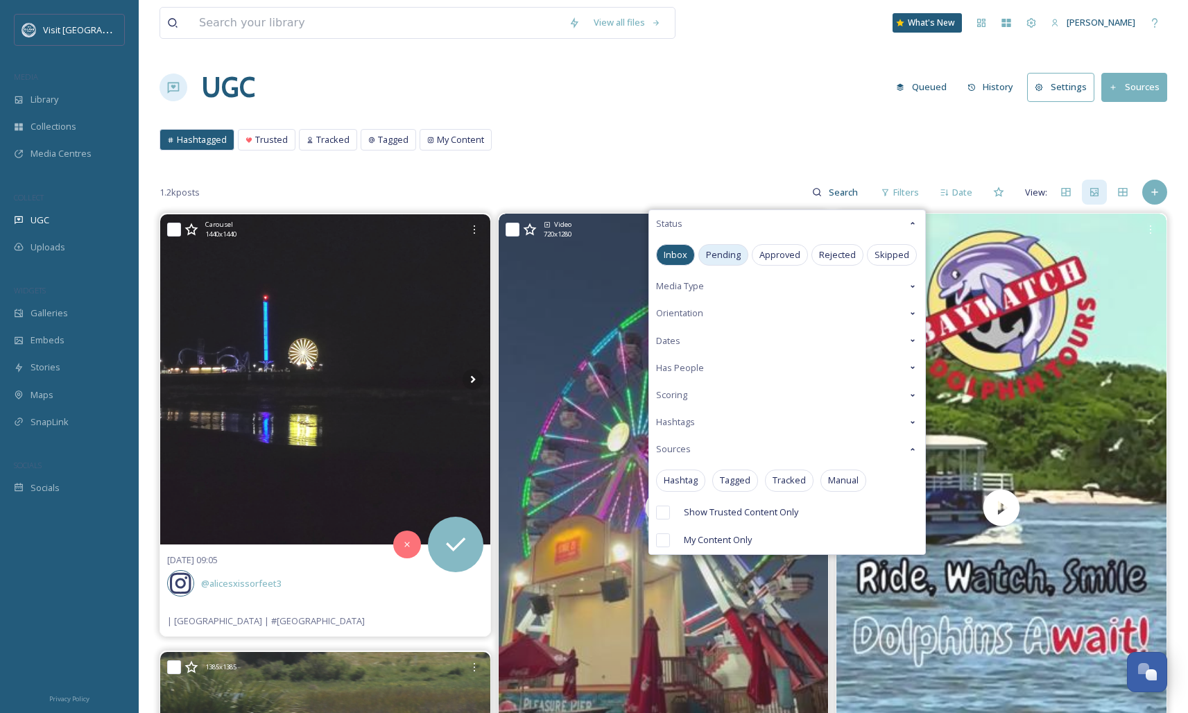
click at [723, 257] on span "Pending" at bounding box center [723, 254] width 35 height 13
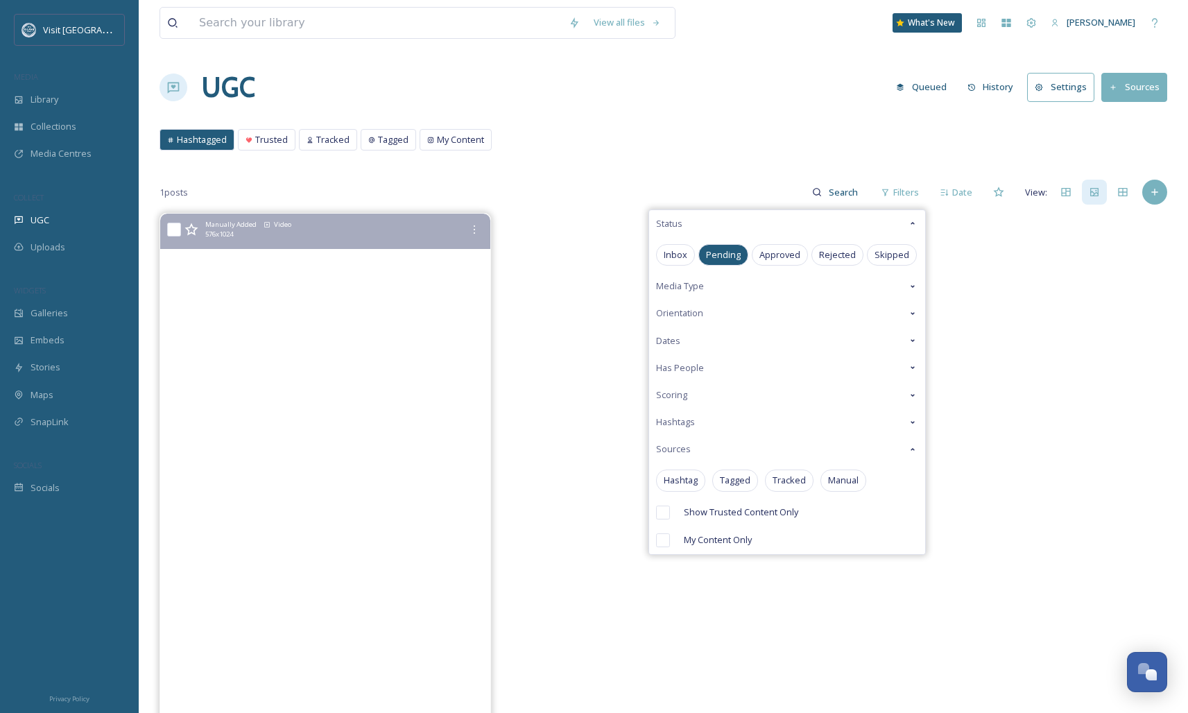
click at [289, 396] on video "Galveston but make it cuteeee ✨ Had a great weekend enjoying the parts of Galve…" at bounding box center [325, 508] width 330 height 588
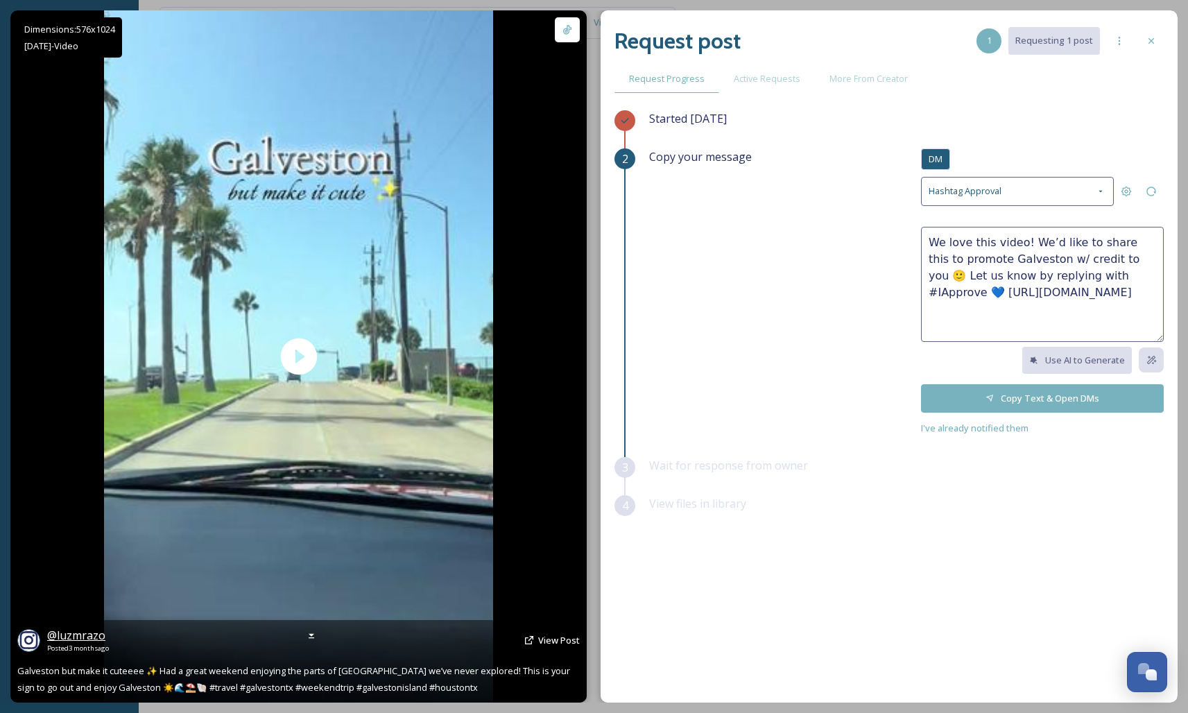
click at [79, 639] on span "@ luzmrazo" at bounding box center [76, 635] width 58 height 15
drag, startPoint x: 552, startPoint y: 621, endPoint x: 551, endPoint y: 601, distance: 19.4
click at [552, 634] on span "View Post" at bounding box center [559, 640] width 42 height 12
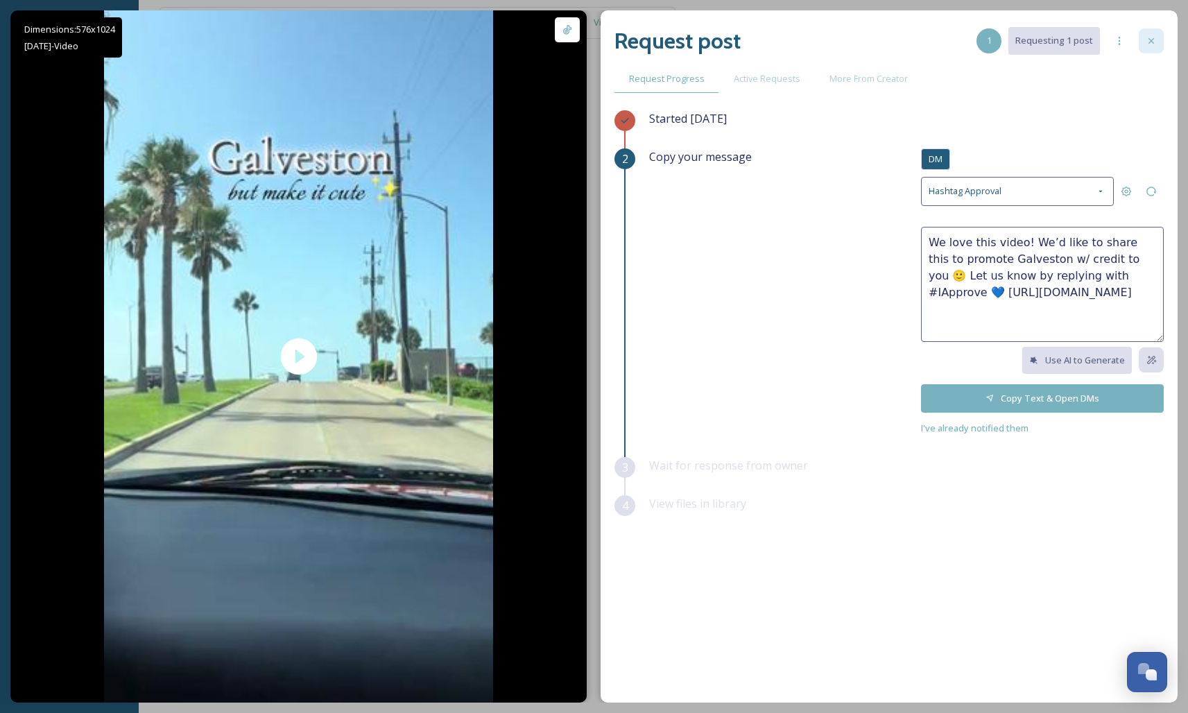
click at [1149, 40] on icon at bounding box center [1151, 40] width 11 height 11
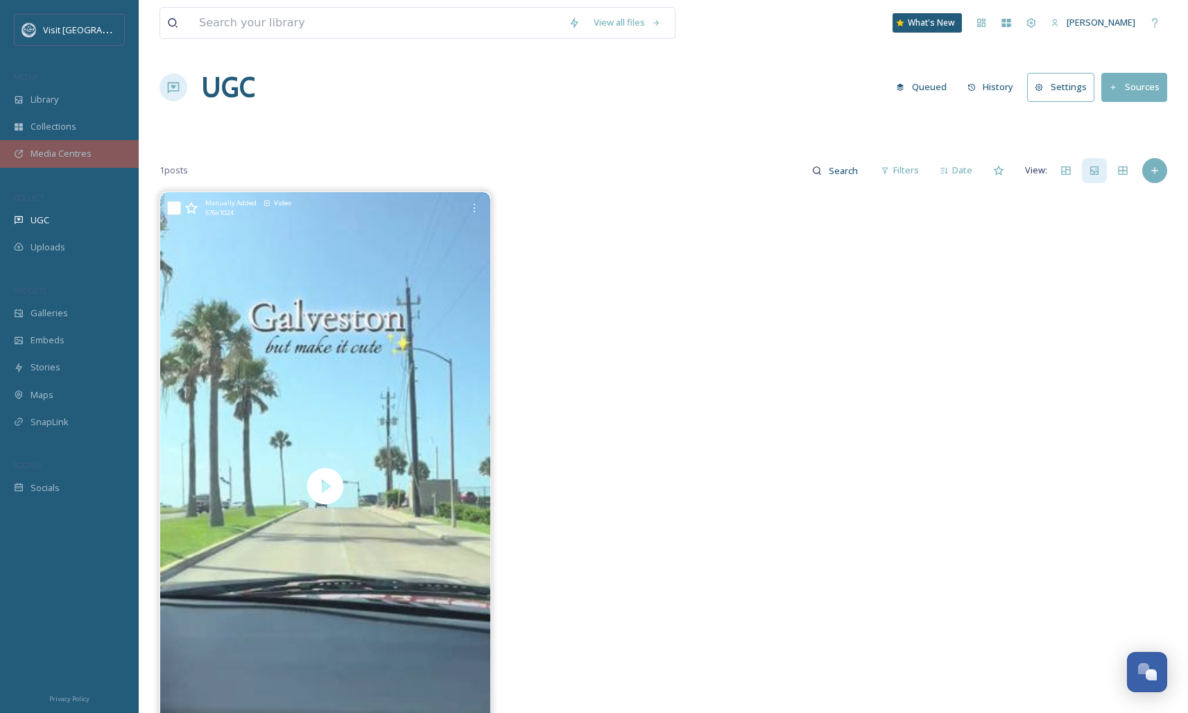
click at [36, 147] on span "Media Centres" at bounding box center [61, 153] width 61 height 13
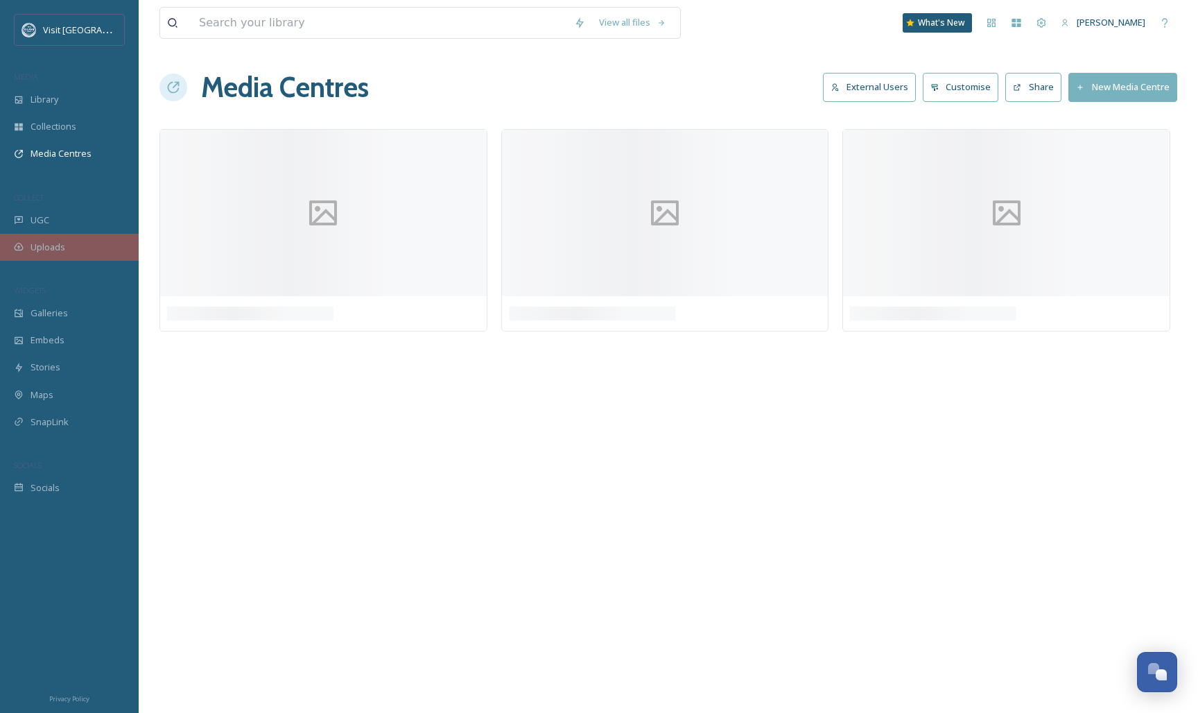
click at [36, 247] on span "Uploads" at bounding box center [48, 247] width 35 height 13
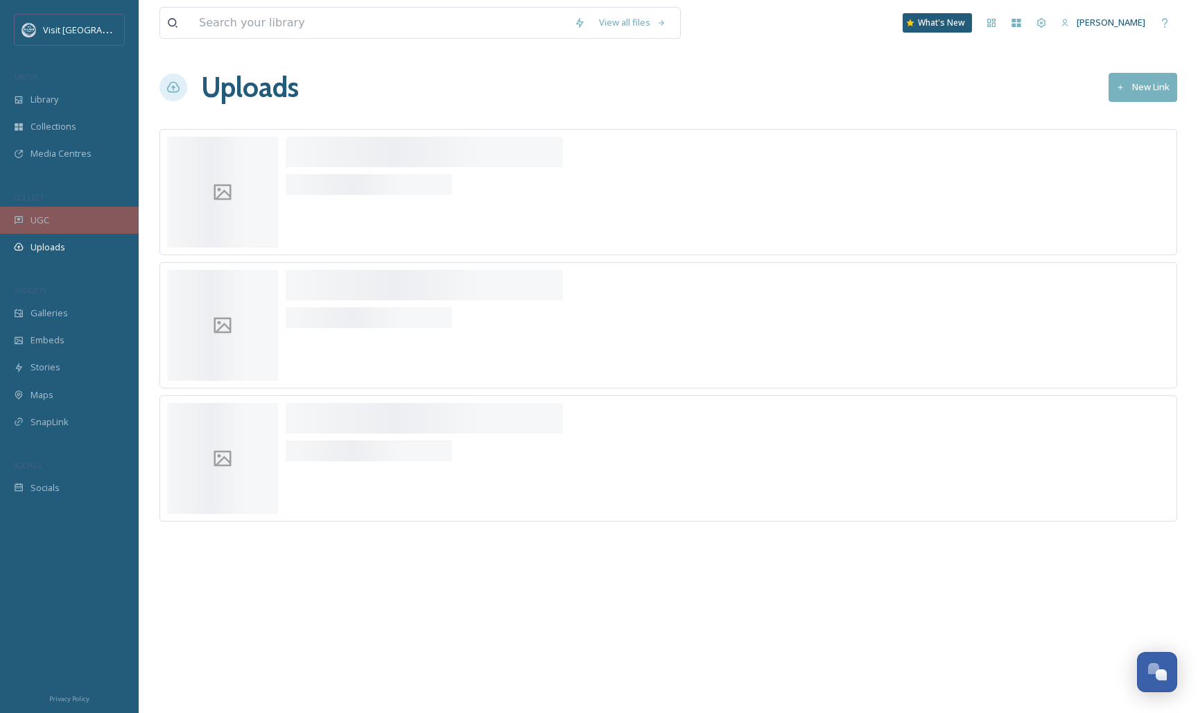
click at [35, 231] on div "UGC" at bounding box center [69, 220] width 139 height 27
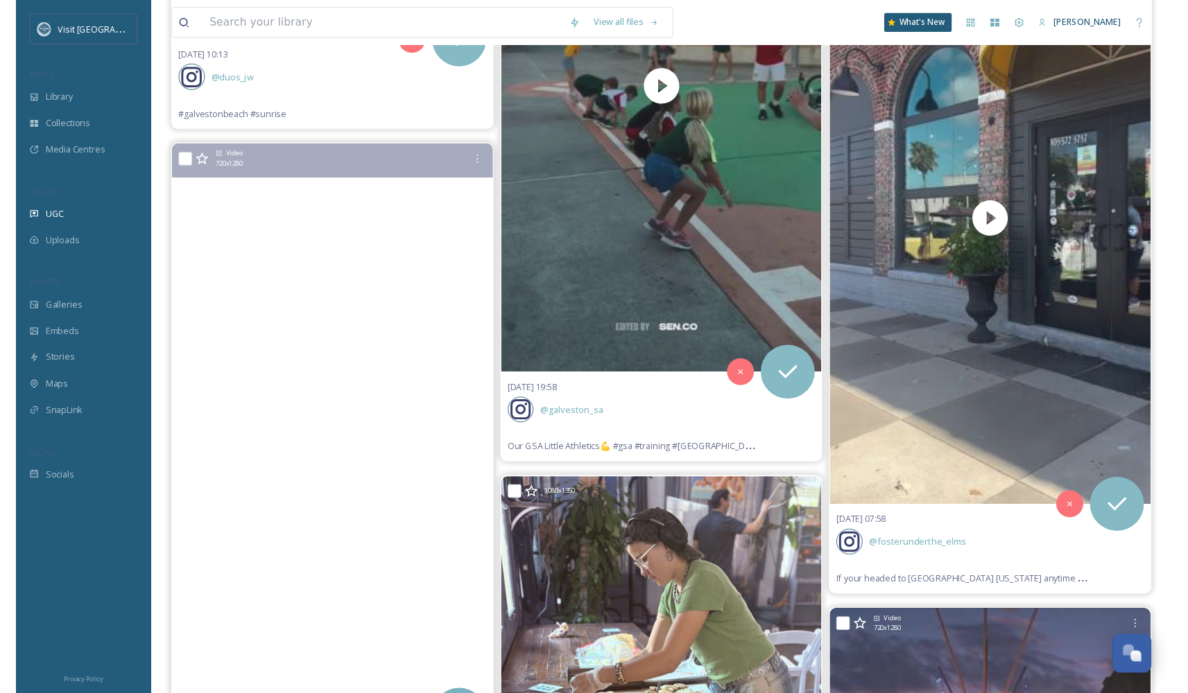
scroll to position [10902, 0]
